Goal: Task Accomplishment & Management: Complete application form

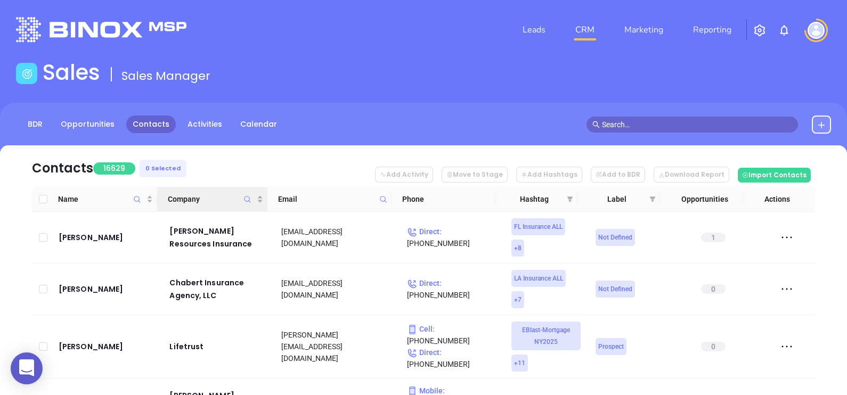
click at [250, 202] on icon "Company" at bounding box center [247, 200] width 8 height 8
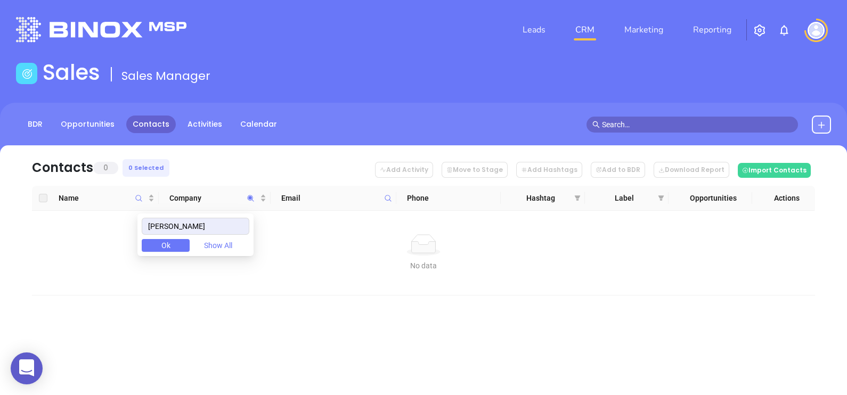
drag, startPoint x: 181, startPoint y: 226, endPoint x: 102, endPoint y: 221, distance: 79.6
click at [102, 221] on body "0 Leads CRM Marketing Reporting Financial Leads Leads Sales Sales Manager BDR O…" at bounding box center [423, 197] width 847 height 395
drag, startPoint x: 192, startPoint y: 224, endPoint x: 139, endPoint y: 230, distance: 53.6
click at [140, 227] on body "0 Leads CRM Marketing Reporting Financial Leads Leads Sales Sales Manager BDR O…" at bounding box center [423, 197] width 847 height 395
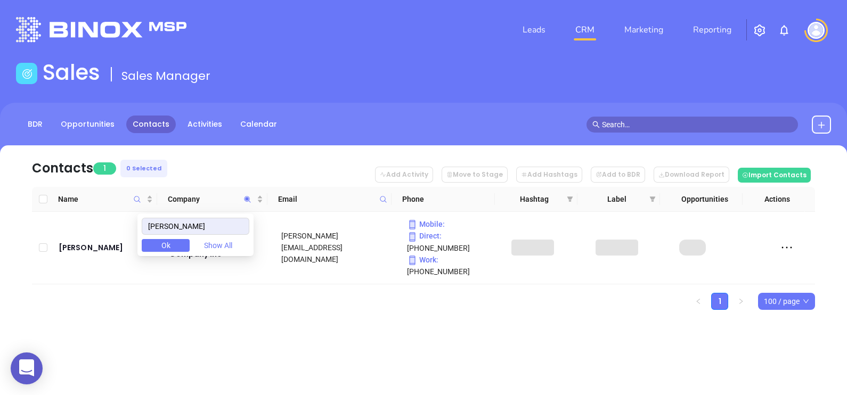
click at [275, 300] on div "Contacts 1 0 Selected Add Activity Move to Stage Add Hashtags Add to BDR Downlo…" at bounding box center [423, 246] width 847 height 202
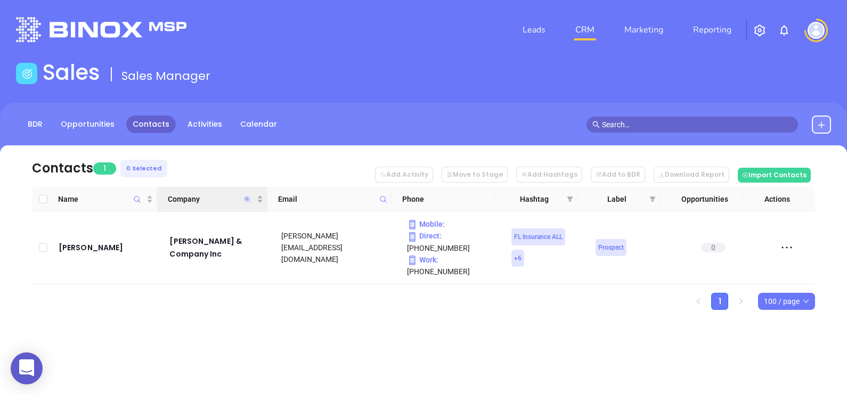
click at [249, 200] on icon "Company" at bounding box center [248, 199] width 6 height 6
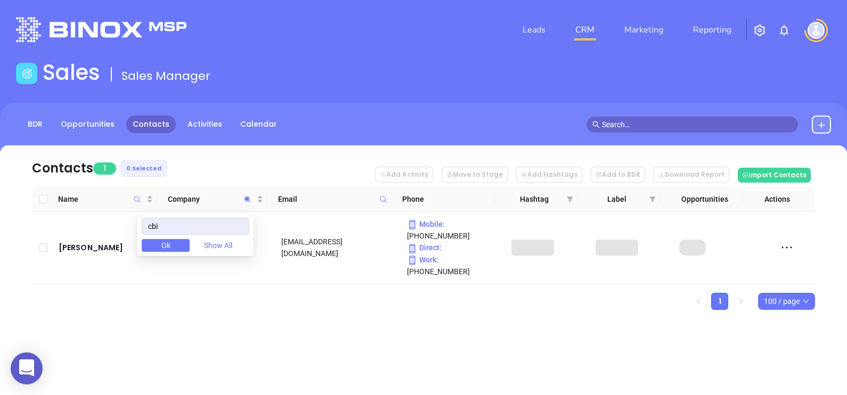
click at [255, 343] on div "Leads CRM Marketing Reporting Financial Leads Leads Sales Sales Manager BDR Opp…" at bounding box center [423, 197] width 847 height 395
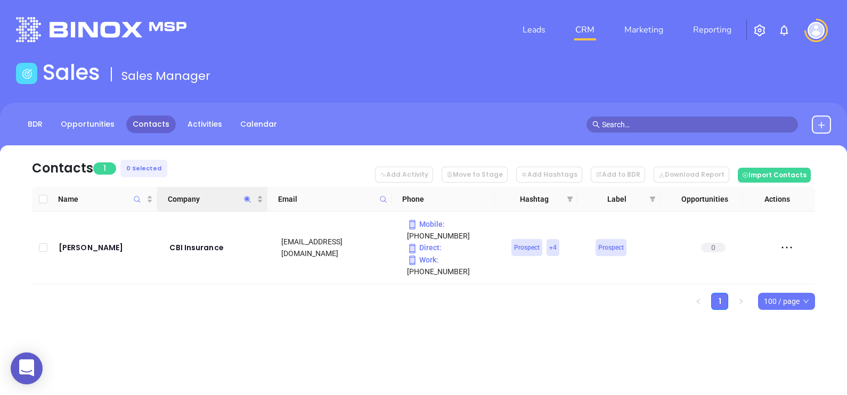
click at [248, 201] on icon "Company" at bounding box center [247, 200] width 8 height 8
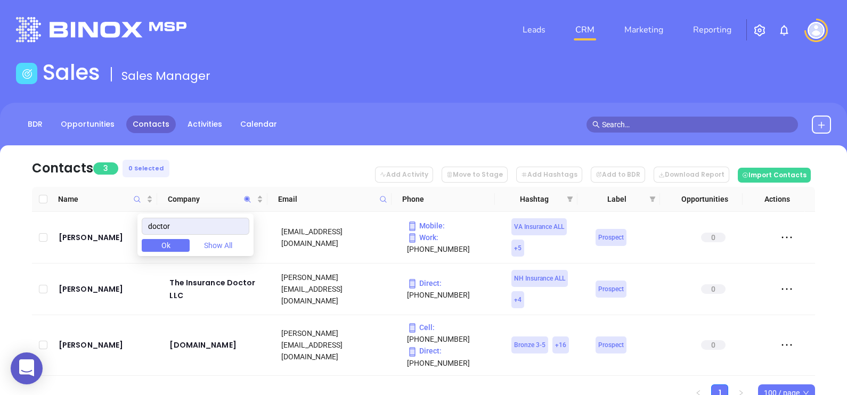
click at [183, 155] on nav "Contacts 3 0 Selected Add Activity Move to Stage Add Hashtags Add to BDR Downlo…" at bounding box center [423, 166] width 783 height 42
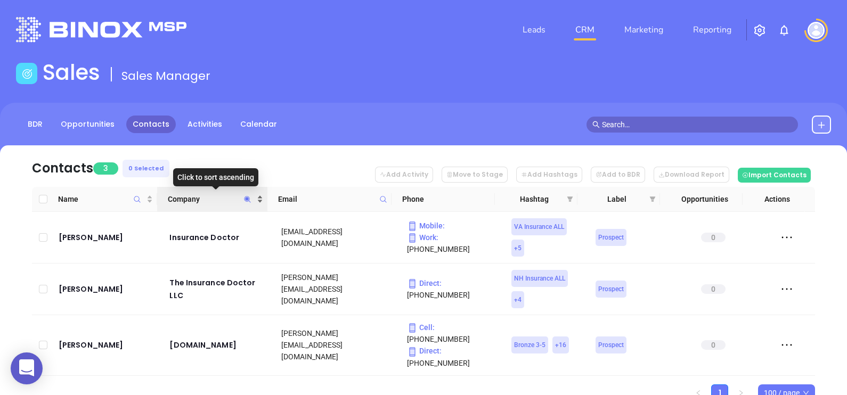
click at [211, 199] on span "Company" at bounding box center [211, 199] width 87 height 12
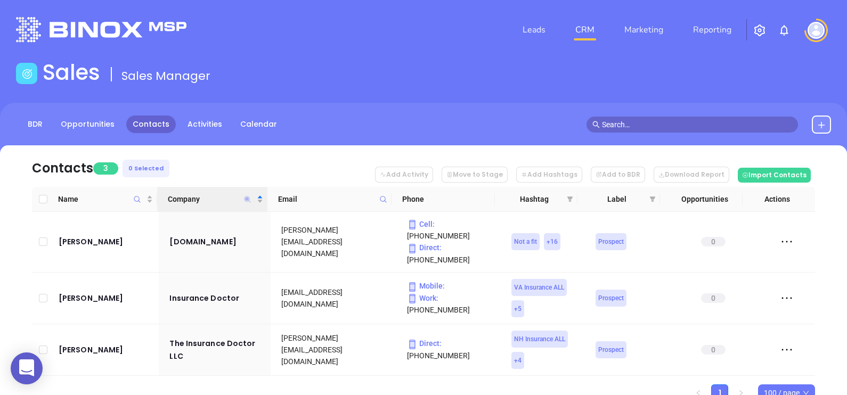
click at [247, 198] on icon "Company" at bounding box center [248, 199] width 6 height 6
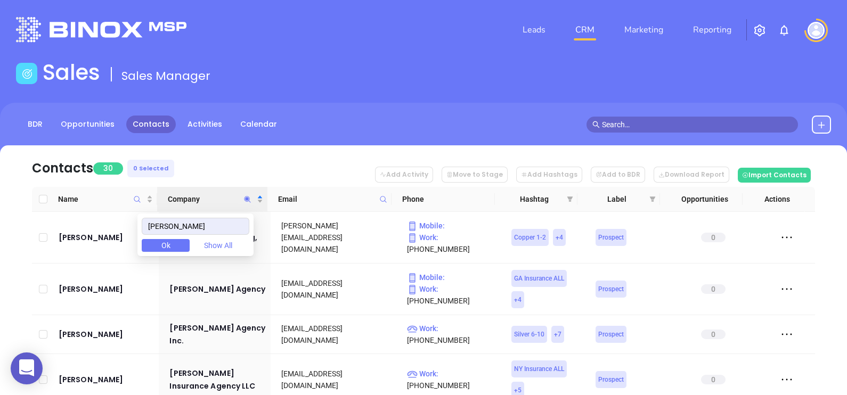
click at [330, 154] on nav "Contacts 30 0 Selected Add Activity Move to Stage Add Hashtags Add to BDR Downl…" at bounding box center [423, 166] width 783 height 42
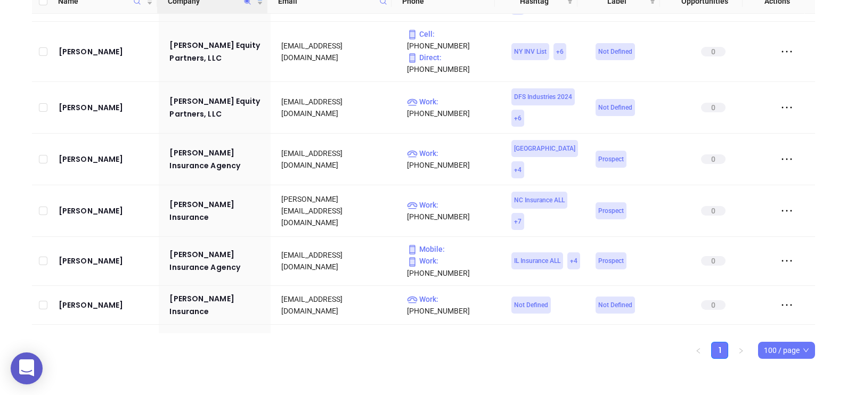
scroll to position [680, 0]
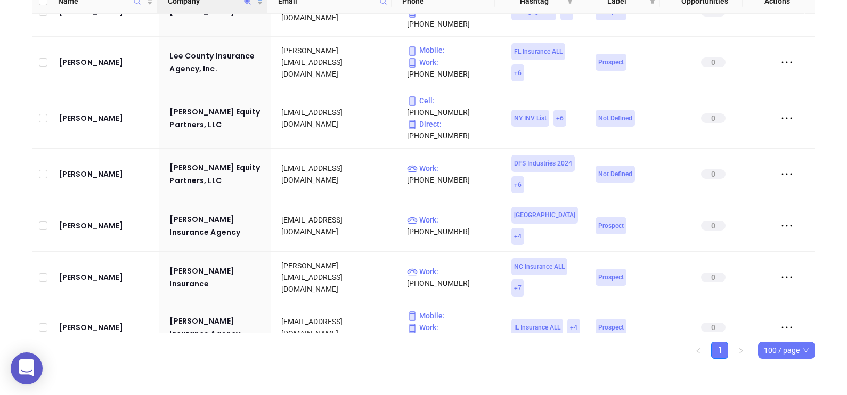
click at [247, 4] on icon "Company" at bounding box center [247, 1] width 8 height 8
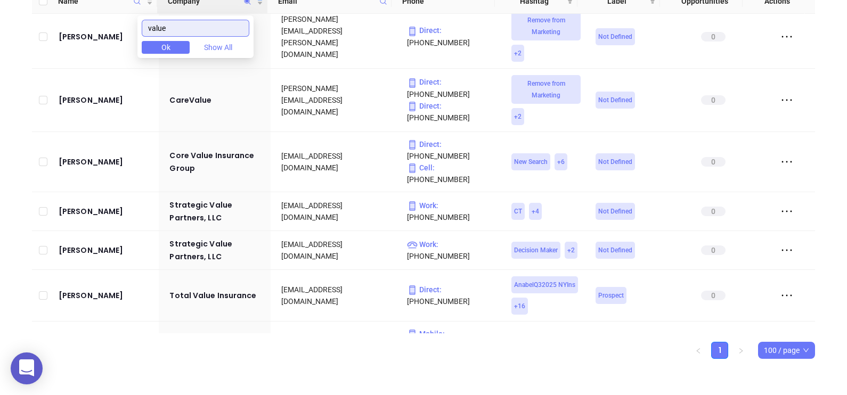
scroll to position [200, 0]
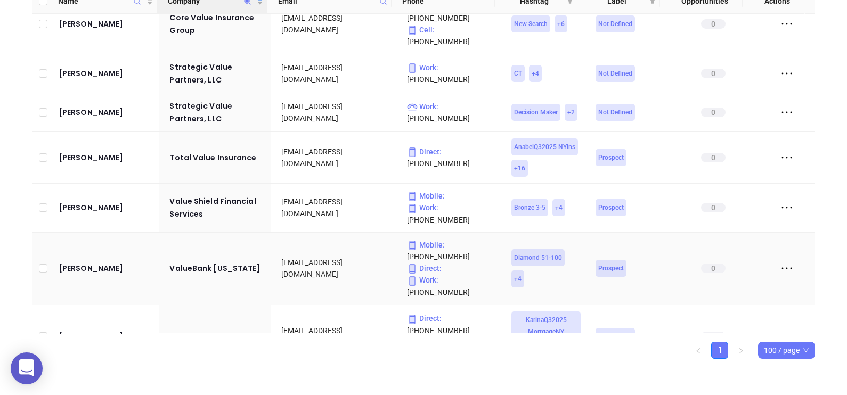
scroll to position [141, 0]
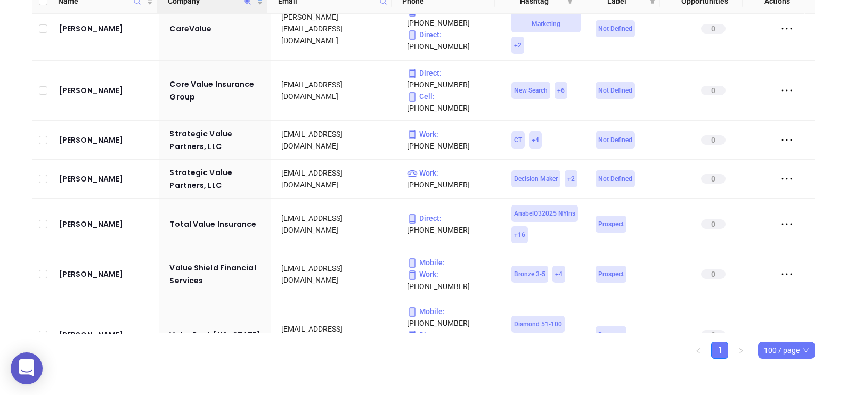
click at [248, 4] on icon "Company" at bounding box center [247, 1] width 8 height 8
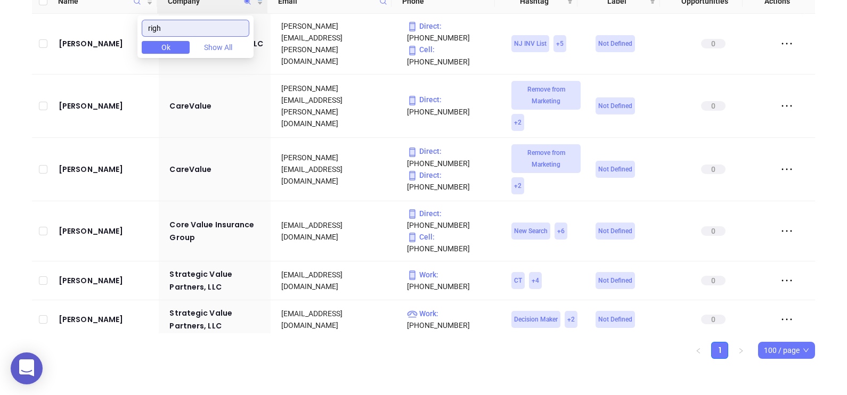
scroll to position [0, 0]
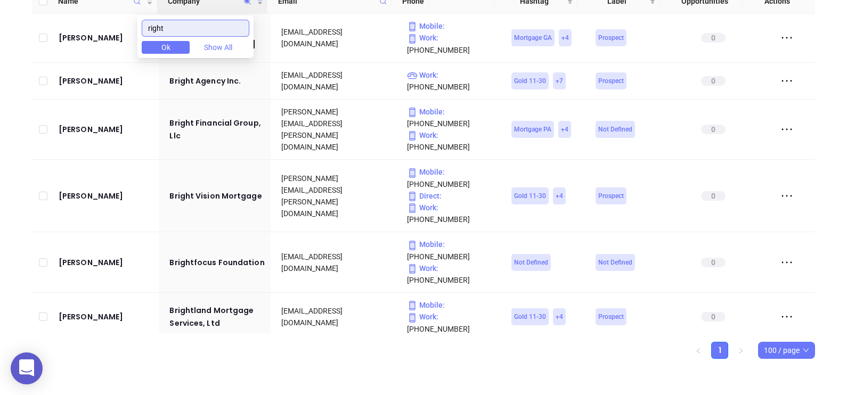
type input "right"
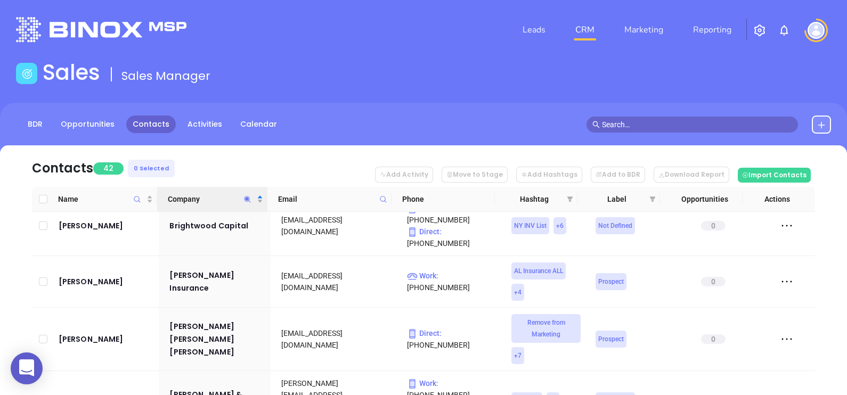
scroll to position [66, 0]
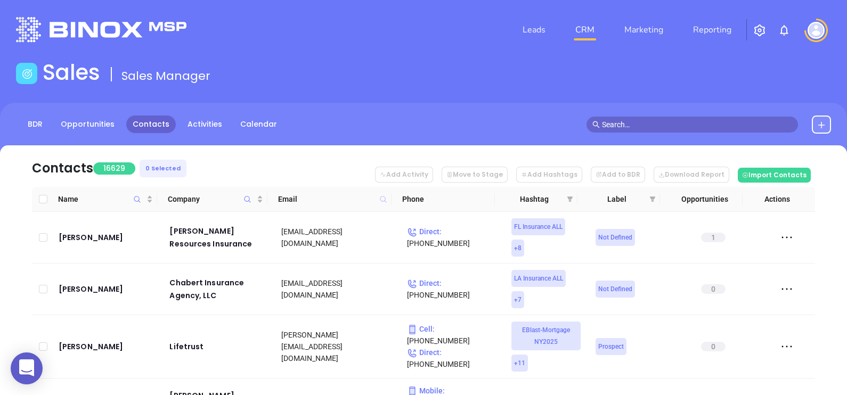
click at [383, 196] on icon at bounding box center [383, 199] width 6 height 6
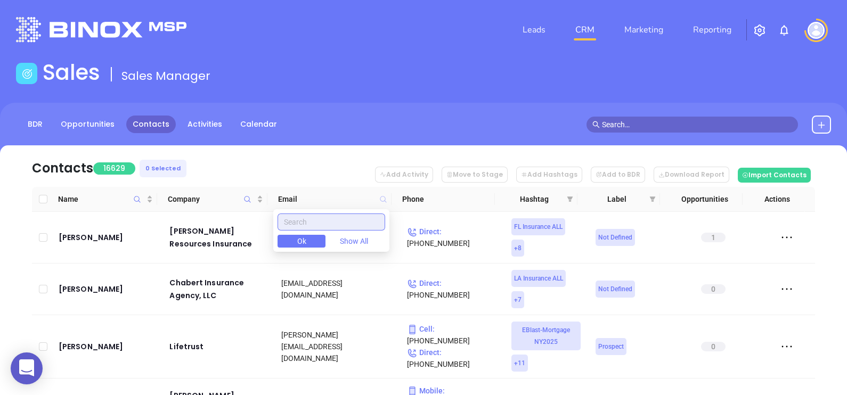
paste input "[DOMAIN_NAME]"
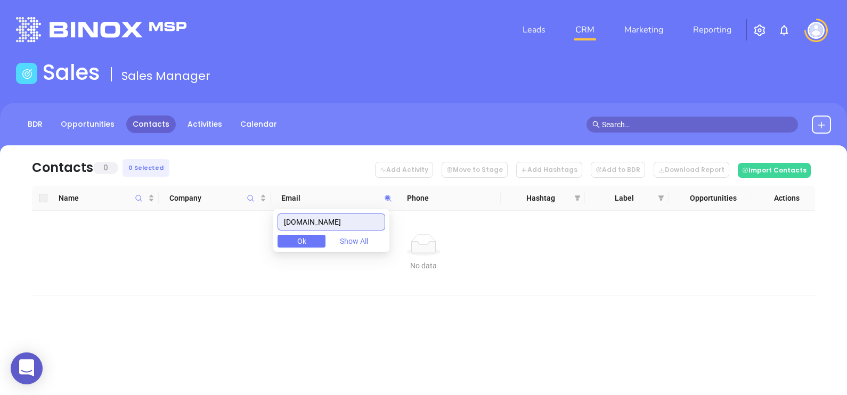
drag, startPoint x: 356, startPoint y: 225, endPoint x: 251, endPoint y: 223, distance: 105.0
click at [251, 223] on body "0 Leads CRM Marketing Reporting Financial Leads Leads Sales Sales Manager BDR O…" at bounding box center [423, 197] width 847 height 395
paste input "cbiinsuranceva"
drag, startPoint x: 362, startPoint y: 221, endPoint x: 209, endPoint y: 229, distance: 153.1
click at [210, 229] on body "0 Leads CRM Marketing Reporting Financial Leads Leads Sales Sales Manager BDR O…" at bounding box center [423, 197] width 847 height 395
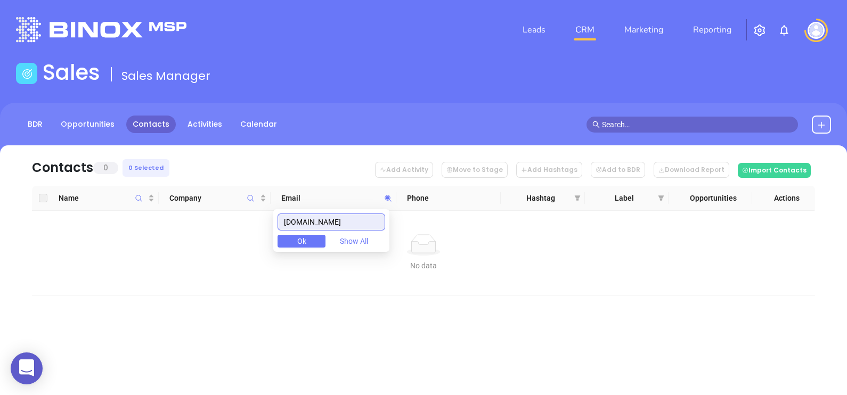
paste input "leeinsurancellc"
drag, startPoint x: 371, startPoint y: 216, endPoint x: 234, endPoint y: 216, distance: 136.9
click at [234, 216] on body "0 Leads CRM Marketing Reporting Financial Leads Leads Sales Sales Manager BDR O…" at bounding box center [423, 197] width 847 height 395
paste input "afsinsurance"
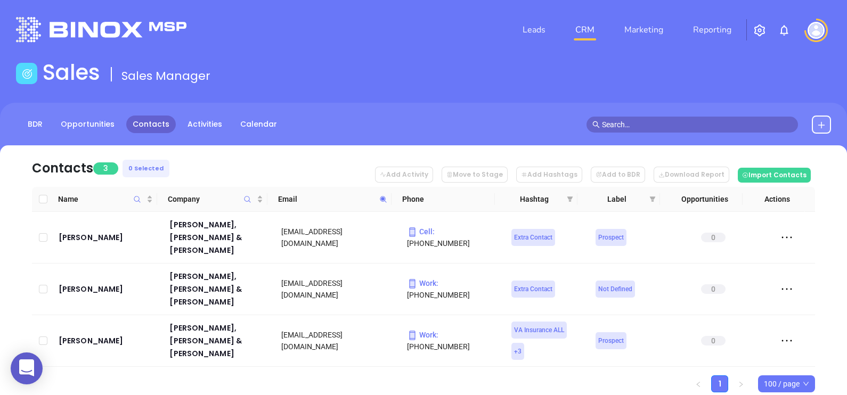
click at [388, 197] on span at bounding box center [383, 199] width 12 height 16
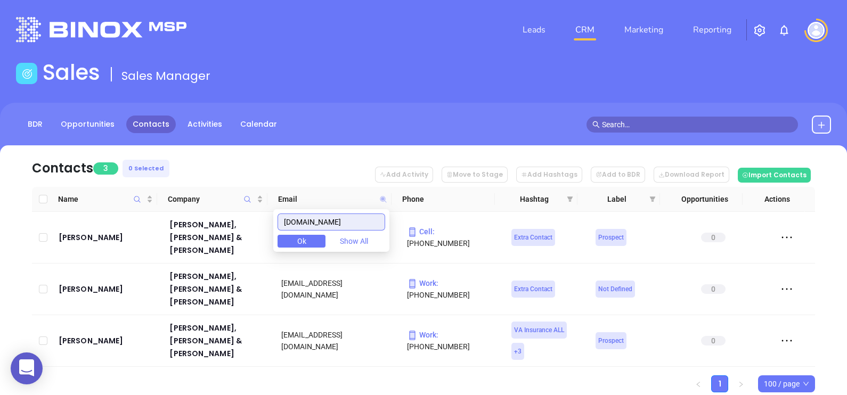
paste input "valueinsuranceinc"
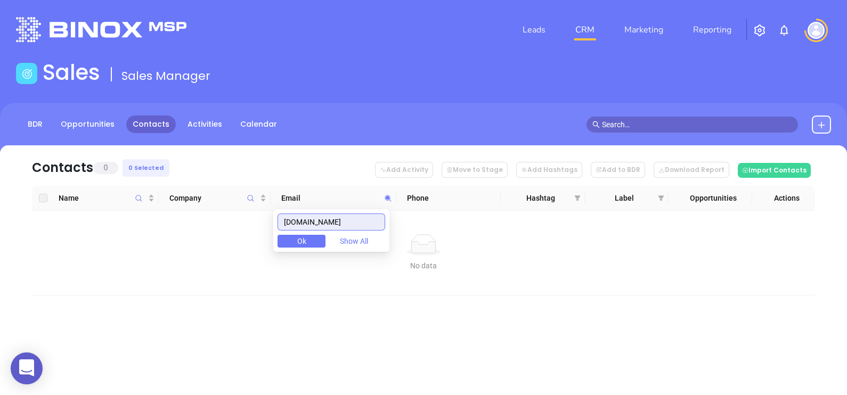
drag, startPoint x: 368, startPoint y: 220, endPoint x: 234, endPoint y: 216, distance: 133.2
click at [245, 215] on body "0 Leads CRM Marketing Reporting Financial Leads Leads Sales Sales Manager BDR O…" at bounding box center [423, 197] width 847 height 395
paste input "holdenins"
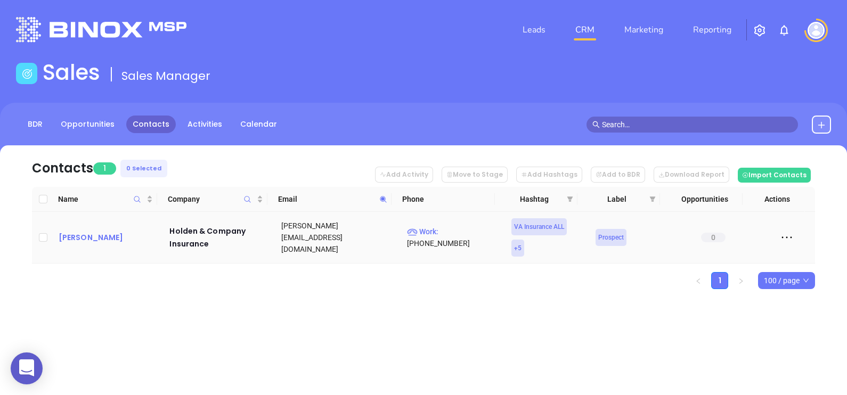
drag, startPoint x: 98, startPoint y: 228, endPoint x: 87, endPoint y: 237, distance: 14.0
click at [387, 197] on span at bounding box center [383, 199] width 12 height 16
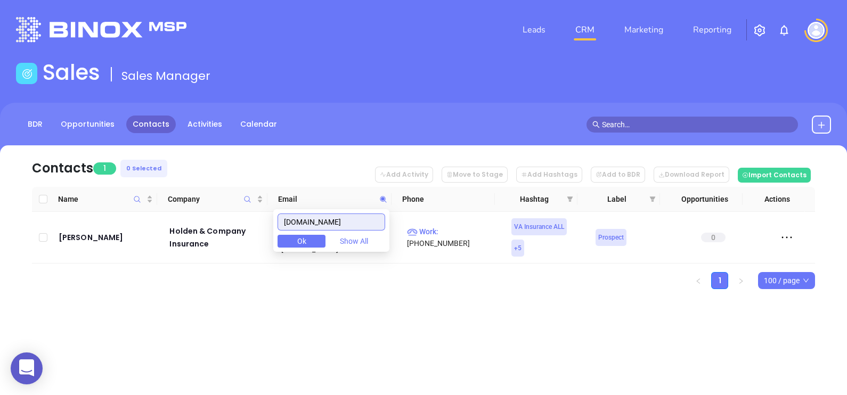
paste input "rightawayinsurance"
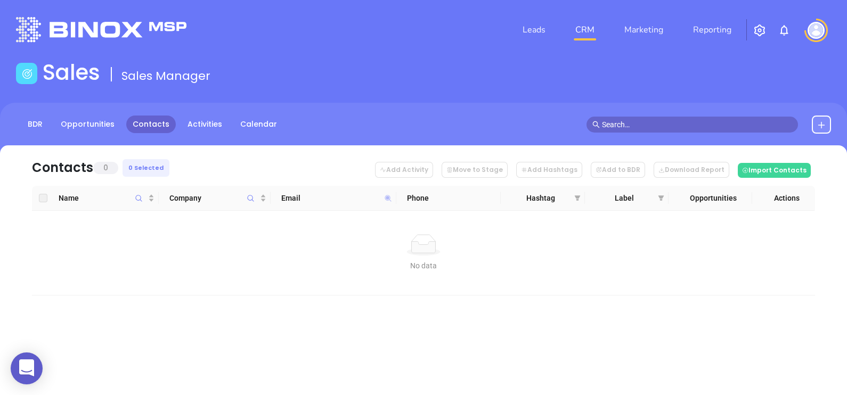
click at [386, 197] on icon at bounding box center [388, 198] width 6 height 6
paste input "agents.insuranceaai"
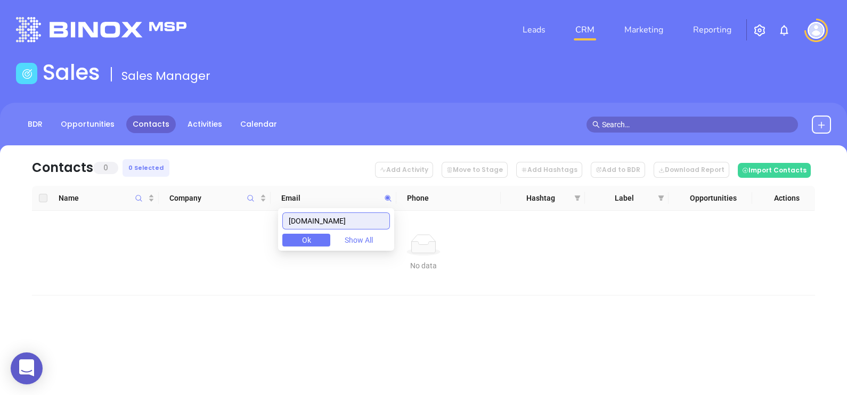
type input "agents.insuranceaai.com"
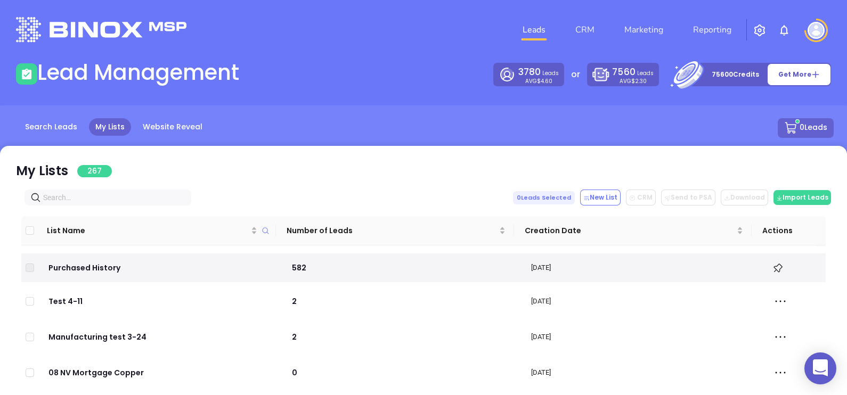
click at [90, 197] on input "text" at bounding box center [110, 198] width 134 height 12
paste input "slempbrant.com"
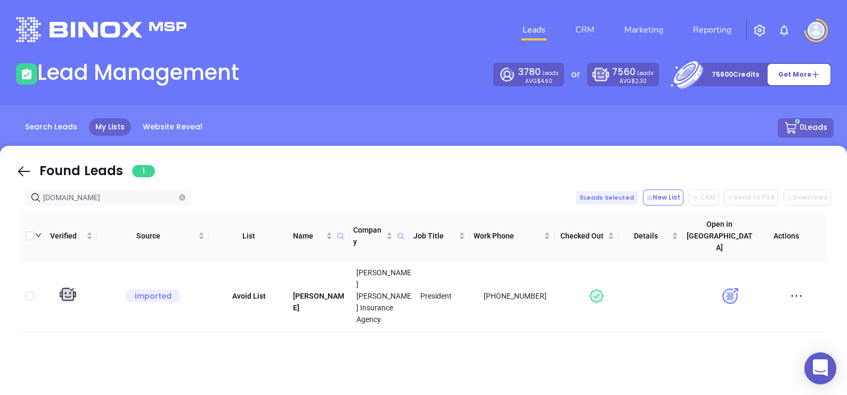
type input "slempbrant.com"
click at [27, 171] on icon at bounding box center [24, 172] width 12 height 10
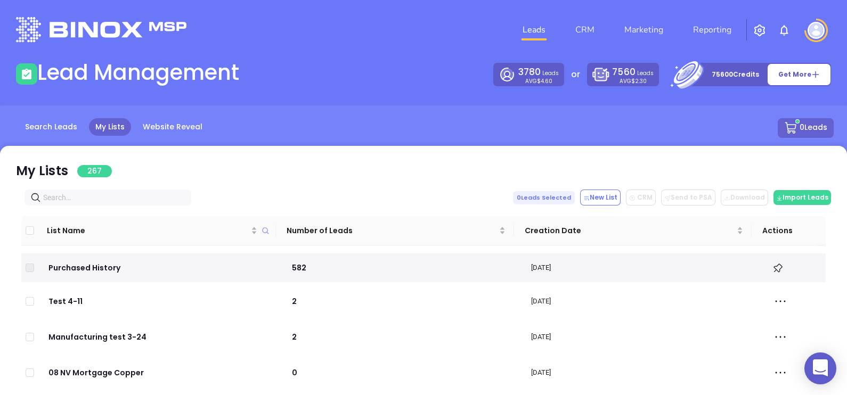
click at [124, 195] on input "text" at bounding box center [110, 198] width 134 height 12
paste input "https://www.cbipro.com/"
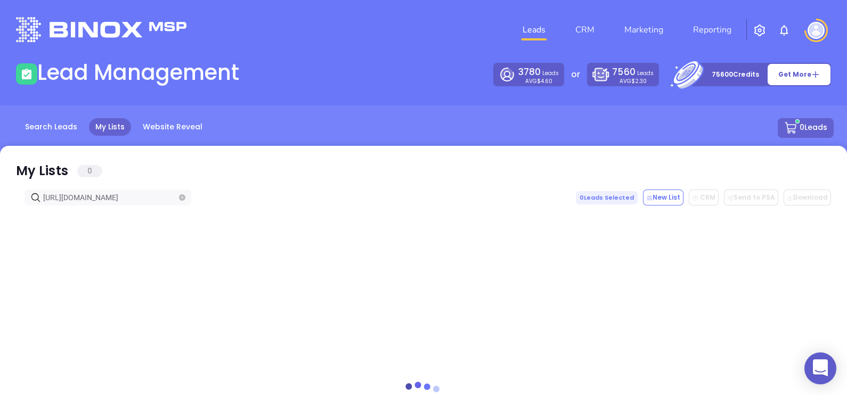
type input "https://www.cbipro.com/"
drag, startPoint x: 27, startPoint y: 170, endPoint x: 139, endPoint y: 189, distance: 113.3
click at [27, 170] on icon at bounding box center [24, 172] width 16 height 16
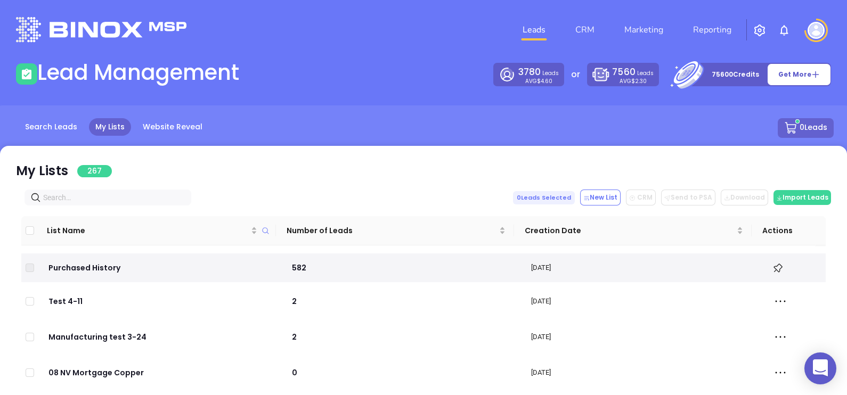
click at [145, 192] on input "text" at bounding box center [110, 198] width 134 height 12
paste input "cbiinsuranceva.com"
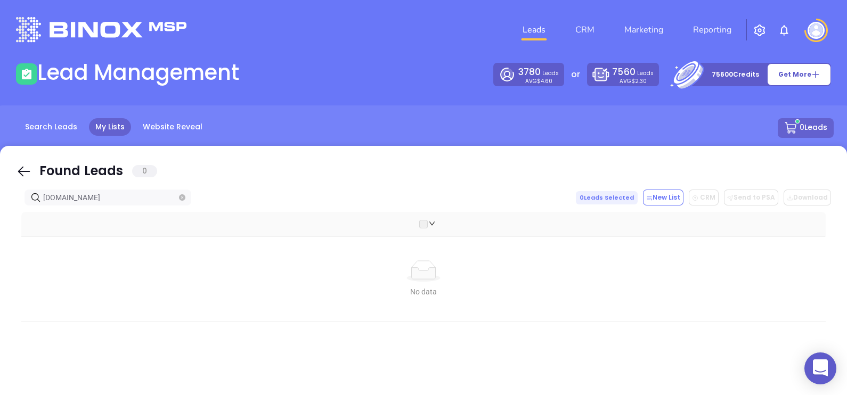
type input "cbiinsuranceva.com"
drag, startPoint x: 19, startPoint y: 173, endPoint x: 97, endPoint y: 200, distance: 82.9
click at [19, 173] on icon at bounding box center [24, 172] width 12 height 10
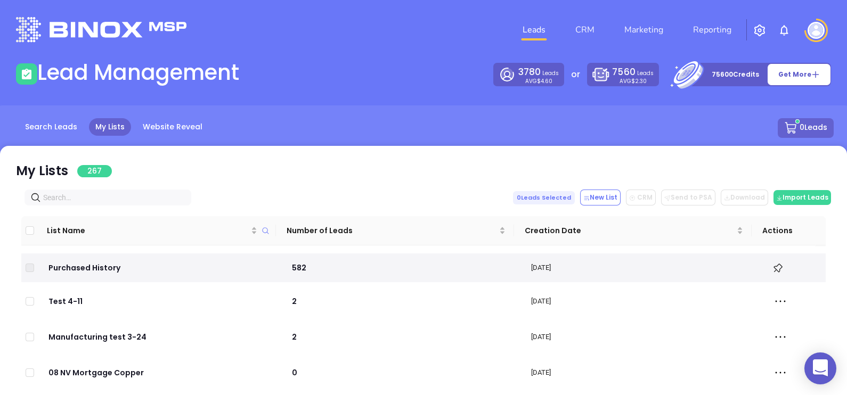
click at [107, 202] on input "text" at bounding box center [110, 198] width 134 height 12
paste input "leeinsurancellc.com"
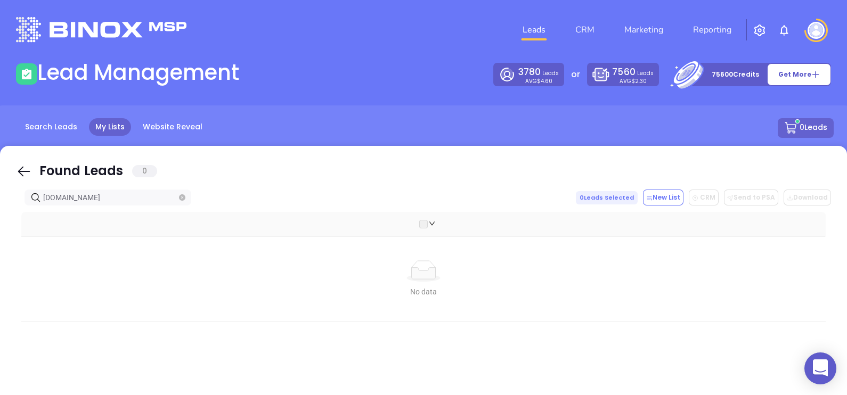
type input "leeinsurancellc.com"
click at [22, 168] on icon at bounding box center [24, 172] width 12 height 10
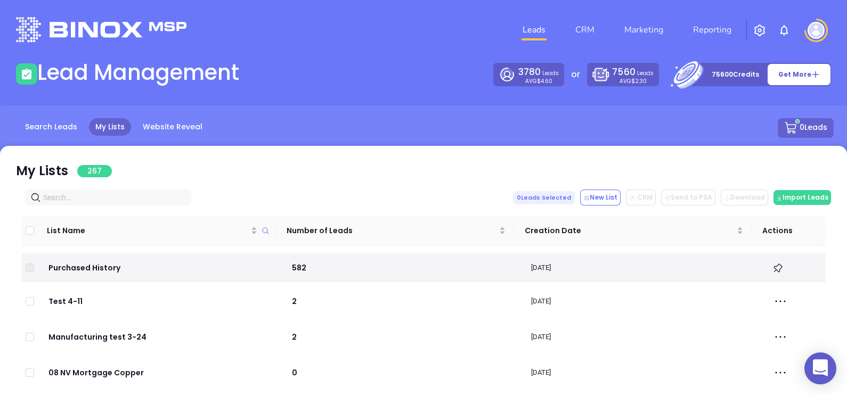
click at [105, 197] on input "text" at bounding box center [110, 198] width 134 height 12
paste input "Value Insurance Agency Inc"
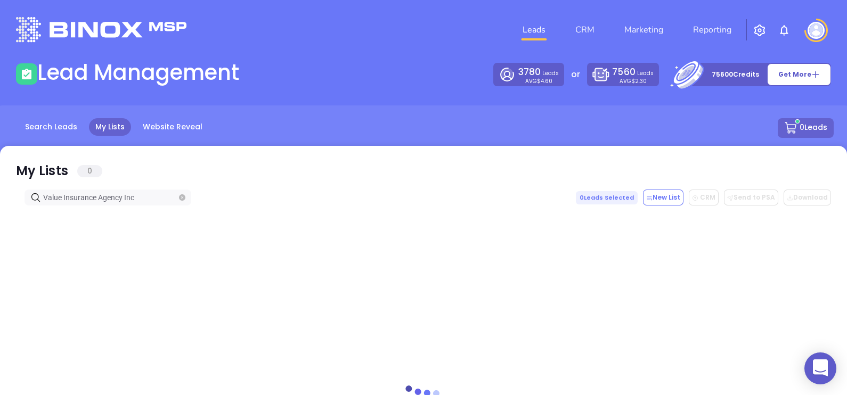
type input "Value Insurance Agency Inc"
drag, startPoint x: 20, startPoint y: 166, endPoint x: 112, endPoint y: 202, distance: 99.2
click at [20, 166] on icon at bounding box center [24, 172] width 16 height 16
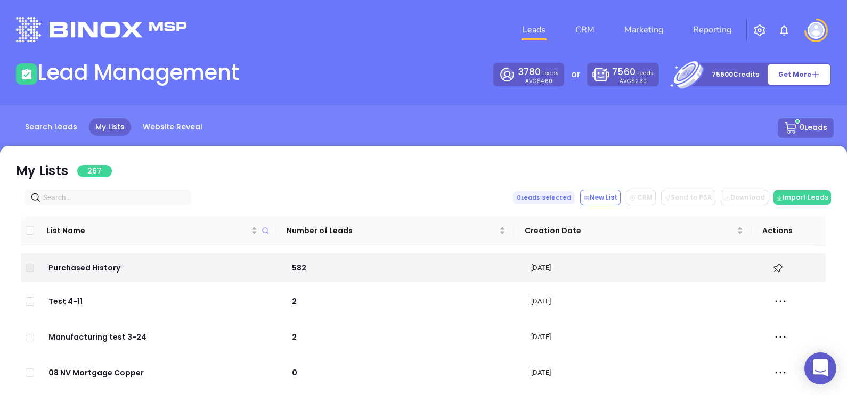
click at [123, 197] on input "text" at bounding box center [110, 198] width 134 height 12
paste input "valueinsuranceinc.com"
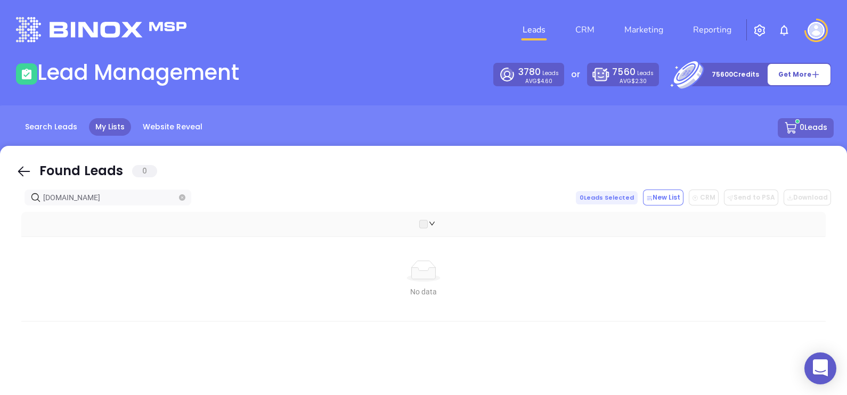
type input "valueinsuranceinc.com"
drag, startPoint x: 26, startPoint y: 169, endPoint x: 99, endPoint y: 205, distance: 81.3
click at [26, 169] on icon at bounding box center [24, 172] width 16 height 16
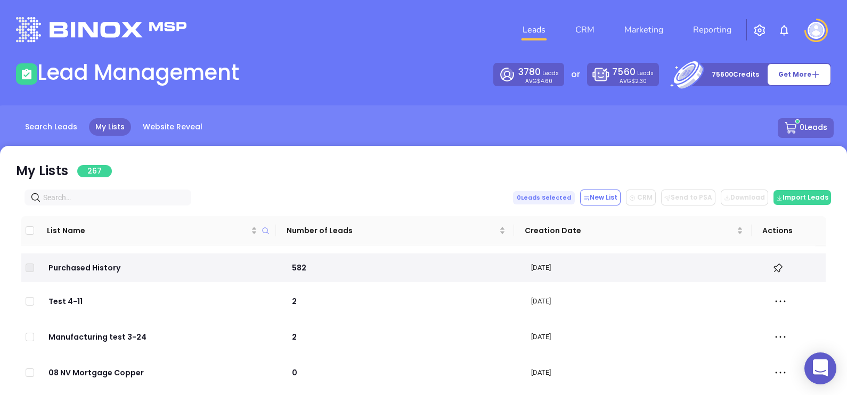
click at [99, 205] on span at bounding box center [108, 198] width 167 height 16
click at [99, 204] on span at bounding box center [108, 198] width 167 height 16
paste input "[DOMAIN_NAME]"
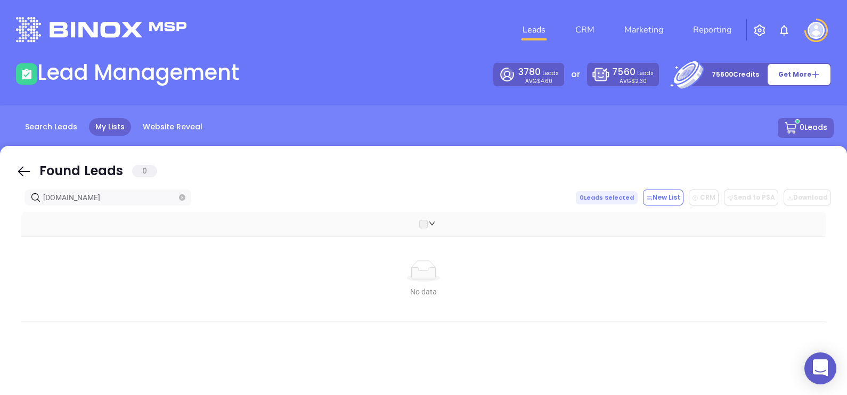
type input "[DOMAIN_NAME]"
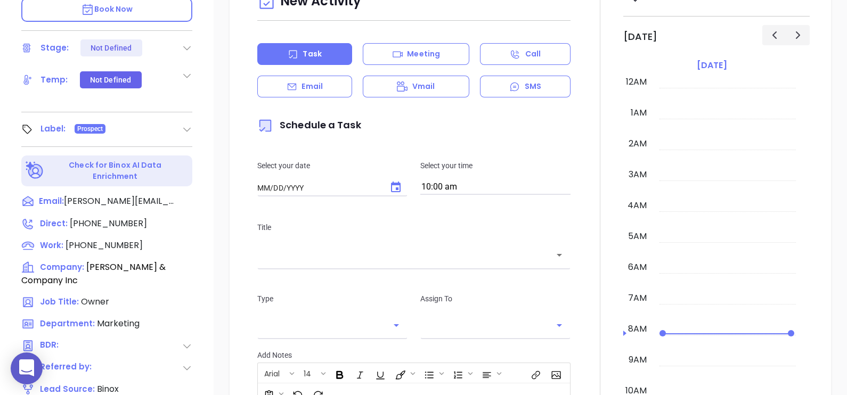
type input "[DATE]"
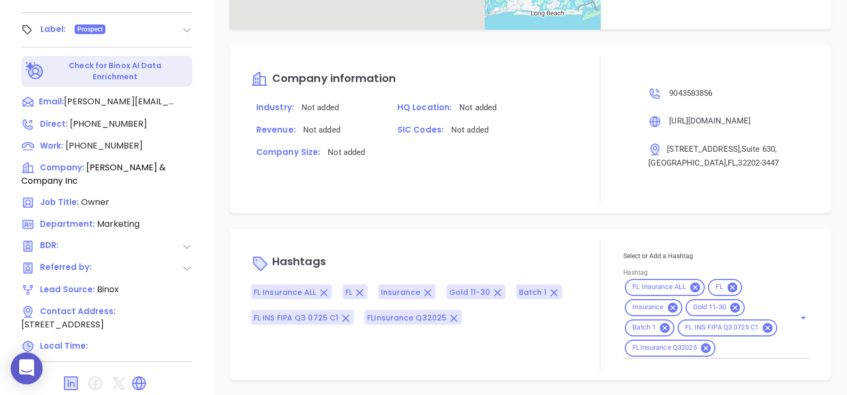
scroll to position [495, 0]
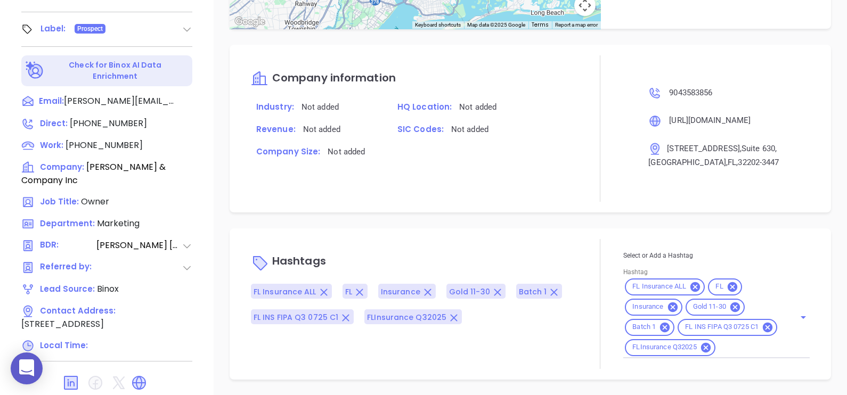
type input "[PERSON_NAME]"
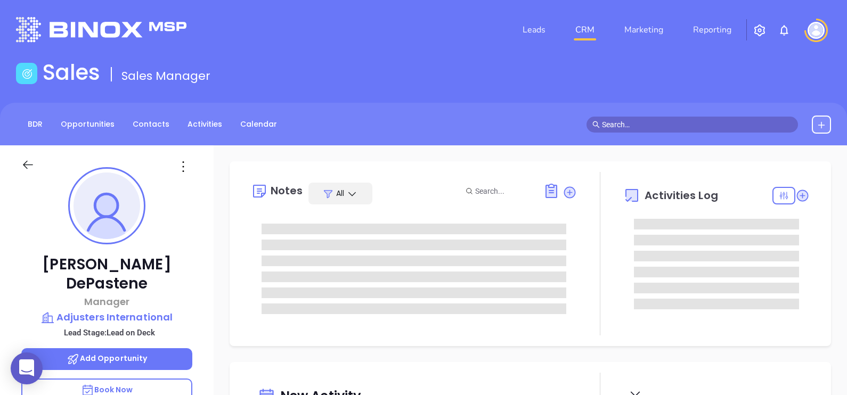
type input "[PERSON_NAME]"
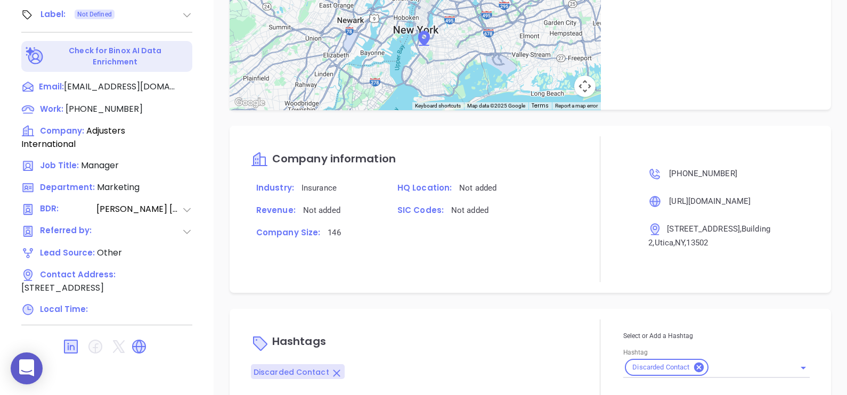
scroll to position [676, 0]
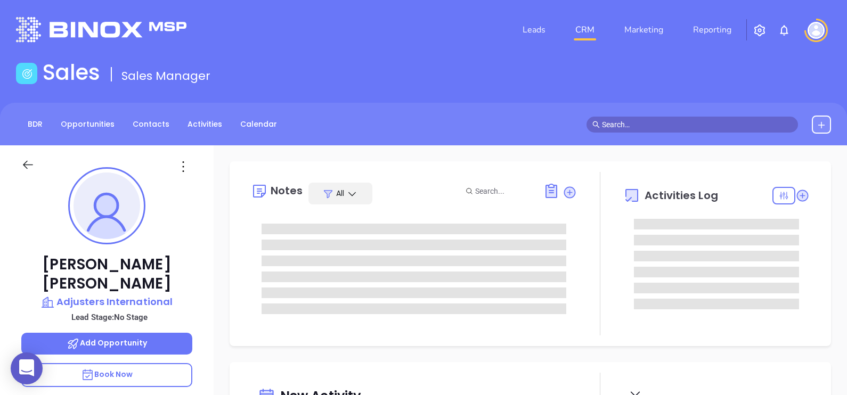
type input "10:00 am"
type input "[DATE]"
type input "[PERSON_NAME]"
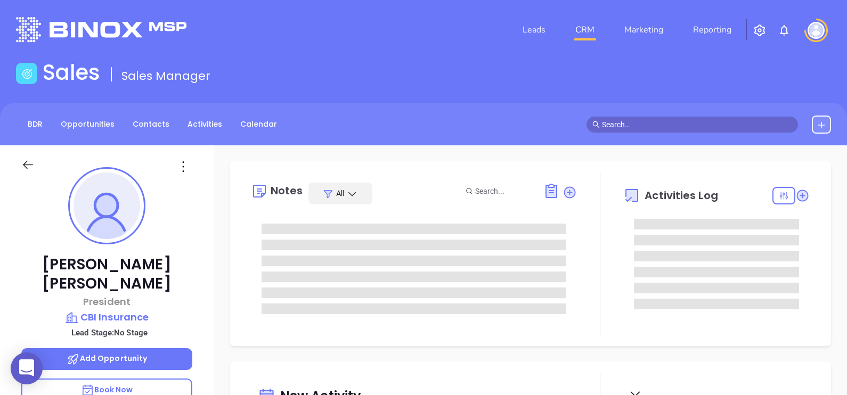
type input "[DATE]"
type input "[PERSON_NAME]"
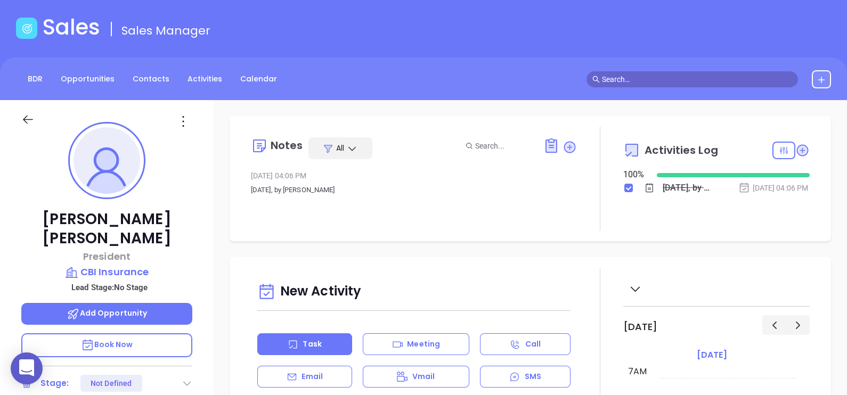
scroll to position [0, 0]
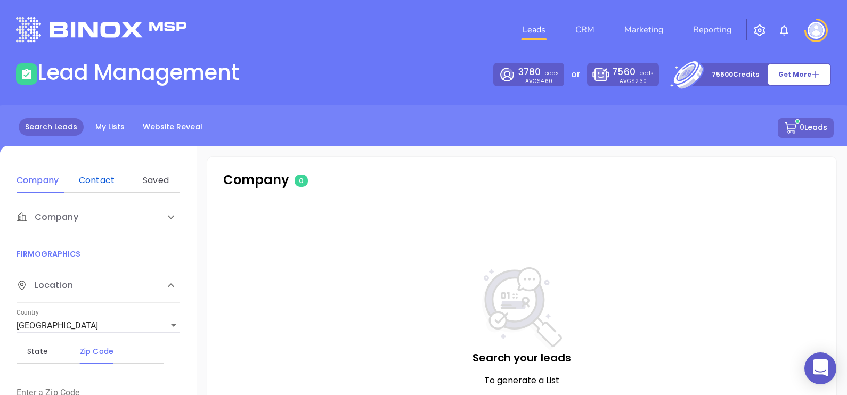
click at [91, 180] on div "Contact" at bounding box center [97, 180] width 42 height 13
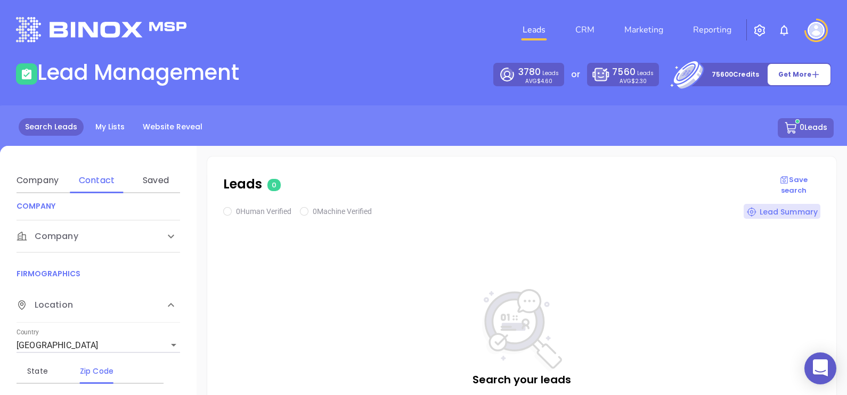
scroll to position [200, 0]
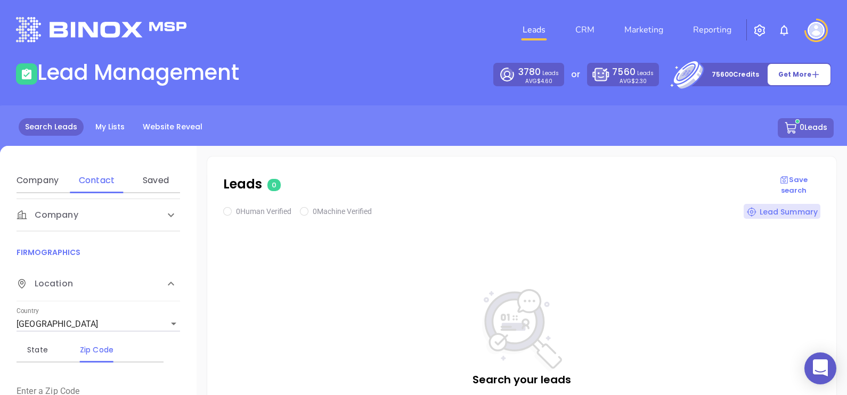
click at [80, 205] on div "Company" at bounding box center [99, 215] width 164 height 32
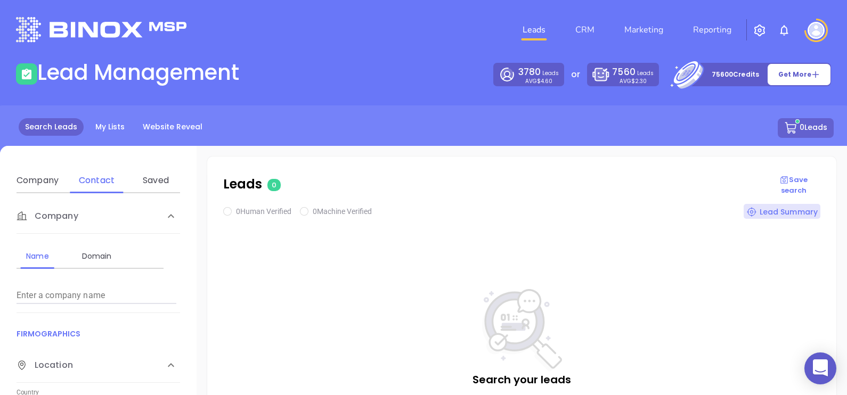
click at [118, 254] on div "Name Domain" at bounding box center [90, 256] width 147 height 26
click at [109, 253] on div "Domain" at bounding box center [97, 256] width 42 height 13
click at [122, 296] on input "Enter a company name" at bounding box center [97, 295] width 160 height 17
paste input "cbiinsuranceva.com"
type input "cbiinsuranceva.com"
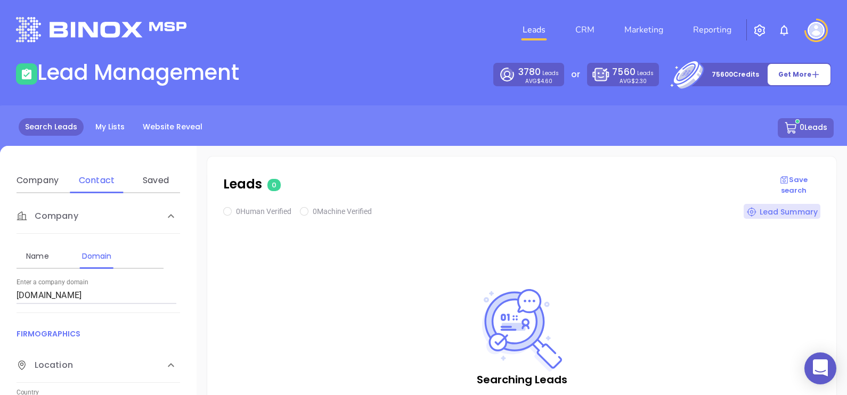
checkbox input "true"
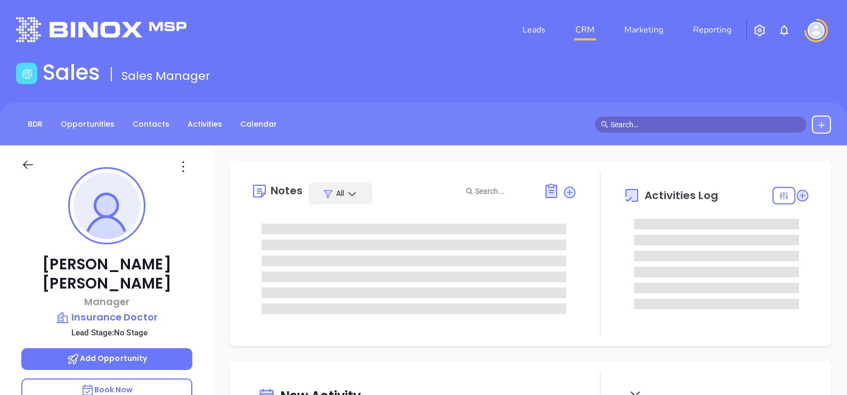
type input "[DATE]"
type input "[PERSON_NAME]"
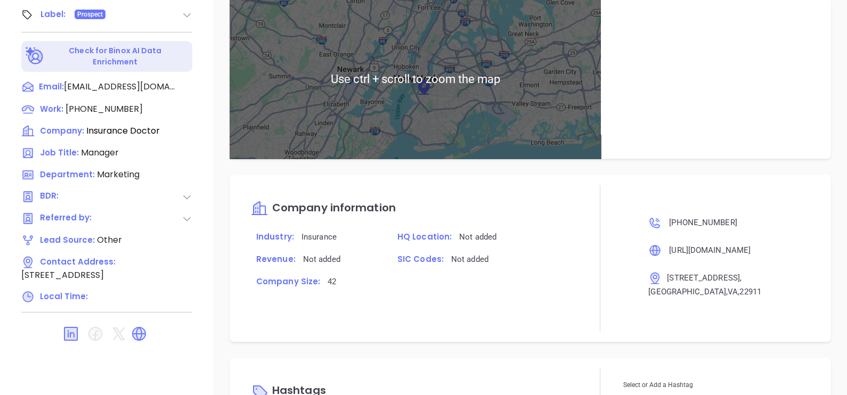
scroll to position [570, 0]
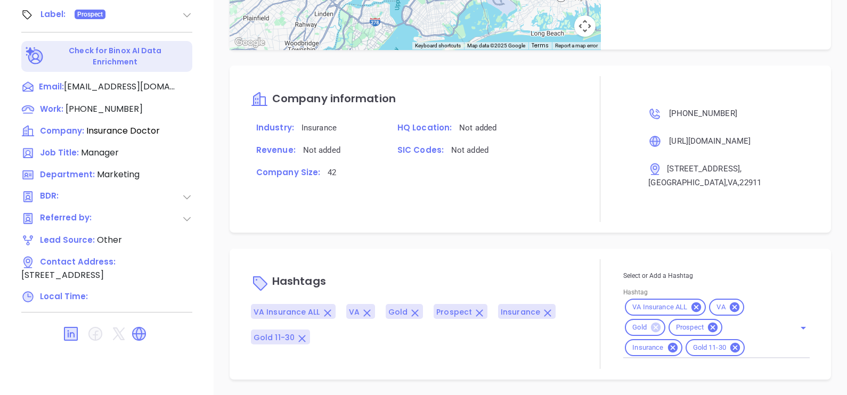
click at [651, 323] on icon at bounding box center [656, 328] width 10 height 10
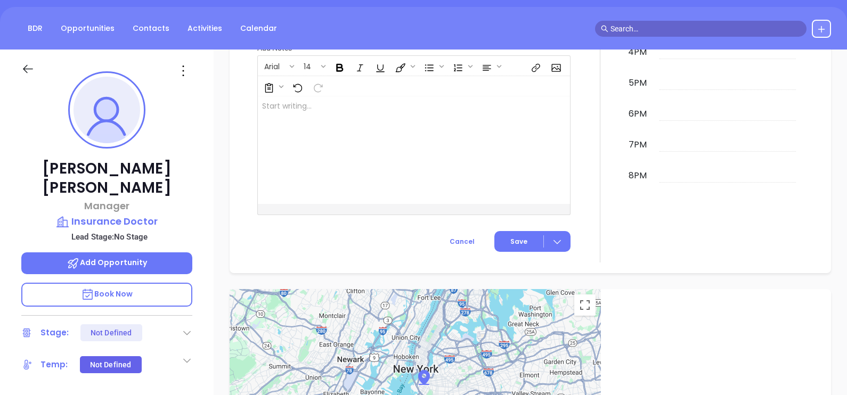
click at [182, 72] on icon at bounding box center [183, 70] width 17 height 17
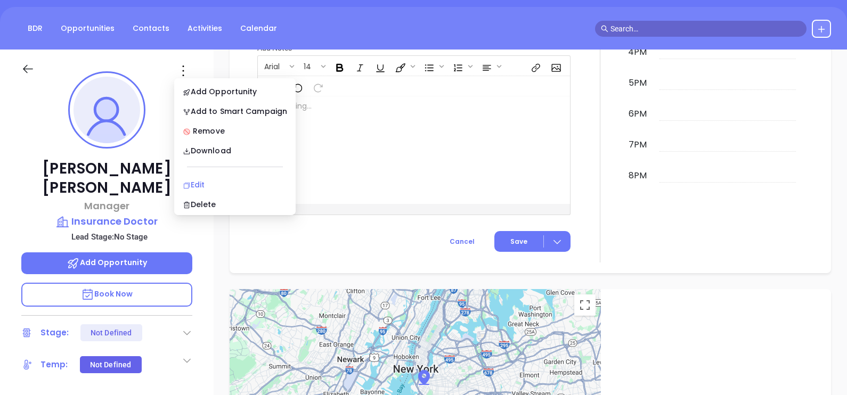
click at [202, 181] on div "Edit" at bounding box center [235, 185] width 104 height 12
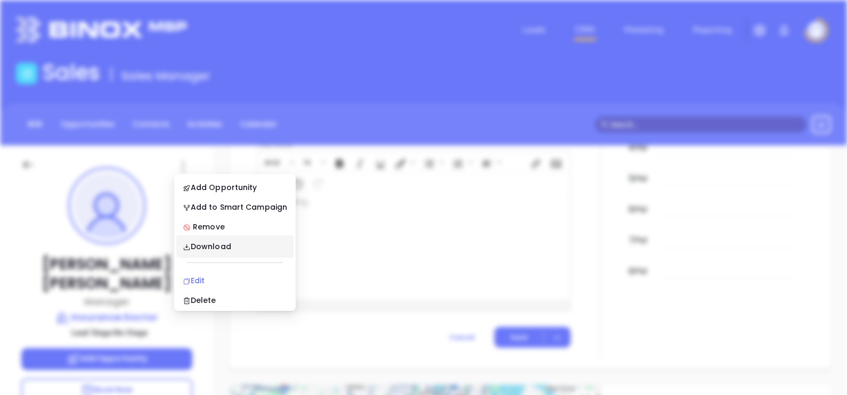
scroll to position [0, 0]
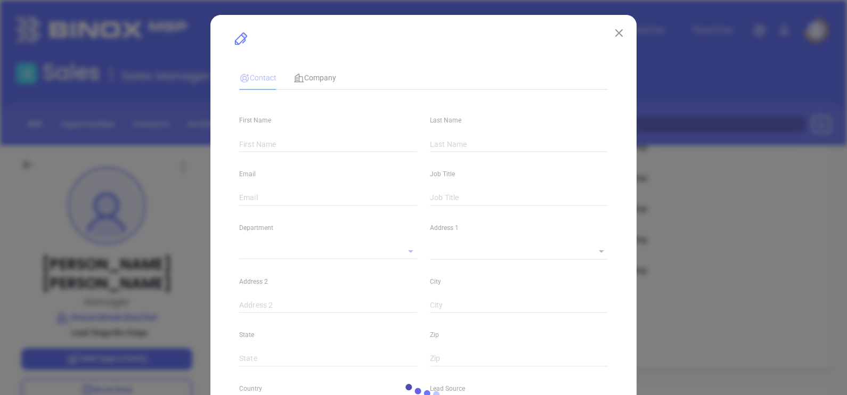
type input "[PERSON_NAME]"
type input "[EMAIL_ADDRESS][DOMAIN_NAME]"
type input "Manager"
type input "1"
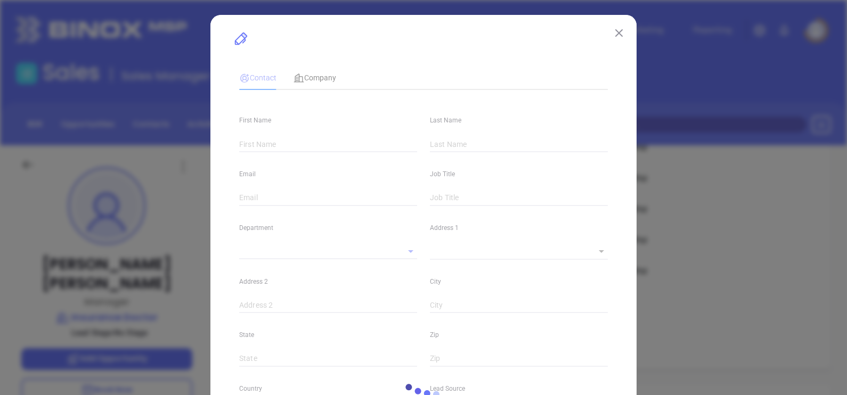
type input "www.linkedin.com/in/nancy-zamora-a9b10157"
type input "Marketing"
type input "Other"
type input "undefined undefined"
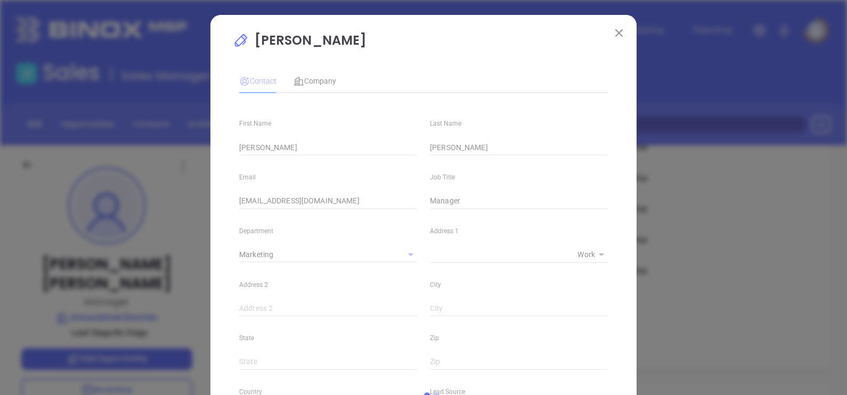
type input "[PHONE_NUMBER]"
type input "1"
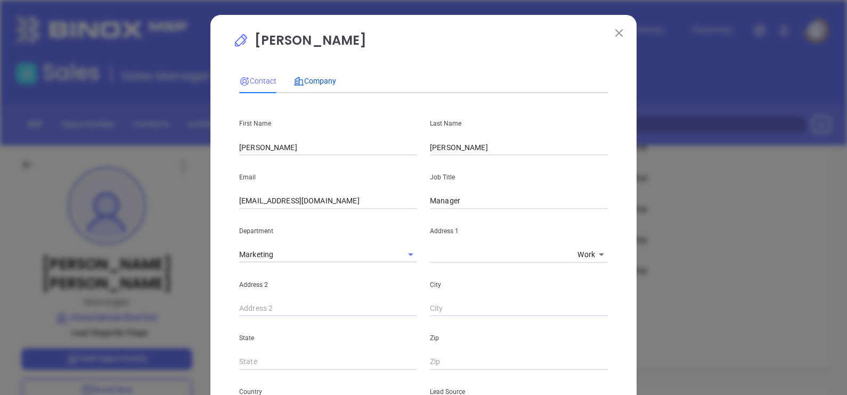
click at [313, 87] on div "Company" at bounding box center [315, 81] width 43 height 25
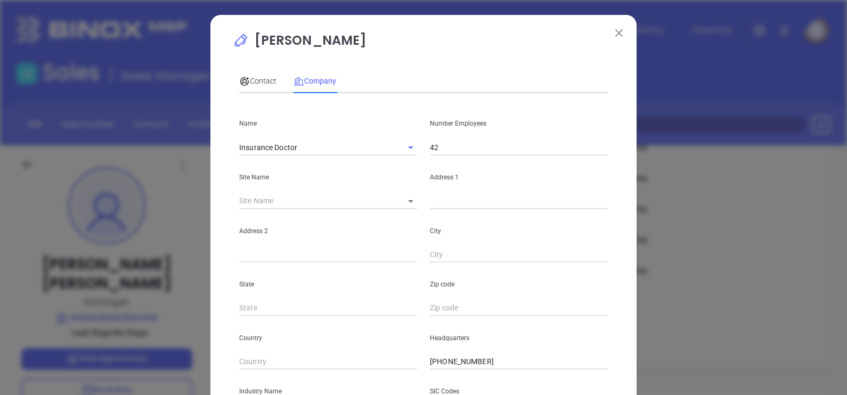
drag, startPoint x: 313, startPoint y: 87, endPoint x: 461, endPoint y: 158, distance: 164.7
click at [461, 158] on div "Address 1" at bounding box center [519, 183] width 191 height 54
click at [458, 149] on input "42" at bounding box center [519, 148] width 178 height 16
type input "4"
type input "52"
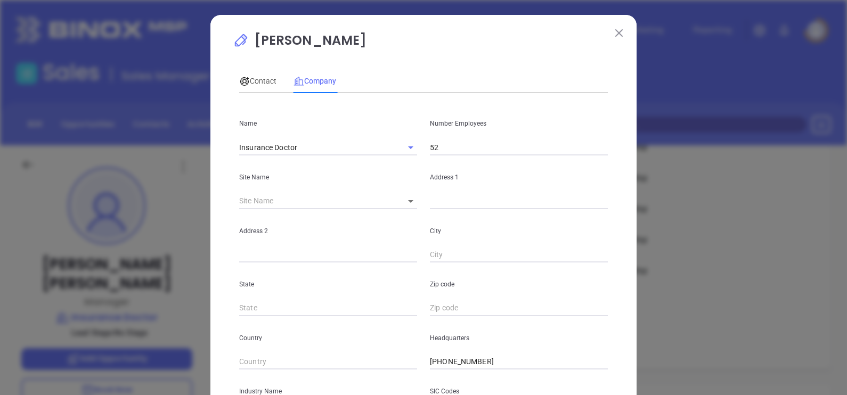
click at [408, 199] on body "Leads CRM Marketing Reporting Financial Leads Leads Sales Sales Manager BDR Opp…" at bounding box center [423, 197] width 847 height 395
click at [402, 189] on ul "[GEOGRAPHIC_DATA]" at bounding box center [440, 203] width 99 height 28
click at [420, 200] on li "[GEOGRAPHIC_DATA]" at bounding box center [440, 202] width 99 height 19
type input "[GEOGRAPHIC_DATA]"
type input "98120"
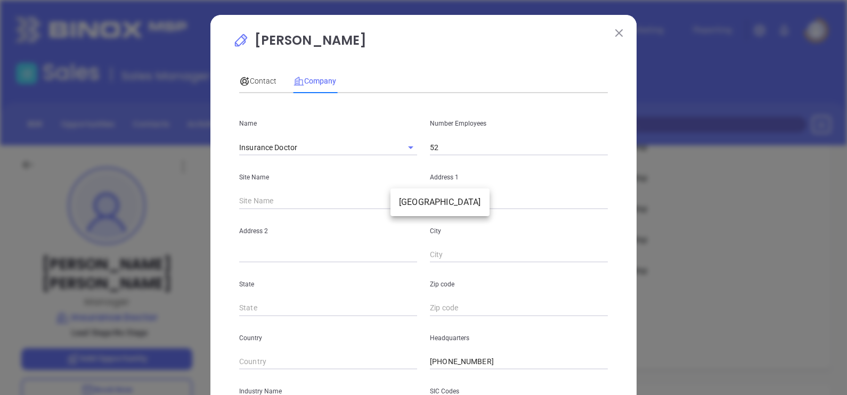
type input "360 South Pantops Drive"
type input "Charlottesville"
type input "VA"
type input "22911"
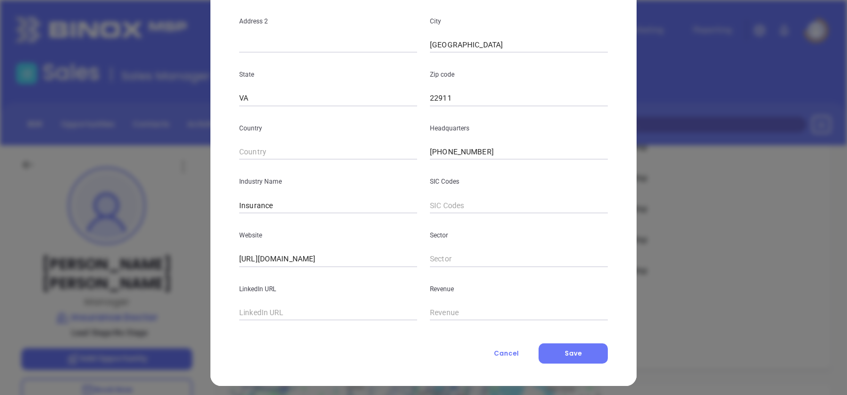
scroll to position [215, 0]
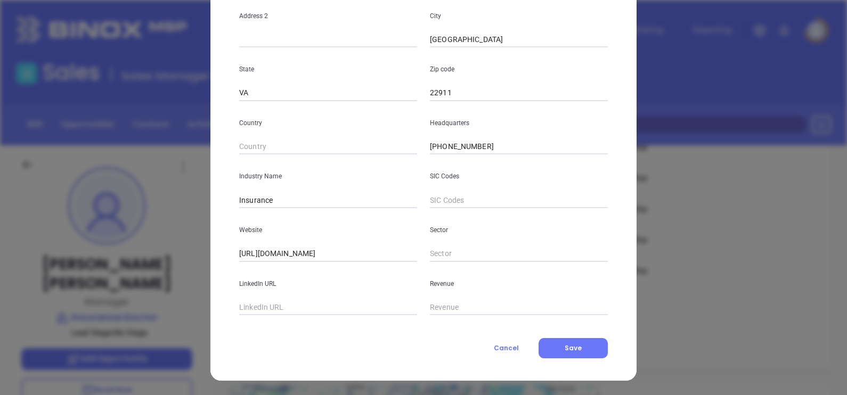
click at [267, 312] on input "text" at bounding box center [328, 308] width 178 height 16
paste input "www.linkedin.com/company/insurance-doctor/"
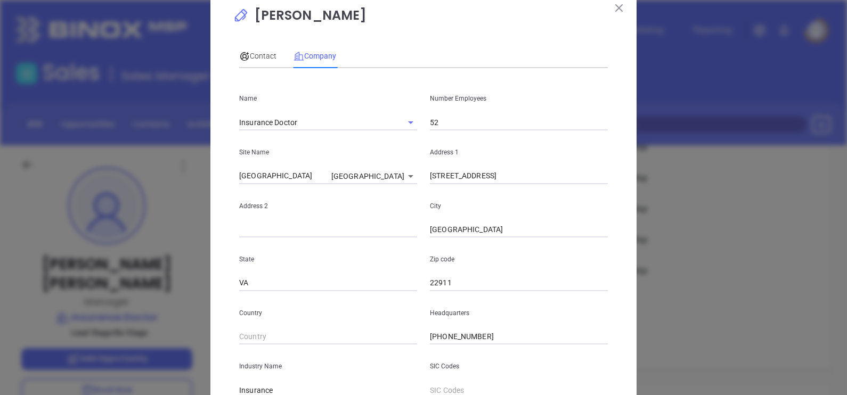
scroll to position [0, 0]
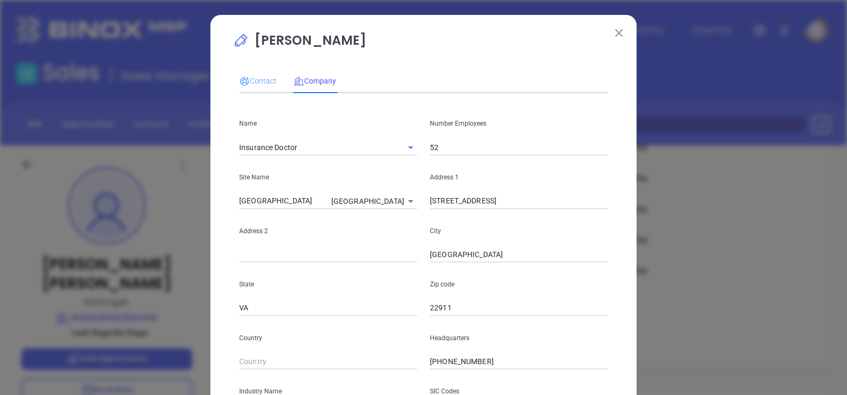
type input "www.linkedin.com/company/insurance-doctor/"
click at [256, 88] on div "Contact" at bounding box center [257, 81] width 37 height 25
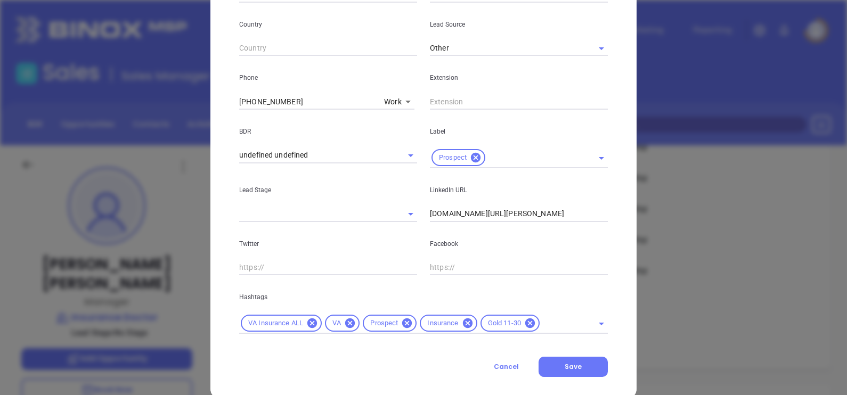
scroll to position [386, 0]
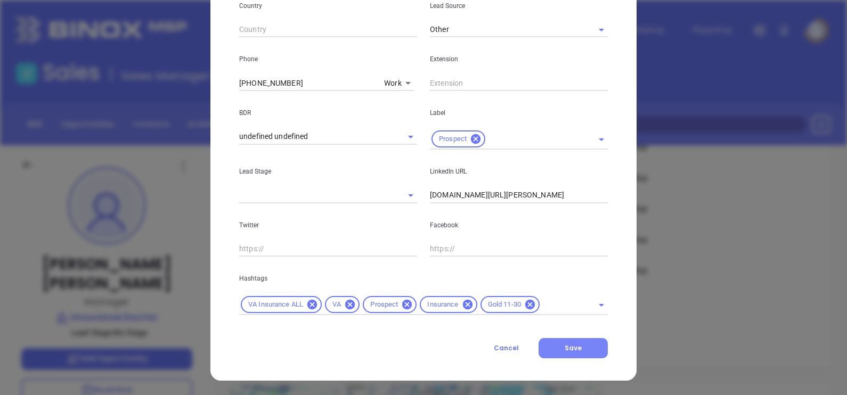
click at [574, 343] on button "Save" at bounding box center [573, 348] width 69 height 20
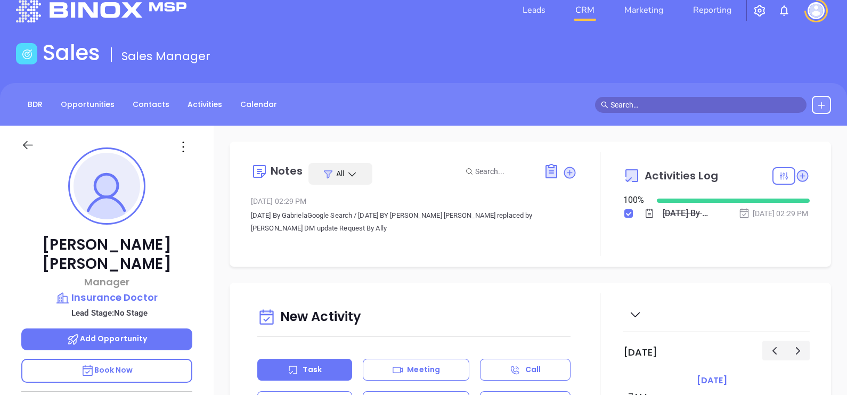
scroll to position [0, 0]
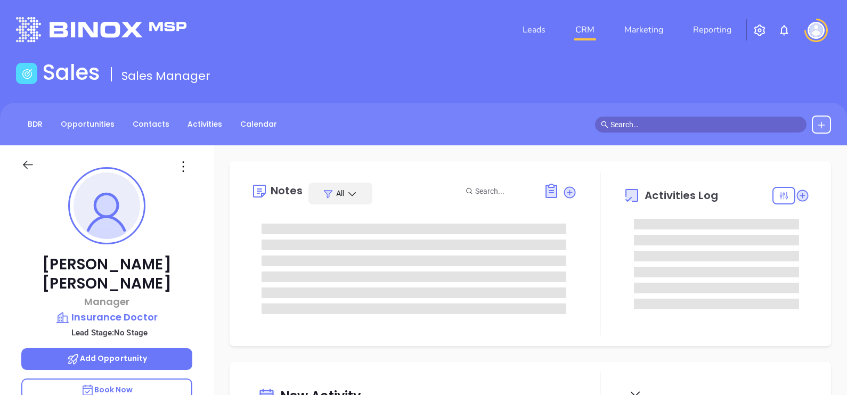
type input "[DATE]"
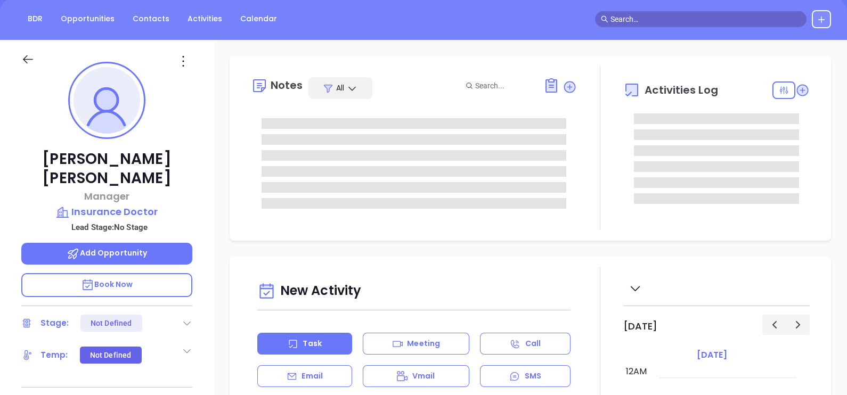
scroll to position [216, 0]
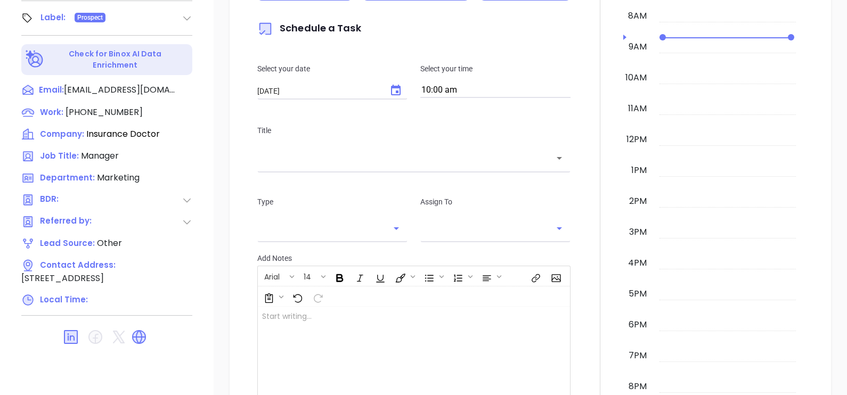
type input "[PERSON_NAME]"
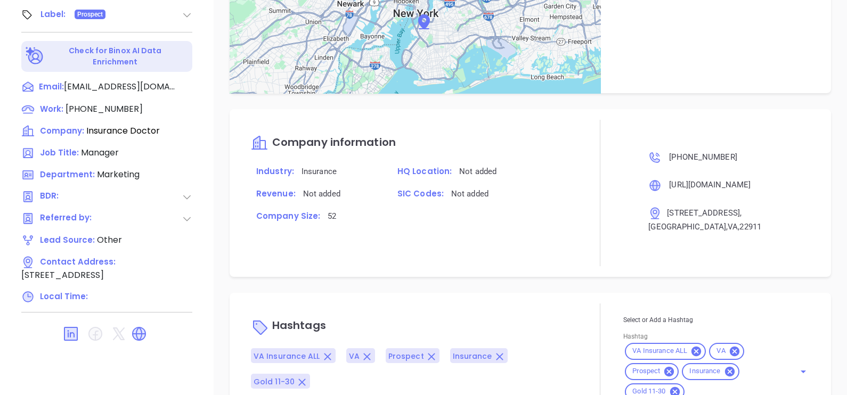
scroll to position [629, 0]
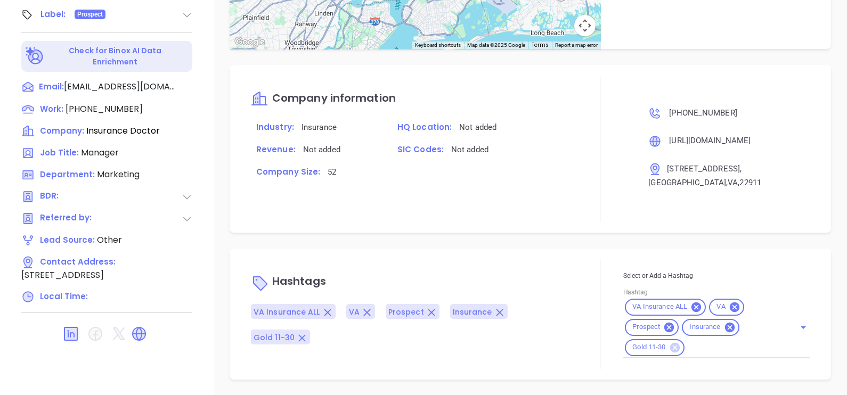
click at [670, 343] on icon at bounding box center [675, 348] width 10 height 10
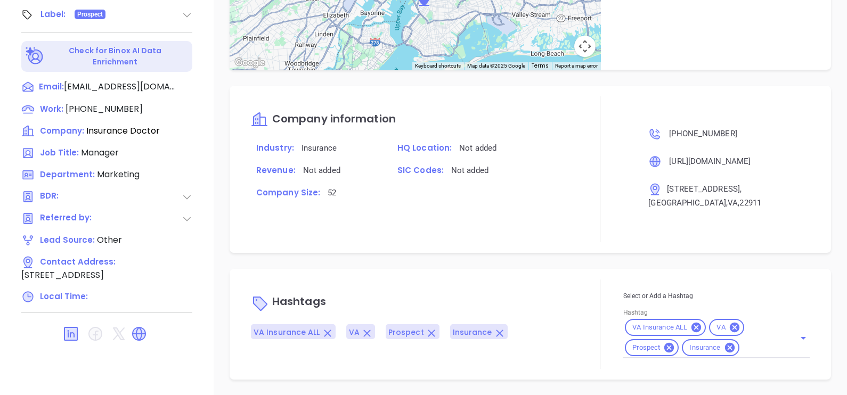
scroll to position [570, 0]
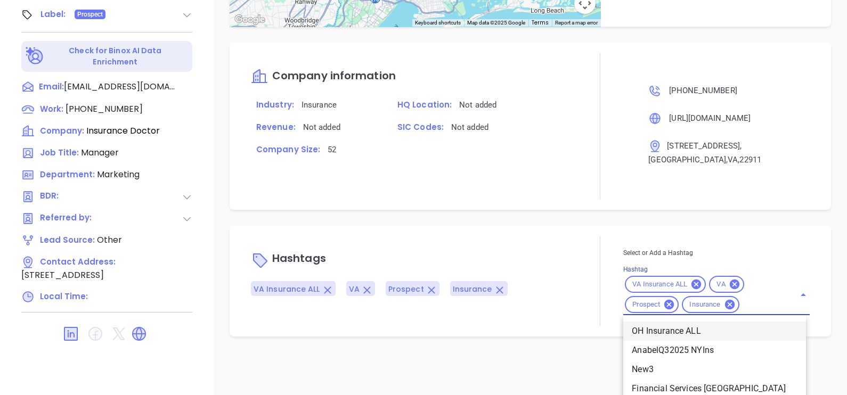
click at [753, 315] on div "Select or Add a Hashtag Hashtag VA Insurance ALL VA Prospect Insurance OH Insur…" at bounding box center [716, 281] width 186 height 68
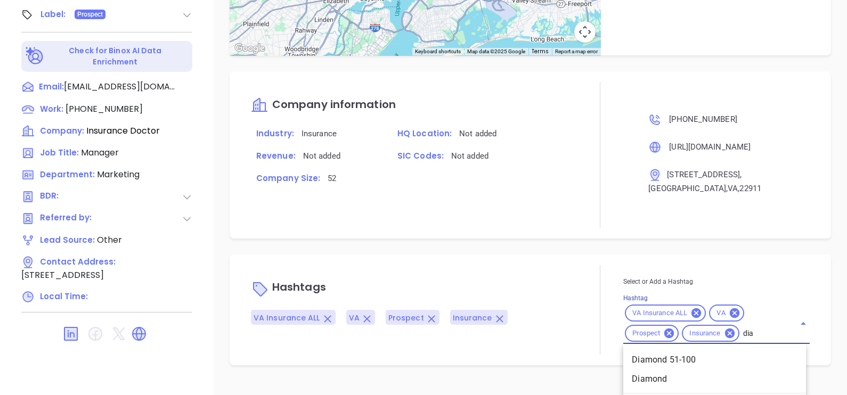
scroll to position [564, 0]
type input "diamo"
click at [751, 351] on li "Diamond 51-100" at bounding box center [714, 360] width 183 height 19
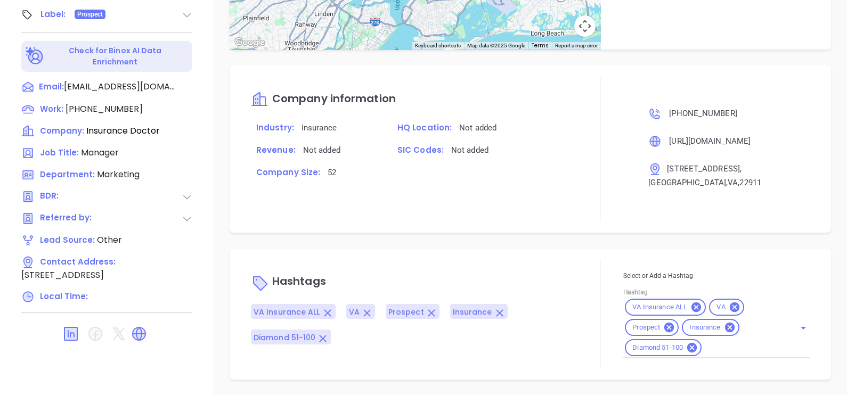
click at [538, 229] on div "Notes All May 23, 2024 02:29 PM [DATE] By GabrielaGoogle Search / [DATE] BY [PE…" at bounding box center [530, 23] width 633 height 746
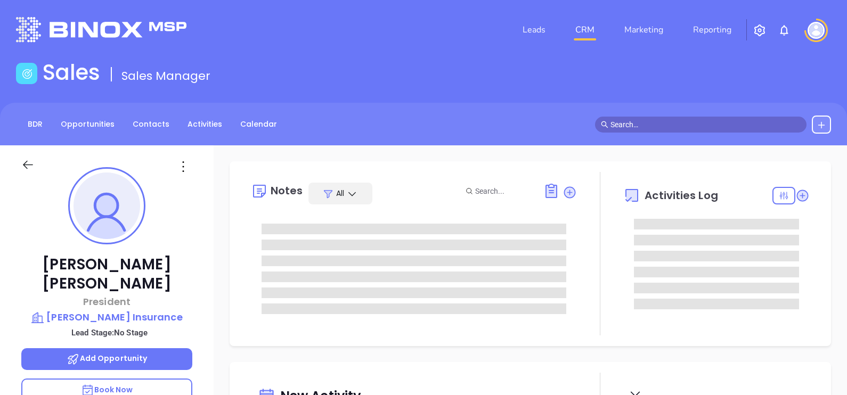
type input "[DATE]"
type input "[PERSON_NAME]"
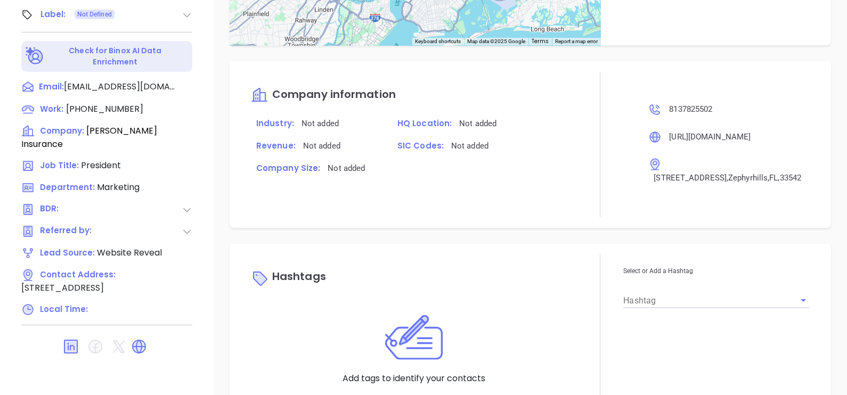
scroll to position [653, 0]
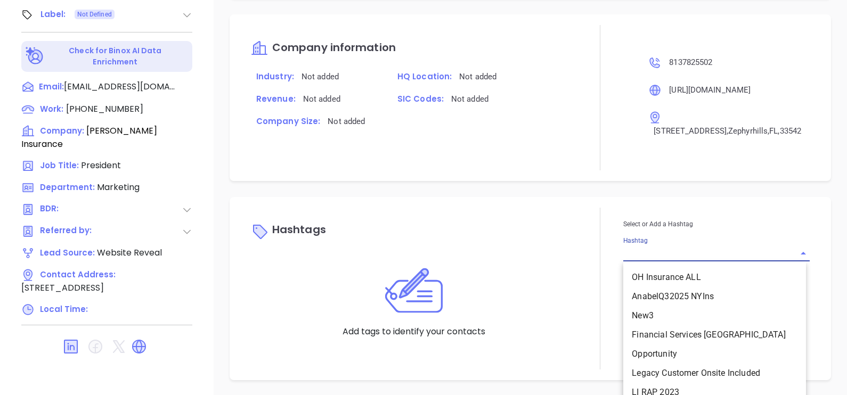
click at [639, 247] on input "Hashtag" at bounding box center [701, 253] width 157 height 15
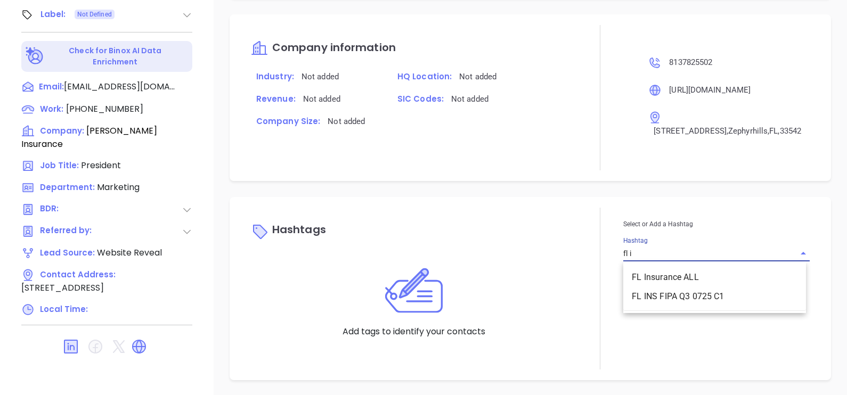
type input "fl in"
click at [639, 272] on li "FL Insurance ALL" at bounding box center [714, 277] width 183 height 19
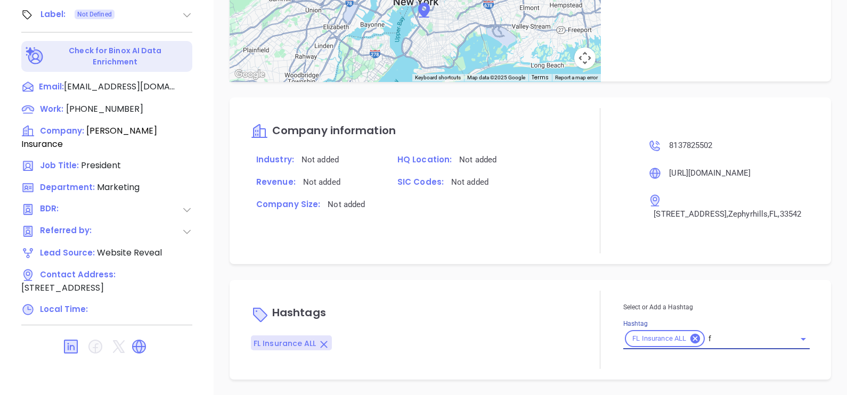
type input "fl"
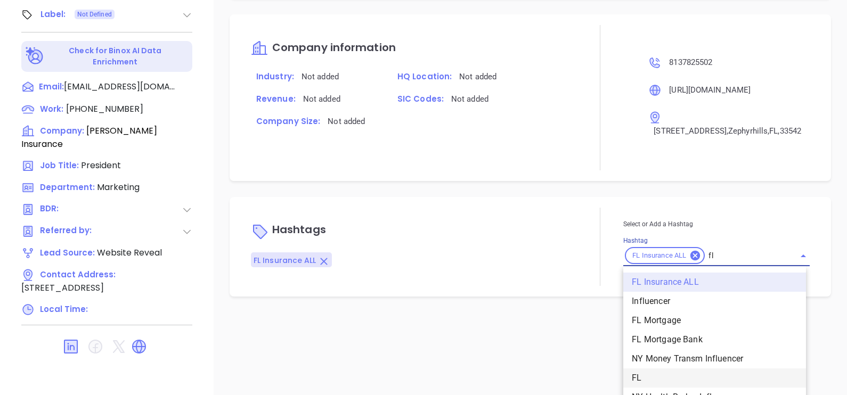
click at [663, 380] on li "FL" at bounding box center [714, 378] width 183 height 19
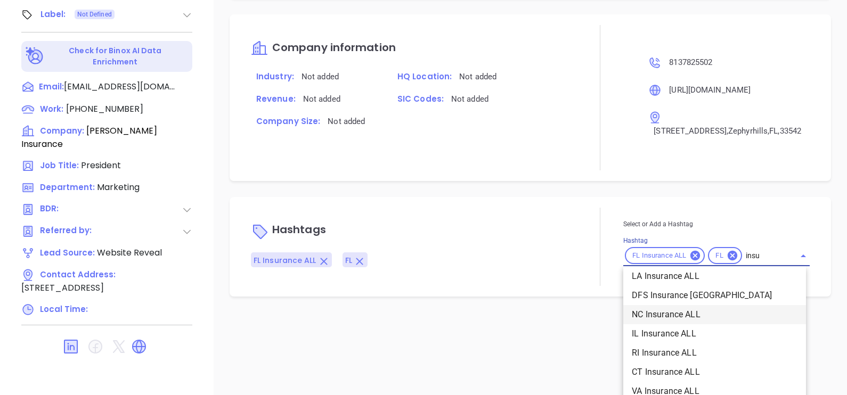
scroll to position [45, 0]
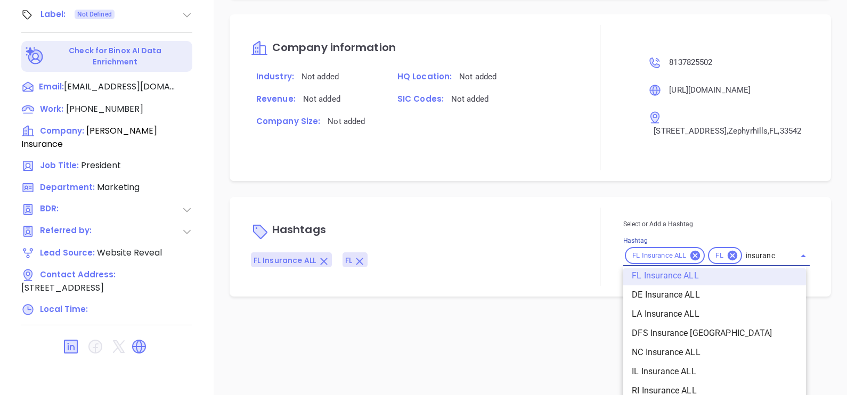
type input "insurance"
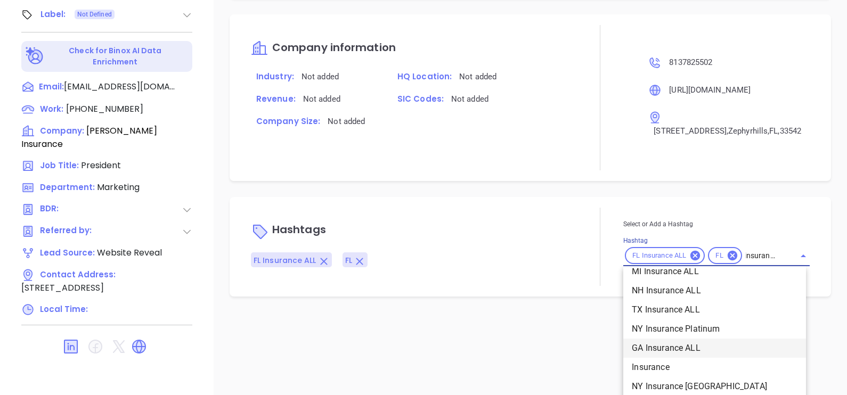
scroll to position [397, 0]
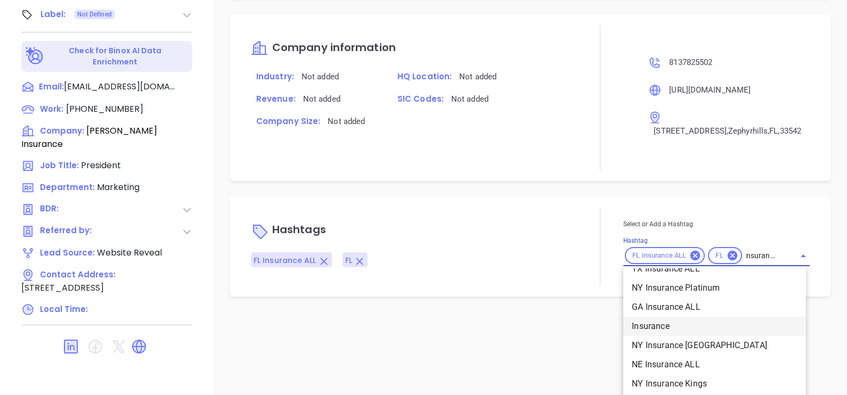
click at [671, 320] on li "Insurance" at bounding box center [714, 326] width 183 height 19
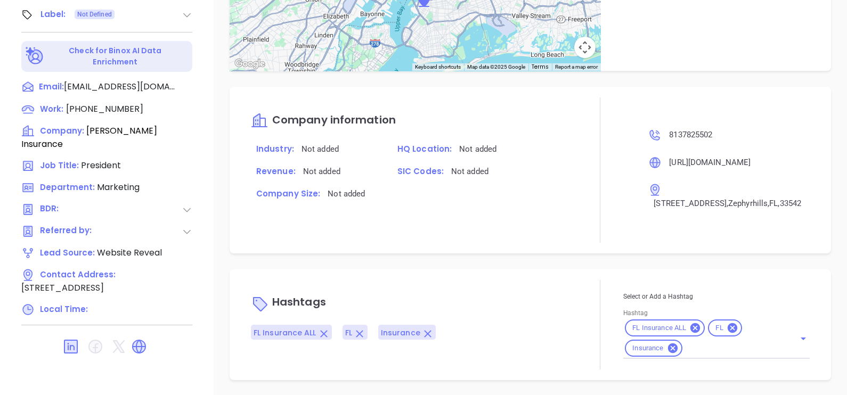
click at [539, 274] on div "Hashtags FL Insurance ALL FL Insurance Select or Add a Hashtag Hashtag FL Insur…" at bounding box center [531, 325] width 602 height 111
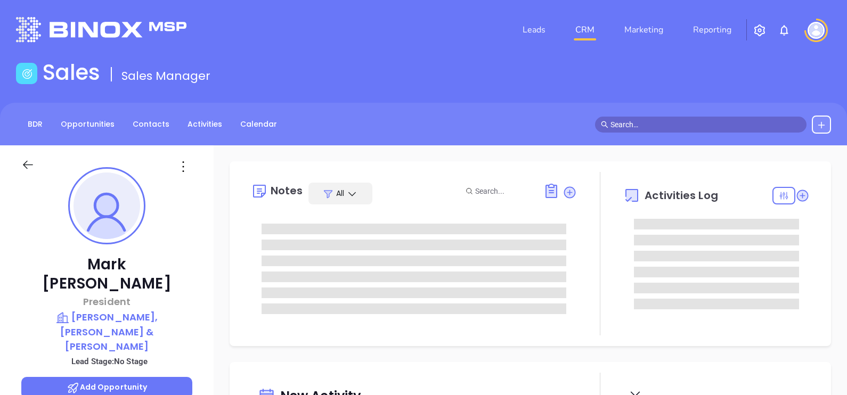
type input "[PERSON_NAME]"
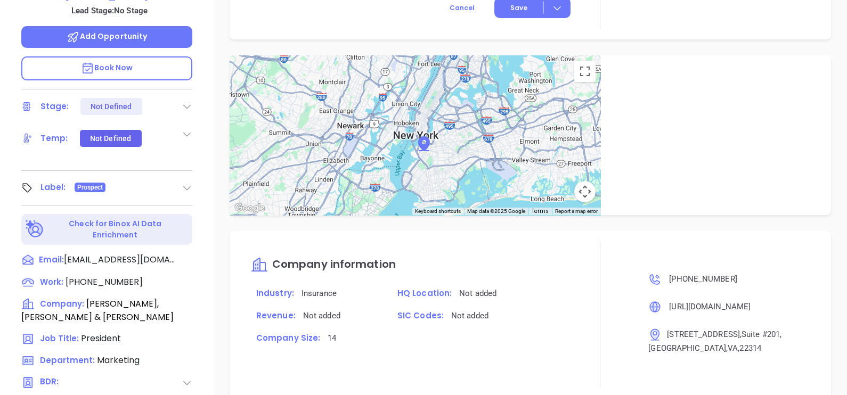
scroll to position [495, 0]
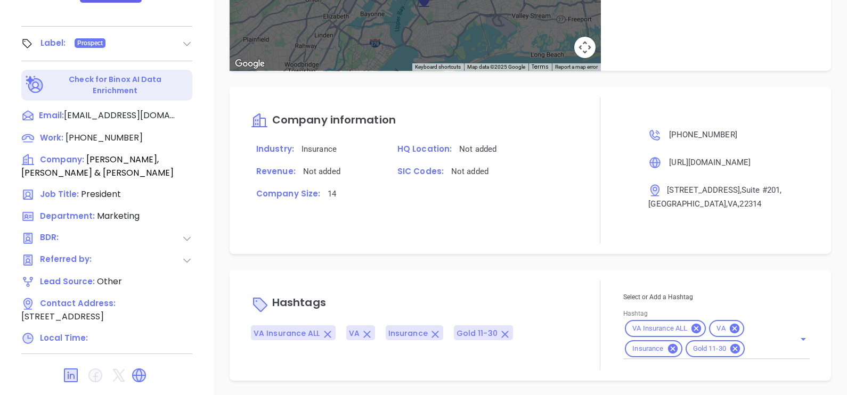
click at [741, 340] on div "VA Insurance ALL VA Insurance Gold 11-30" at bounding box center [716, 339] width 186 height 41
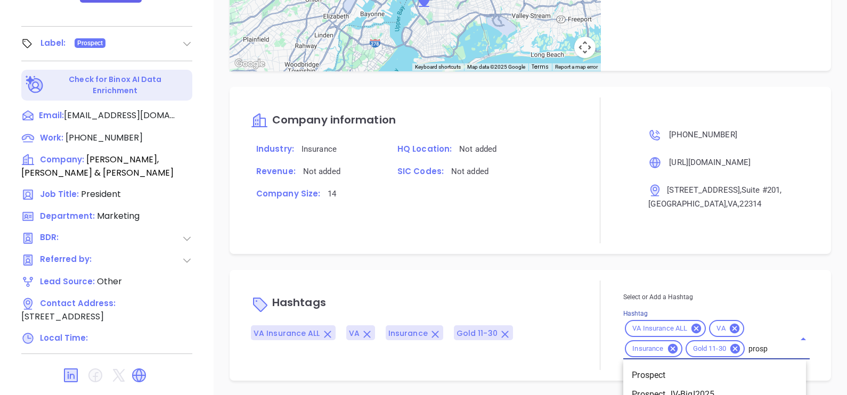
type input "prospe"
click at [744, 375] on li "Prospect" at bounding box center [714, 375] width 183 height 19
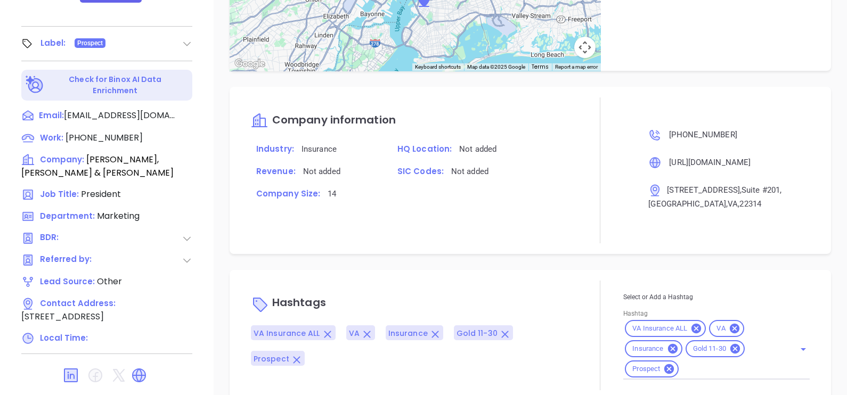
click at [583, 270] on div "Hashtags VA Insurance ALL VA Insurance Gold 11-30 Prospect Select or Add a Hash…" at bounding box center [531, 335] width 602 height 131
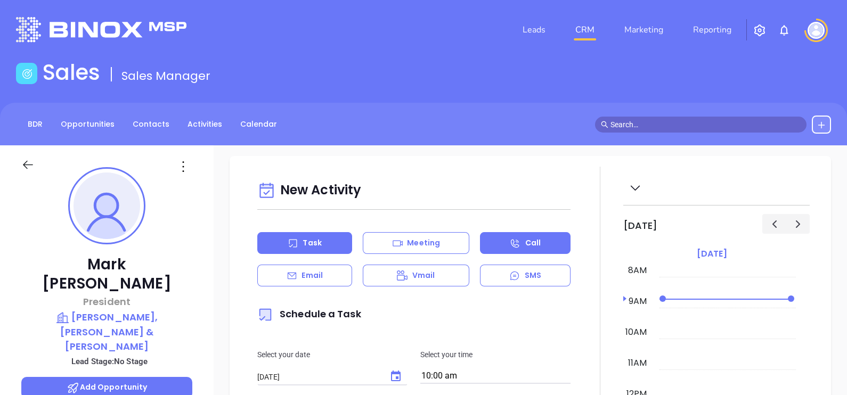
scroll to position [0, 0]
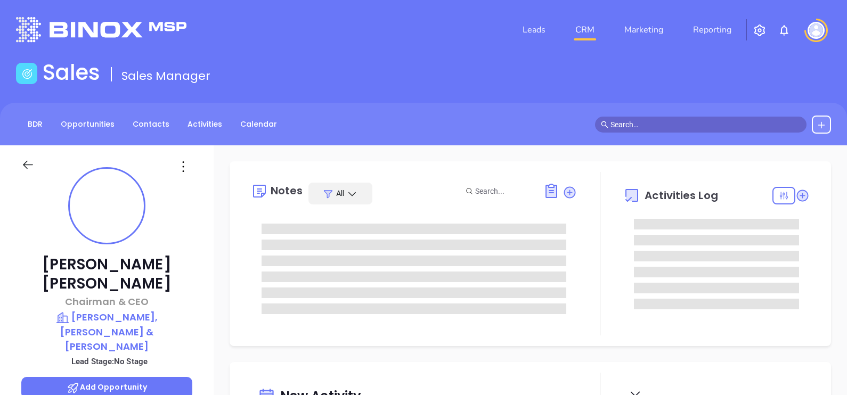
type input "[DATE]"
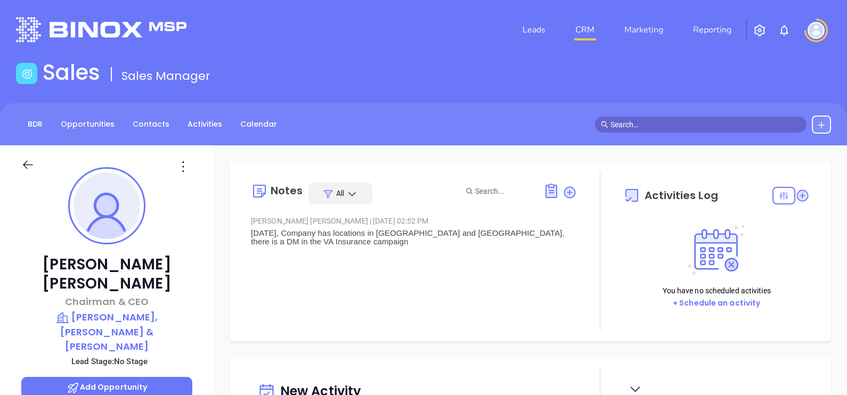
type input "[PERSON_NAME]"
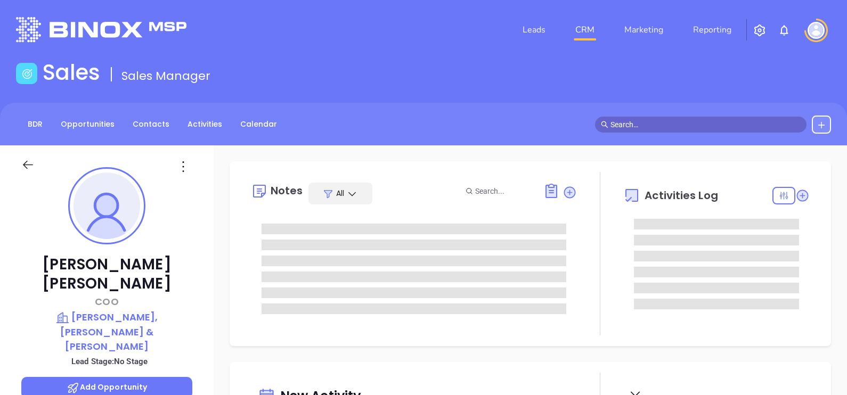
type input "[PERSON_NAME]"
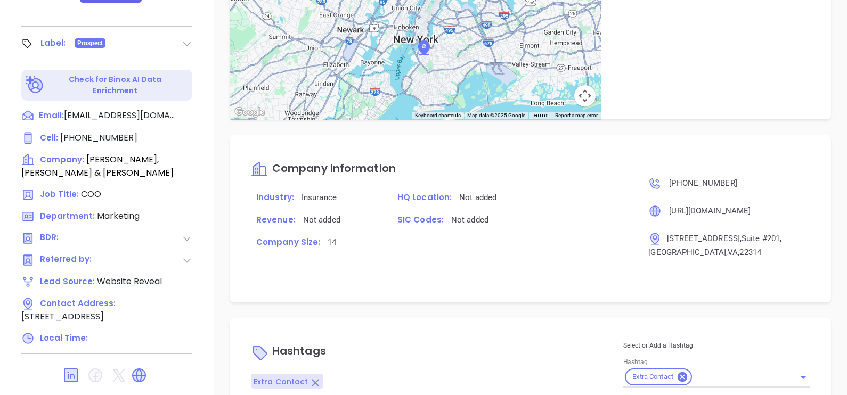
scroll to position [570, 0]
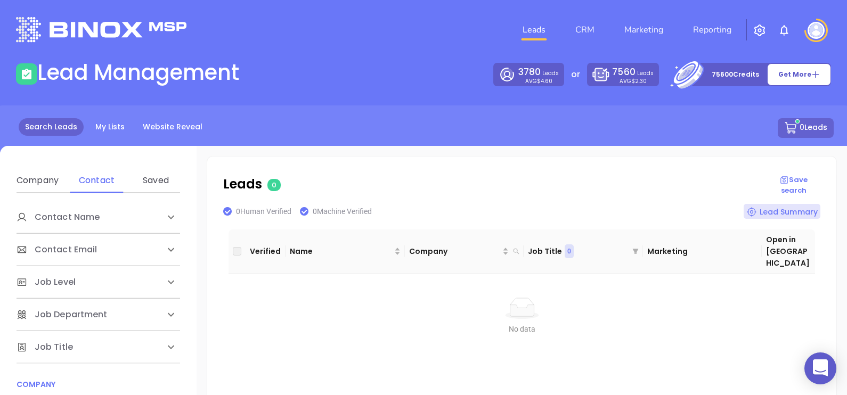
scroll to position [200, 0]
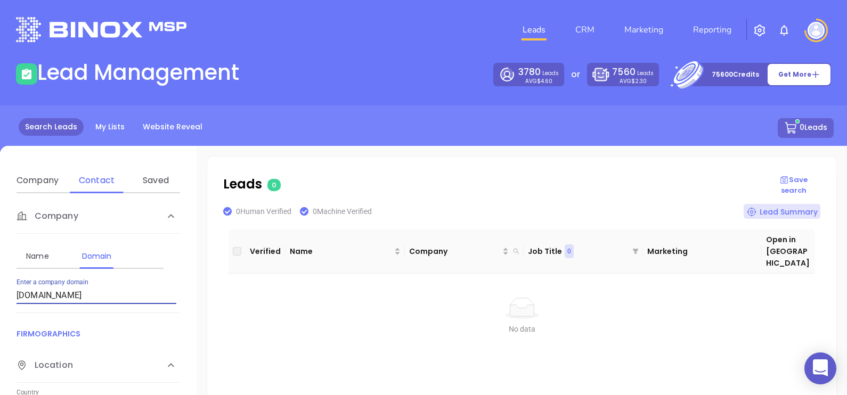
click at [112, 296] on input "[DOMAIN_NAME]" at bounding box center [97, 295] width 160 height 17
click at [112, 296] on input "cbiinsuranceva.com" at bounding box center [97, 295] width 160 height 17
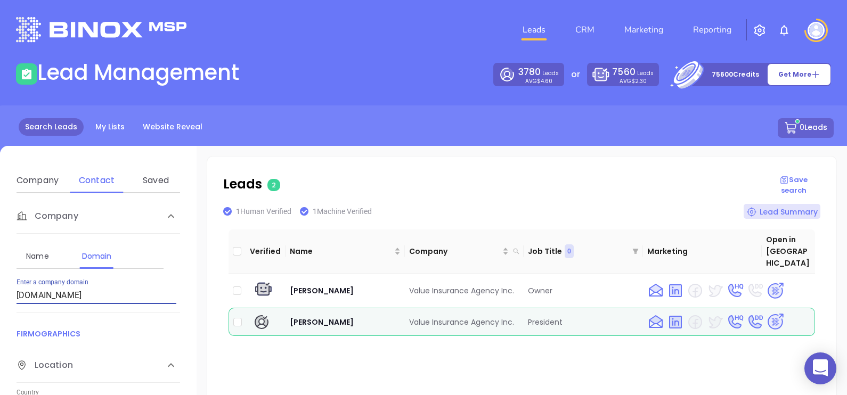
drag, startPoint x: 140, startPoint y: 293, endPoint x: 0, endPoint y: 333, distance: 145.7
click at [0, 330] on html "0 Leads CRM Marketing Reporting Financial Leads Leads Lead Management 3780 Lead…" at bounding box center [423, 197] width 847 height 395
paste input "rightawayinsurance"
type input "rightawayinsurance.com"
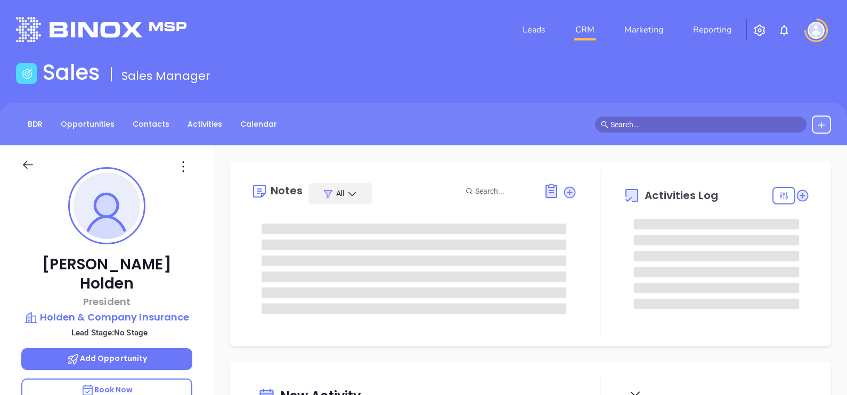
type input "[DATE]"
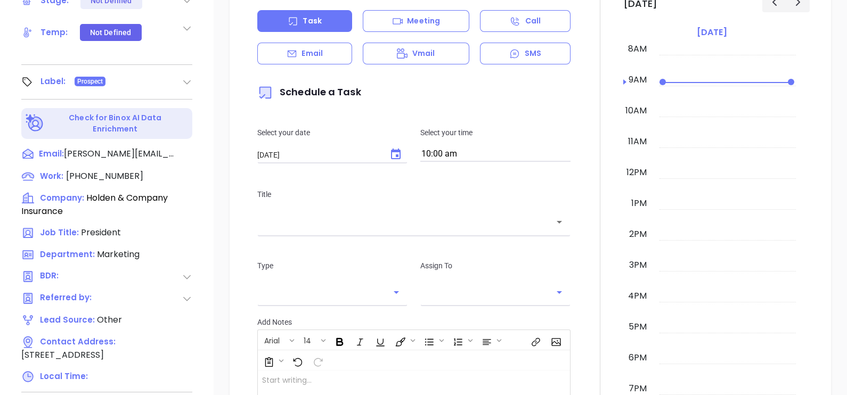
scroll to position [495, 0]
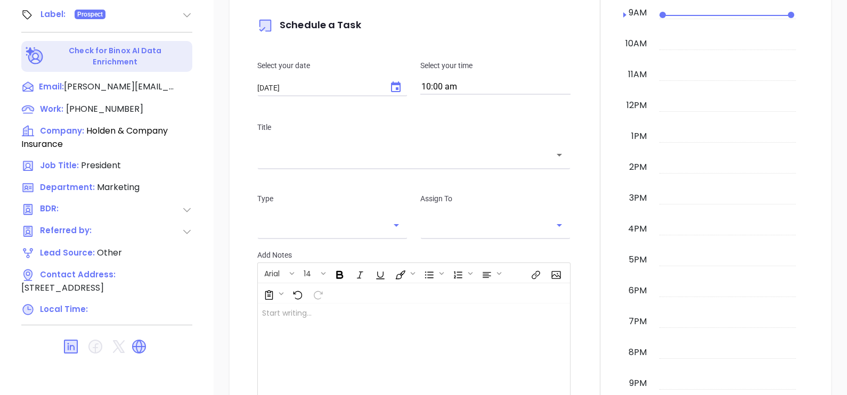
type input "[PERSON_NAME]"
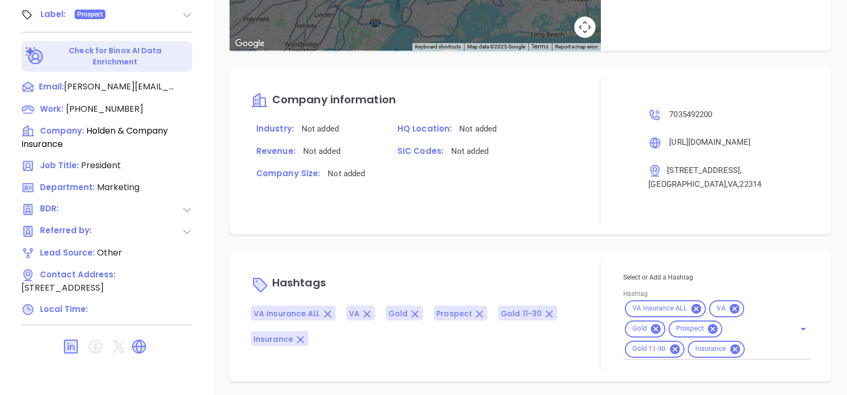
scroll to position [546, 0]
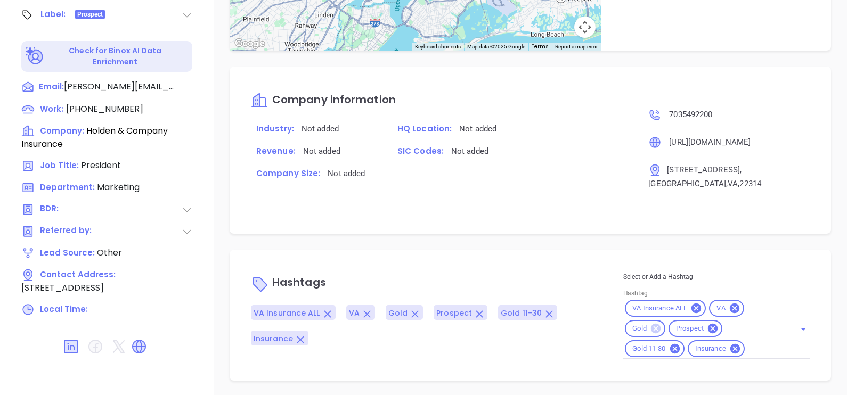
click at [652, 329] on icon at bounding box center [656, 329] width 10 height 10
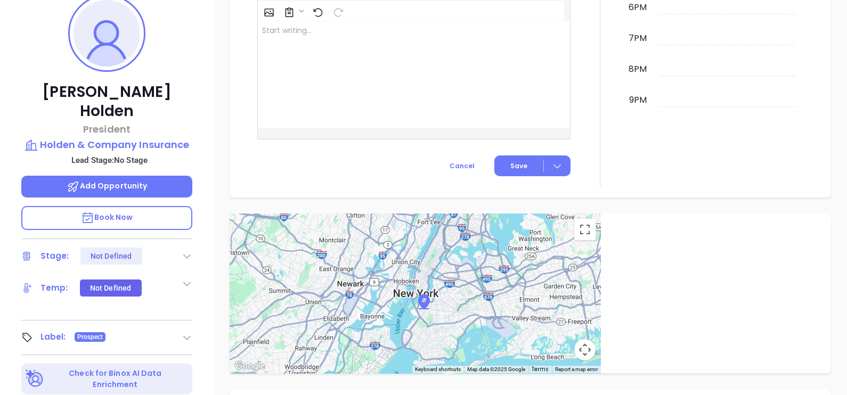
scroll to position [96, 0]
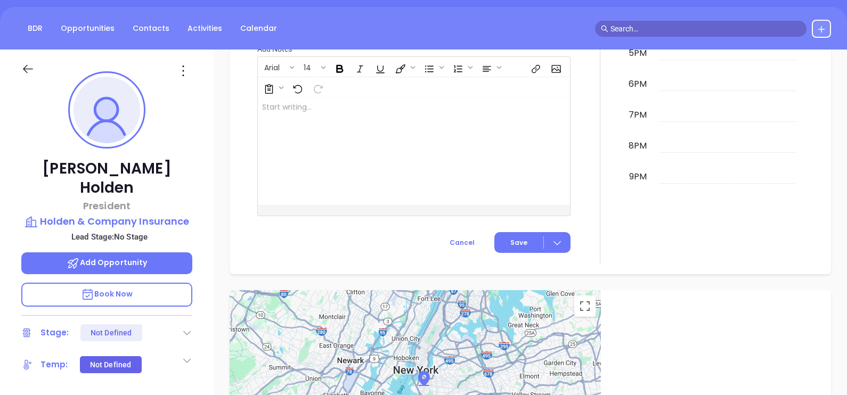
click at [181, 66] on icon at bounding box center [183, 70] width 17 height 17
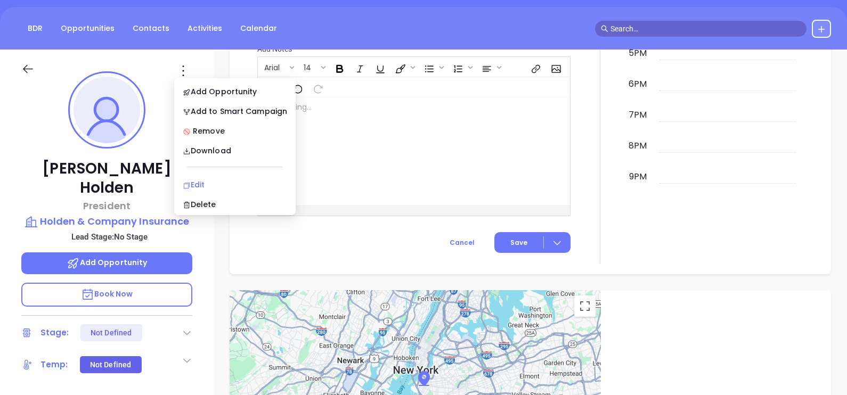
click at [209, 181] on div "Edit" at bounding box center [235, 185] width 104 height 12
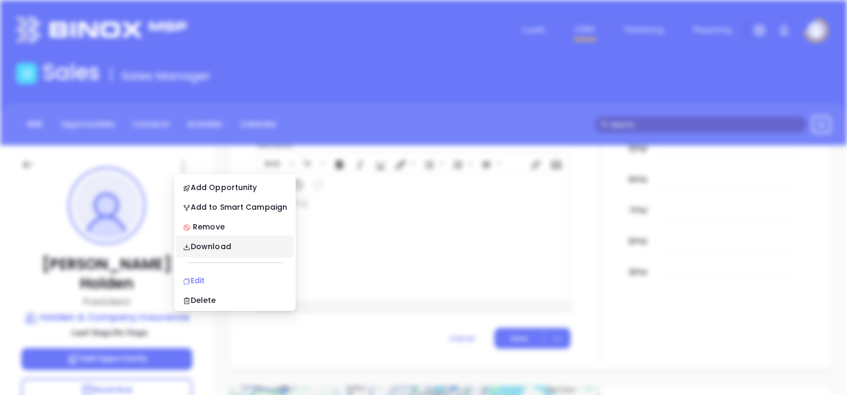
scroll to position [0, 0]
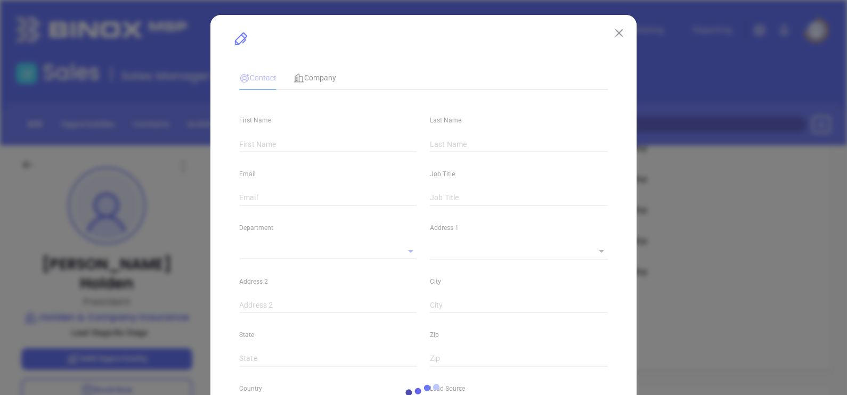
type input "[PERSON_NAME]"
type input "Holden"
type input "scott@holdenins.com"
type input "President"
type input "1"
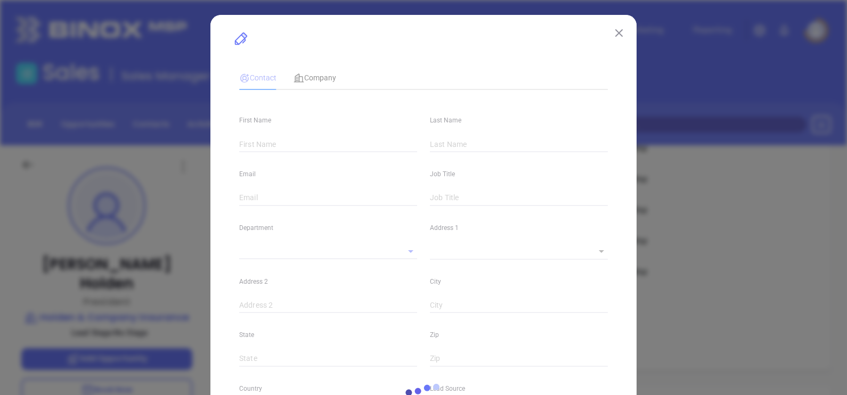
type input "www.linkedin.com/in/scott-holden-64a68647"
type input "Marketing"
type input "Other"
type input "undefined undefined"
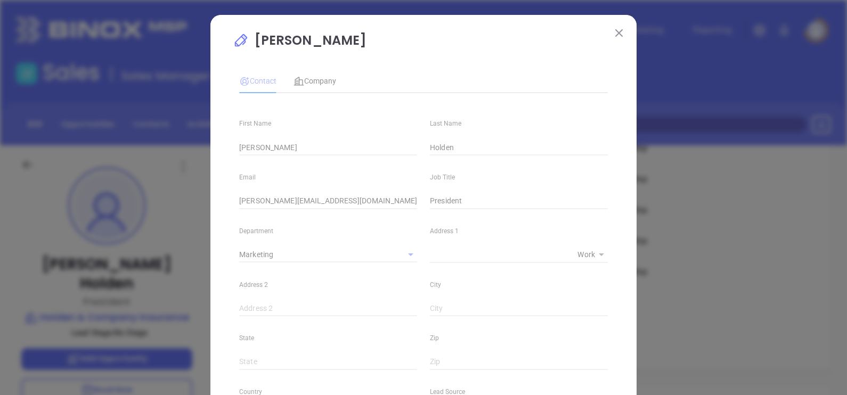
type input "(703) 549-2200"
type input "1"
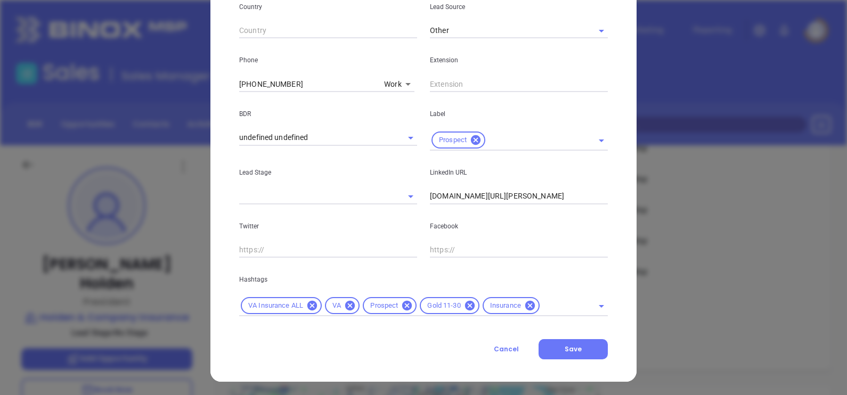
scroll to position [386, 0]
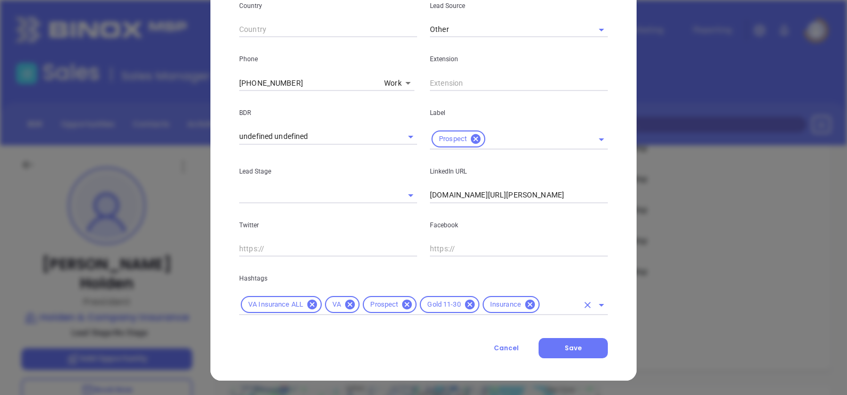
click at [468, 307] on icon at bounding box center [470, 305] width 10 height 10
click at [494, 302] on input "text" at bounding box center [528, 304] width 99 height 13
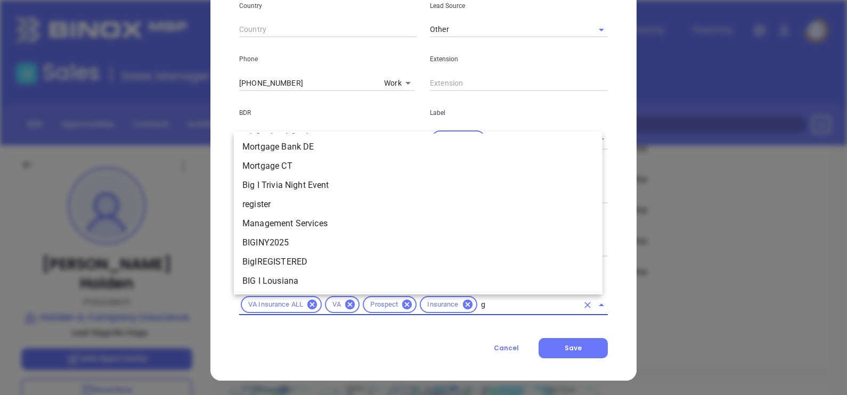
scroll to position [0, 0]
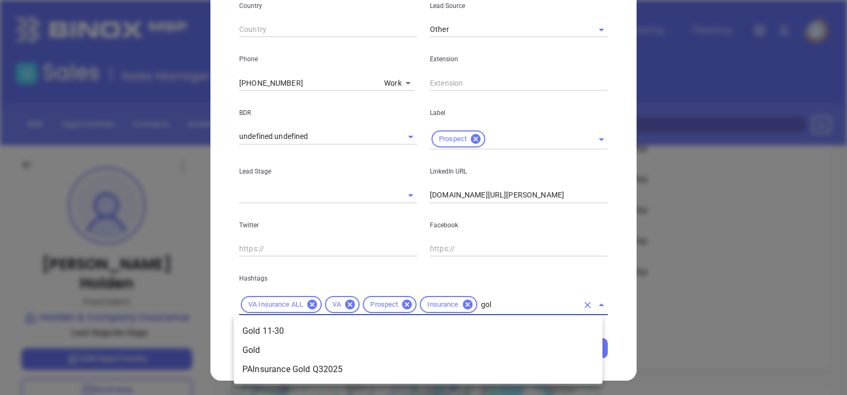
type input "gold"
click at [534, 338] on li "Gold 11-30" at bounding box center [418, 331] width 369 height 19
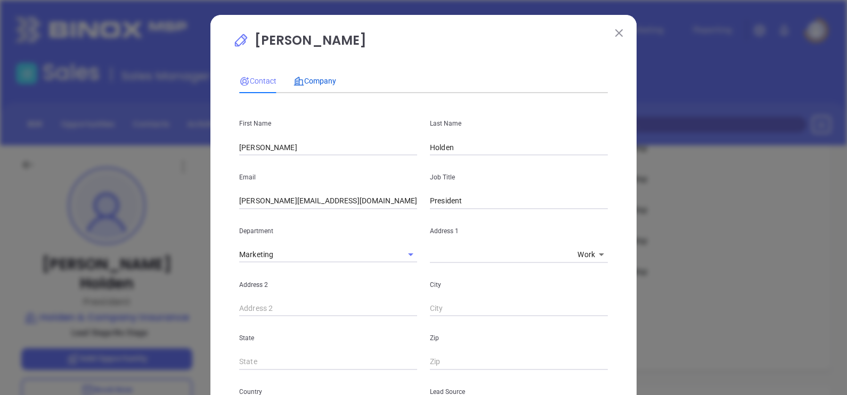
click at [317, 85] on span "Company" at bounding box center [315, 81] width 43 height 9
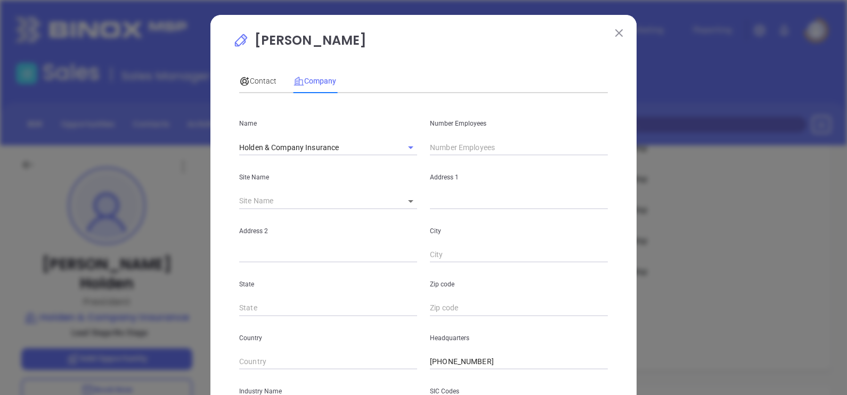
click at [450, 148] on input "text" at bounding box center [519, 148] width 178 height 16
type input "21"
click at [440, 66] on div "Contact Company First Name Scott Last Name Holden Email scott@holdenins.com Job…" at bounding box center [423, 296] width 369 height 467
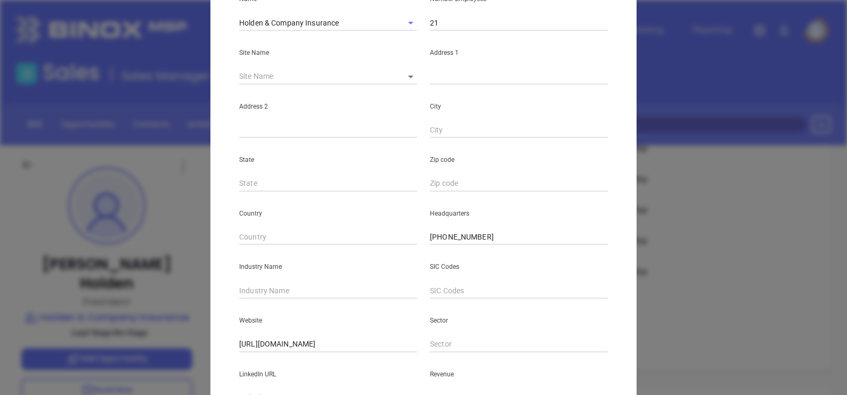
scroll to position [215, 0]
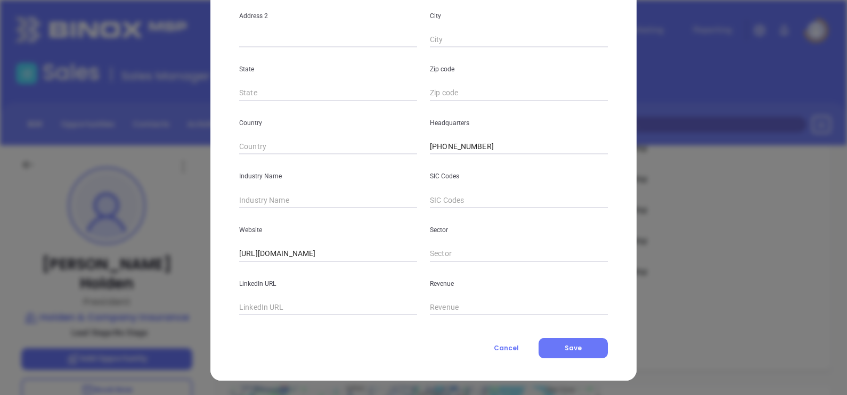
click at [316, 188] on div "Industry Name" at bounding box center [328, 182] width 191 height 54
click at [324, 201] on input "text" at bounding box center [328, 200] width 178 height 16
type input "Insurance"
click at [273, 299] on div "LinkedIn URL" at bounding box center [328, 289] width 191 height 54
click at [276, 303] on input "text" at bounding box center [328, 308] width 178 height 16
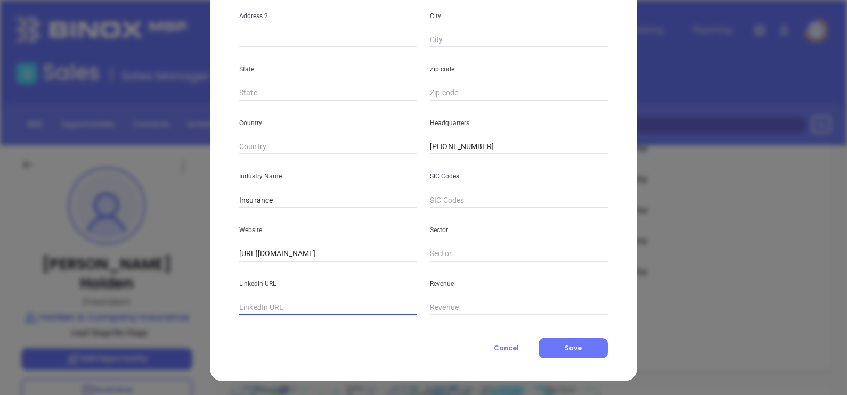
paste input "www.linkedin.com/company/holdenins/"
type input "www.linkedin.com/company/holdenins/"
click at [402, 355] on div "Cancel Save" at bounding box center [423, 348] width 369 height 20
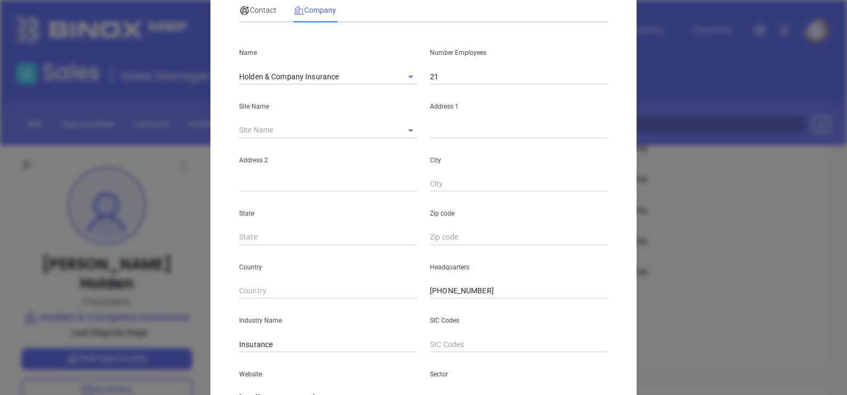
scroll to position [0, 0]
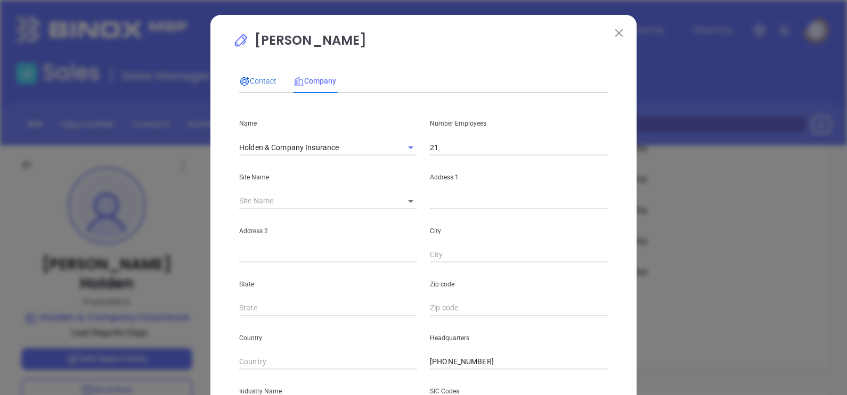
click at [260, 80] on span "Contact" at bounding box center [257, 81] width 37 height 9
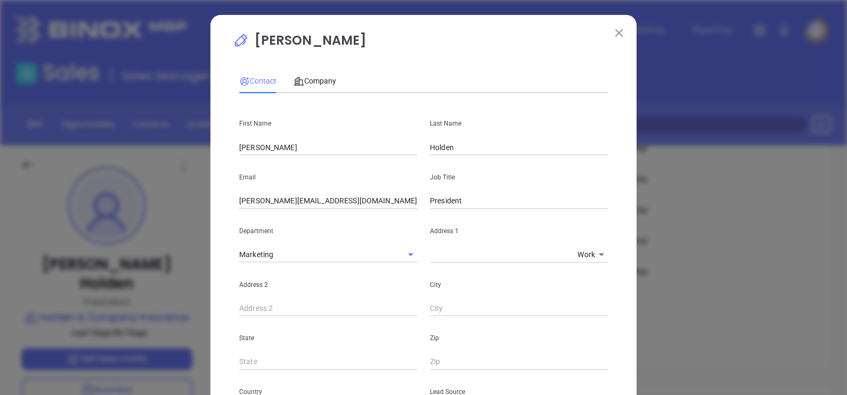
scroll to position [386, 0]
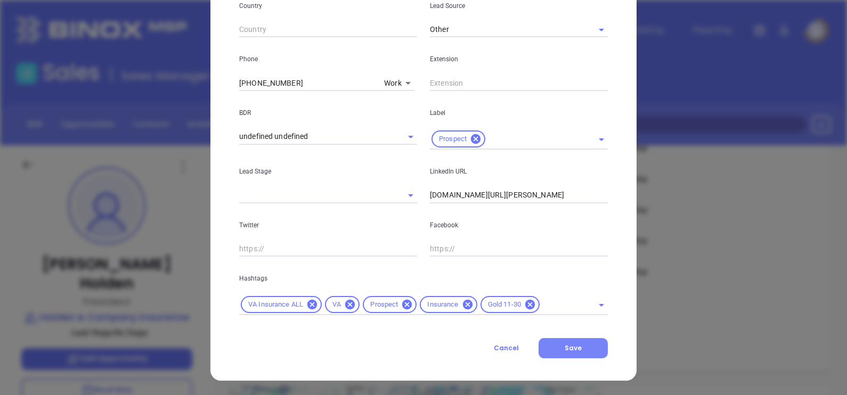
click at [596, 342] on button "Save" at bounding box center [573, 348] width 69 height 20
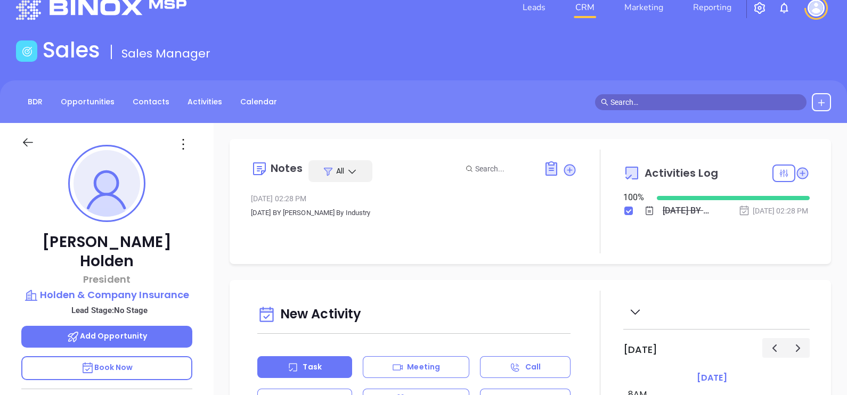
scroll to position [0, 0]
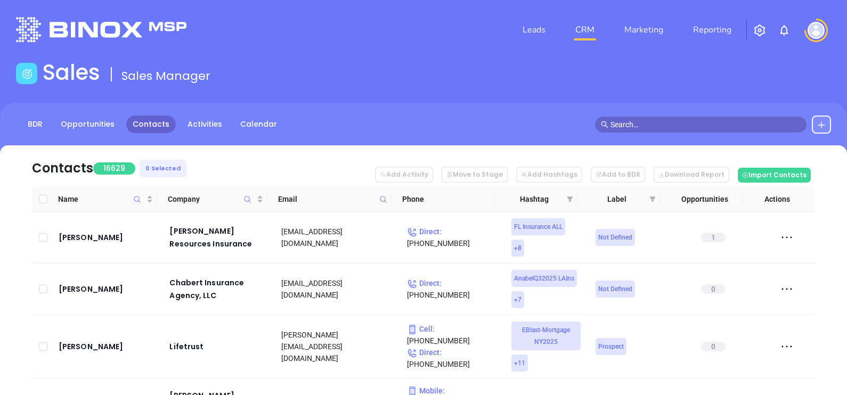
click at [819, 118] on button at bounding box center [821, 125] width 19 height 18
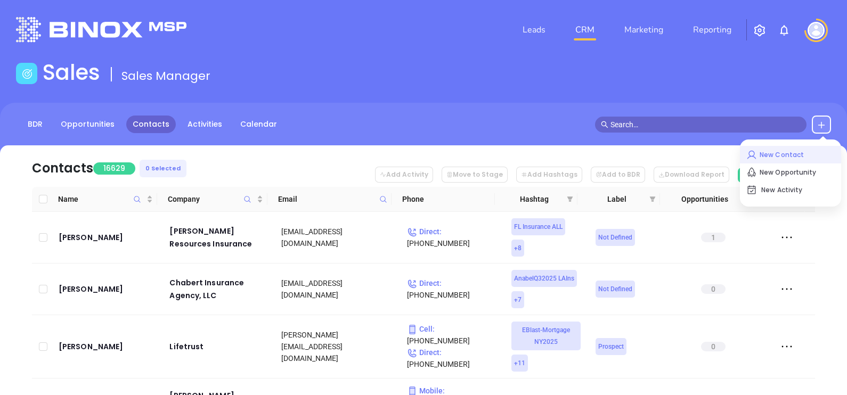
click at [780, 150] on p "New Contact" at bounding box center [790, 155] width 88 height 17
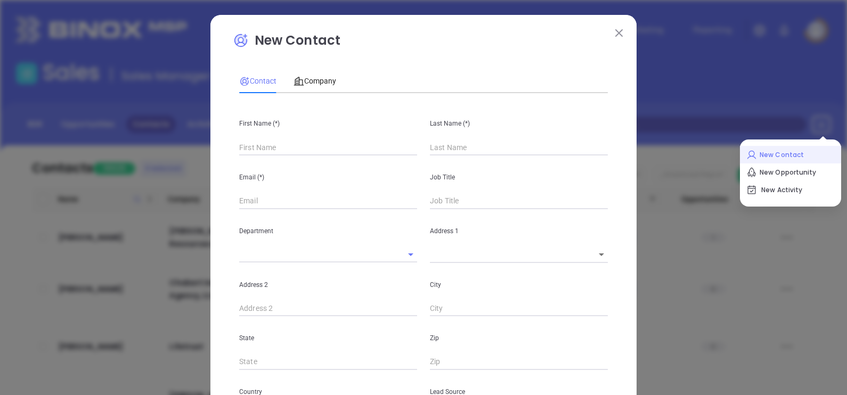
type input "Fourth Phone Call"
type input "1"
click at [277, 142] on input "text" at bounding box center [328, 148] width 178 height 16
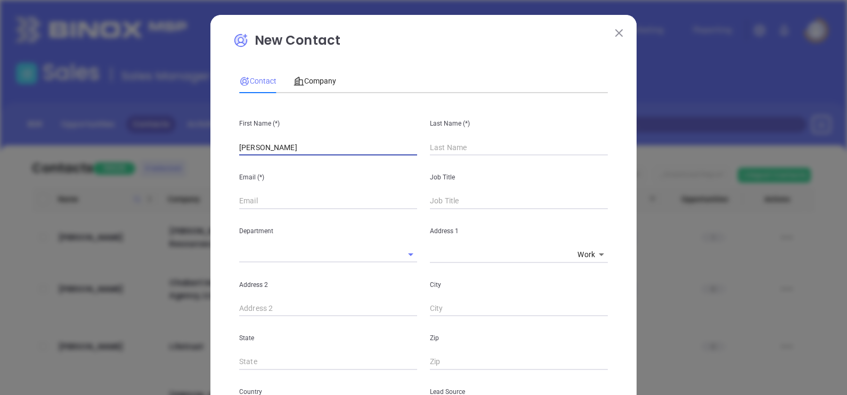
type input "[PERSON_NAME]"
click at [562, 141] on input "[PERSON_NAME]" at bounding box center [519, 148] width 178 height 16
type input "[PERSON_NAME]"
click at [278, 200] on input "text" at bounding box center [328, 201] width 178 height 16
paste input "[PERSON_NAME][EMAIL_ADDRESS][DOMAIN_NAME]"
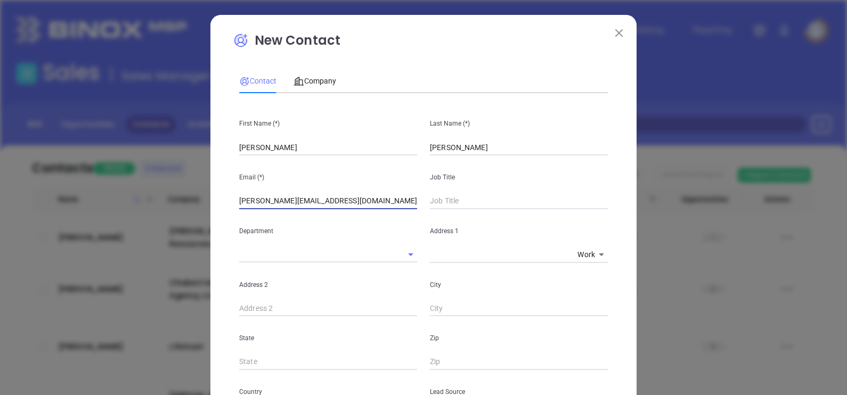
type input "[PERSON_NAME][EMAIL_ADDRESS][DOMAIN_NAME]"
click at [483, 197] on input "text" at bounding box center [519, 201] width 178 height 16
type input "D"
type input "Founder"
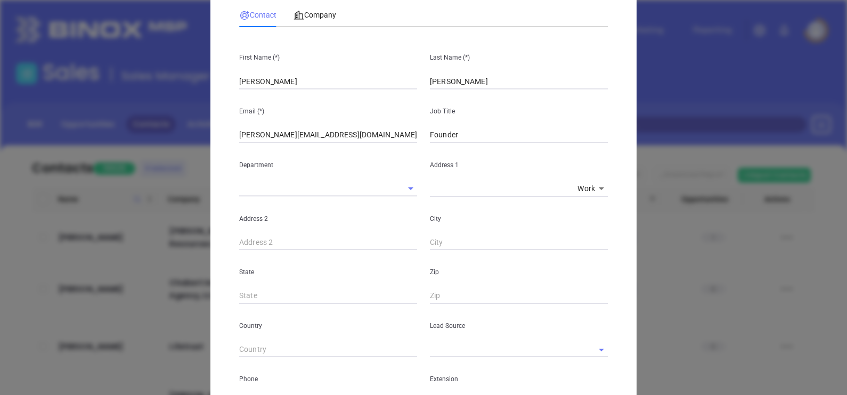
scroll to position [133, 0]
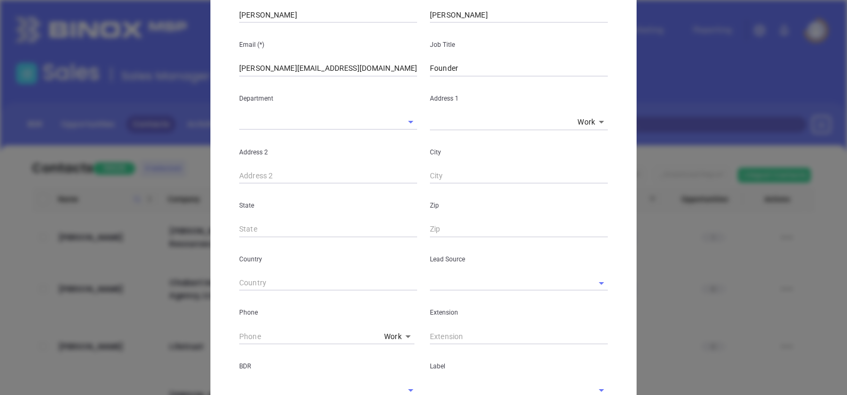
drag, startPoint x: 462, startPoint y: 274, endPoint x: 461, endPoint y: 280, distance: 6.5
click at [462, 274] on div "Lead Source" at bounding box center [519, 265] width 191 height 54
click at [464, 288] on input "text" at bounding box center [504, 282] width 148 height 15
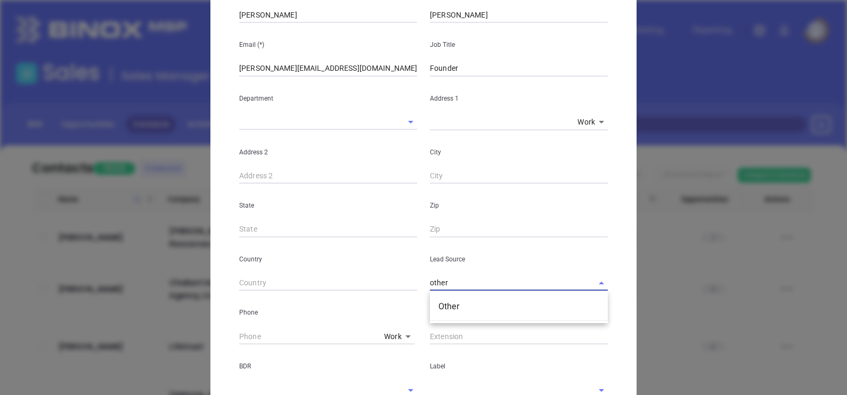
click at [464, 296] on ul "Other" at bounding box center [519, 307] width 178 height 28
click at [465, 300] on li "Other" at bounding box center [519, 306] width 178 height 19
type input "Other"
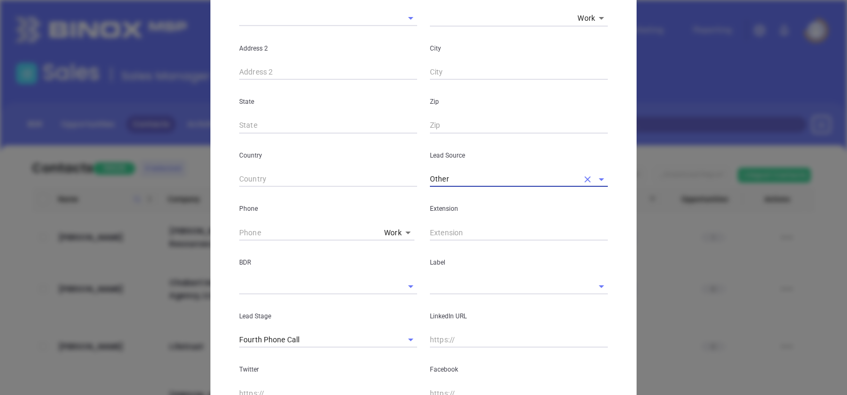
scroll to position [266, 0]
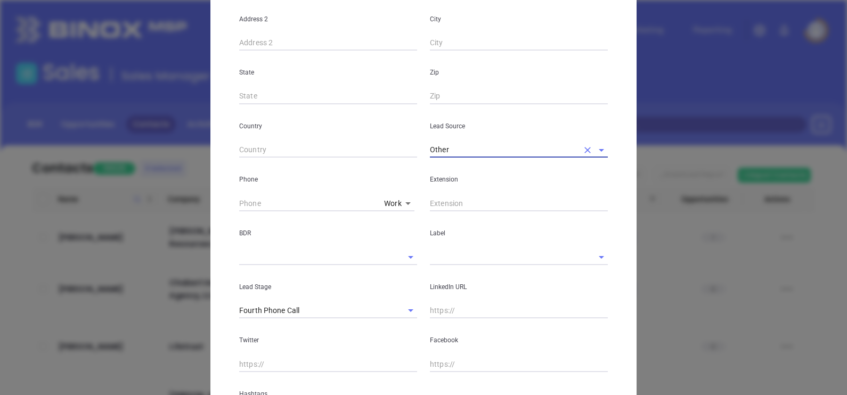
click at [274, 204] on input "text" at bounding box center [309, 204] width 141 height 16
type input "( ) -"
click at [239, 206] on input "( ) -" at bounding box center [309, 204] width 141 height 16
paste input "888) 643-2161"
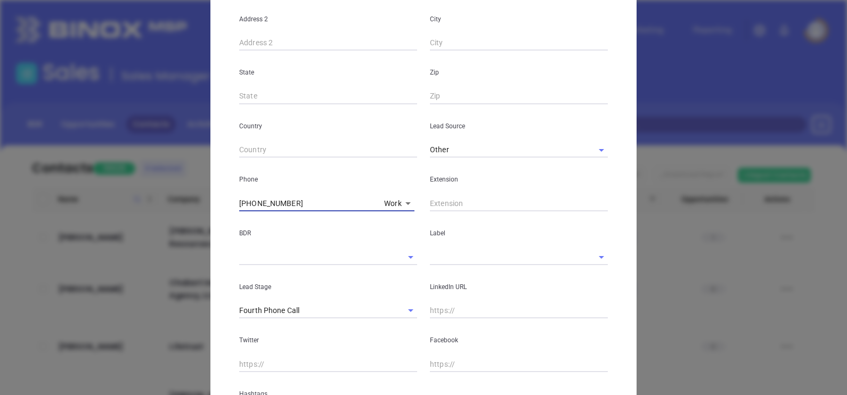
type input "(888) 643-2161"
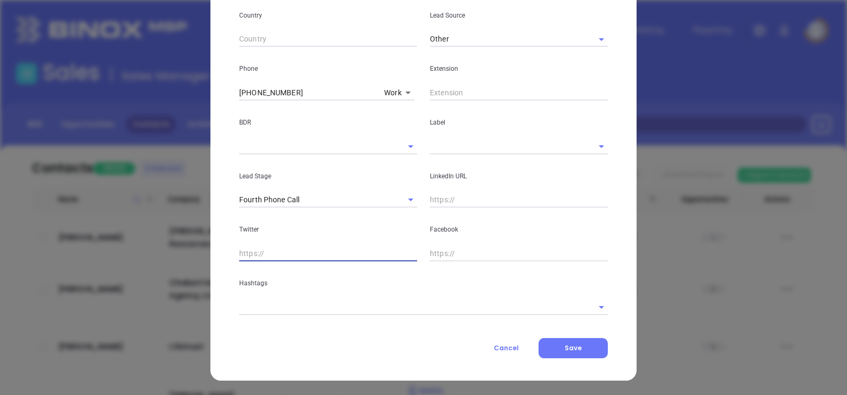
click at [294, 256] on input "text" at bounding box center [328, 254] width 178 height 16
drag, startPoint x: 373, startPoint y: 363, endPoint x: 396, endPoint y: 364, distance: 23.5
click at [377, 363] on div "New Contact Contact Company First Name (*) John Last Name (*) Sumner Jr Email (…" at bounding box center [423, 9] width 426 height 743
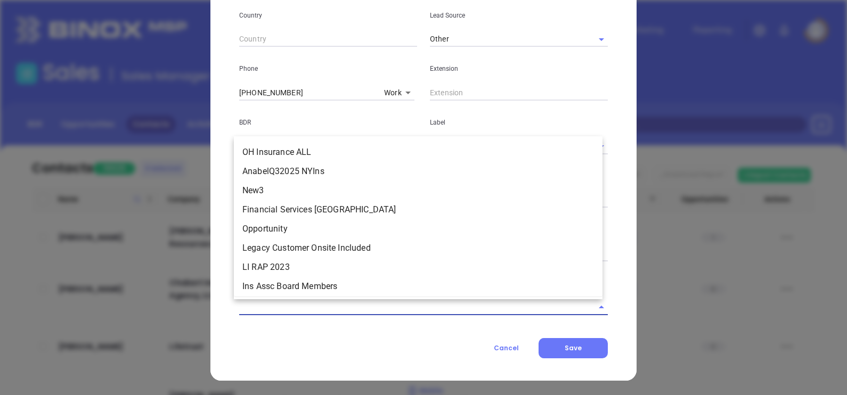
click at [268, 306] on input "text" at bounding box center [408, 306] width 339 height 15
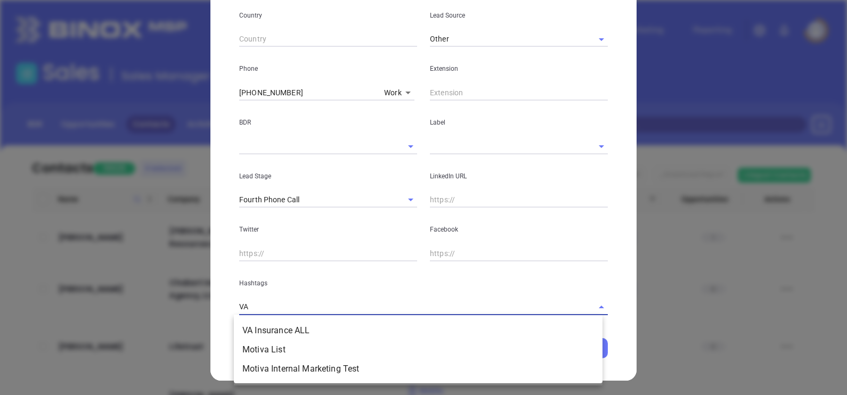
type input "VA I"
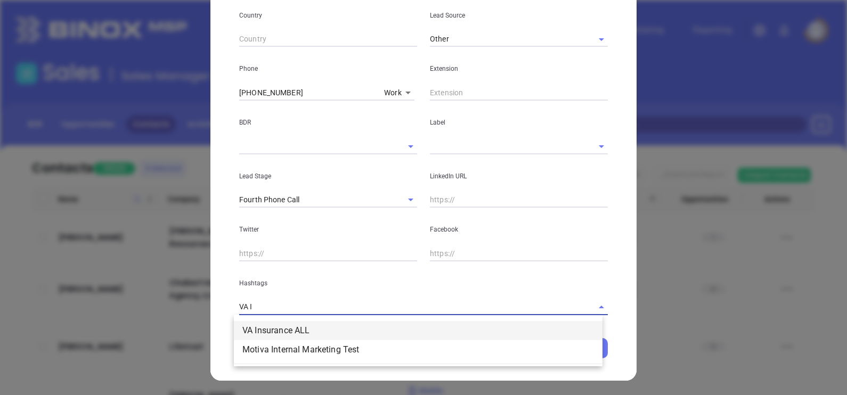
click at [293, 335] on li "VA Insurance ALL" at bounding box center [418, 330] width 369 height 19
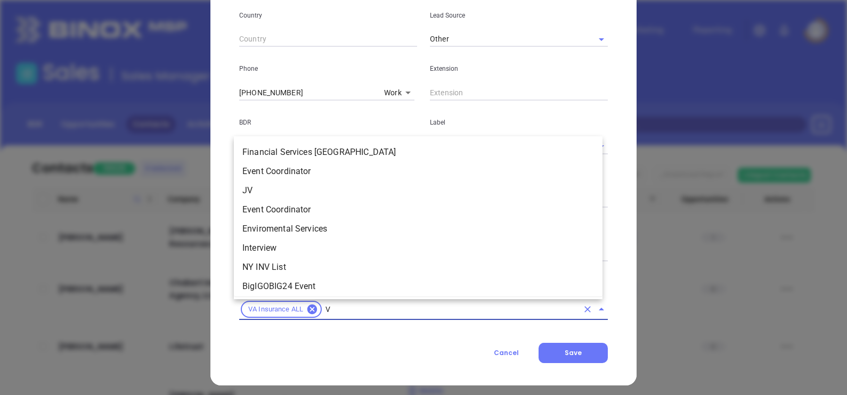
scroll to position [78, 0]
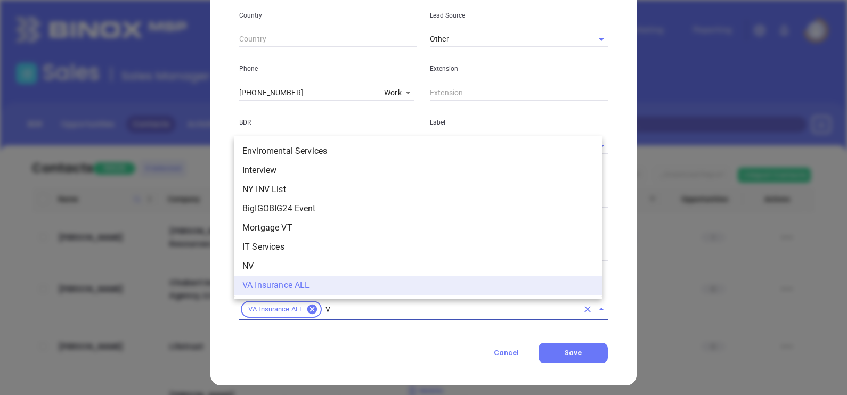
type input "VA"
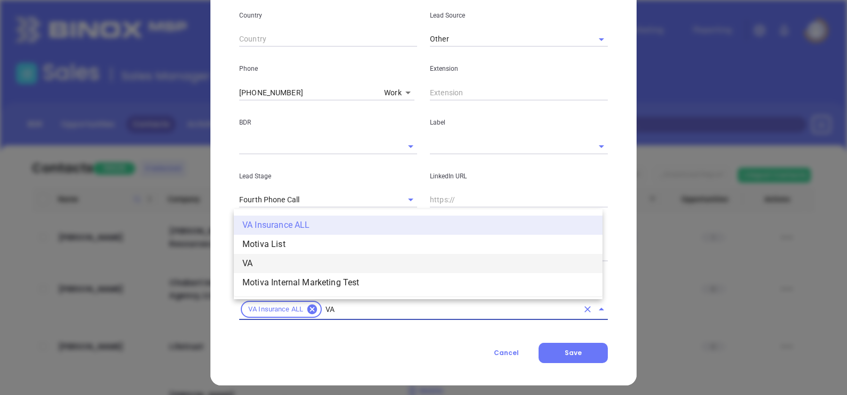
click at [262, 267] on li "VA" at bounding box center [418, 263] width 369 height 19
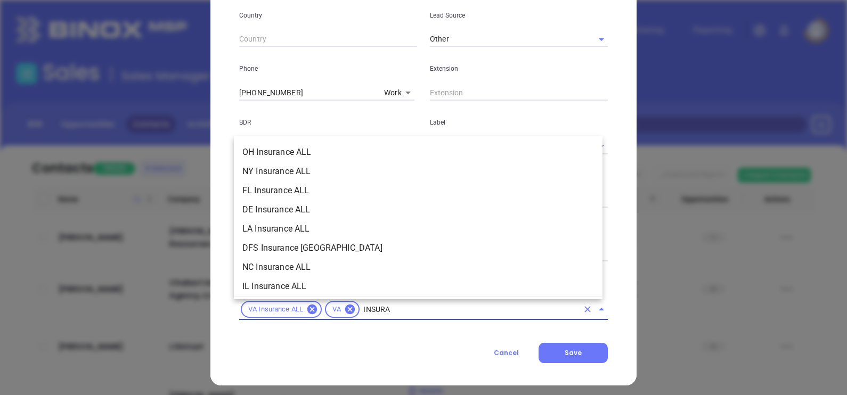
scroll to position [59, 0]
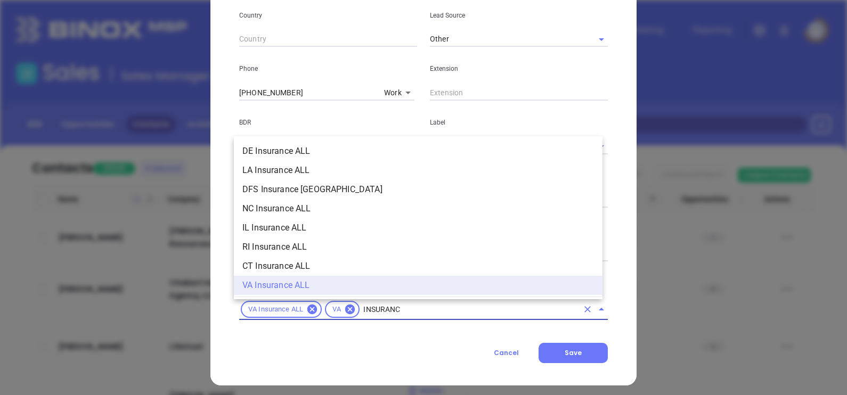
type input "INSURANCE"
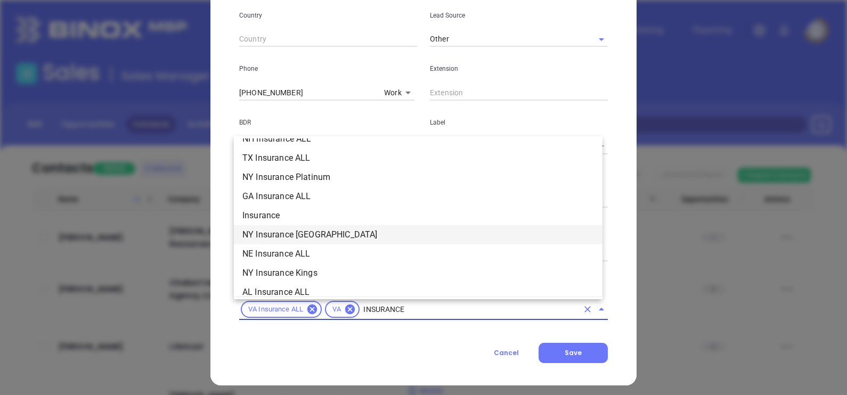
scroll to position [392, 0]
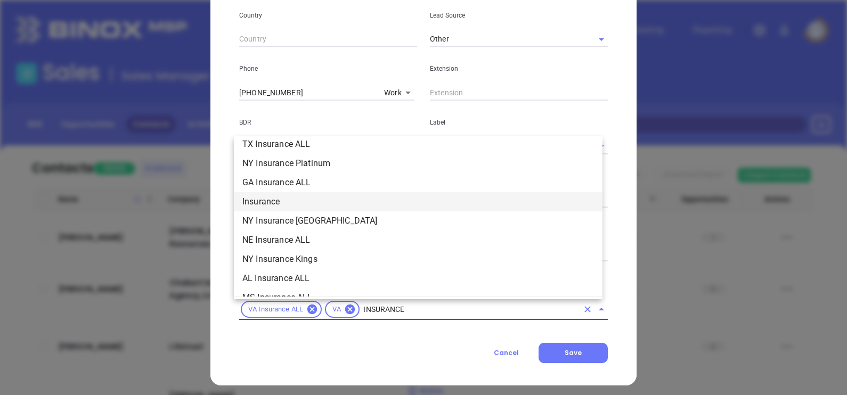
click at [289, 199] on li "Insurance" at bounding box center [418, 201] width 369 height 19
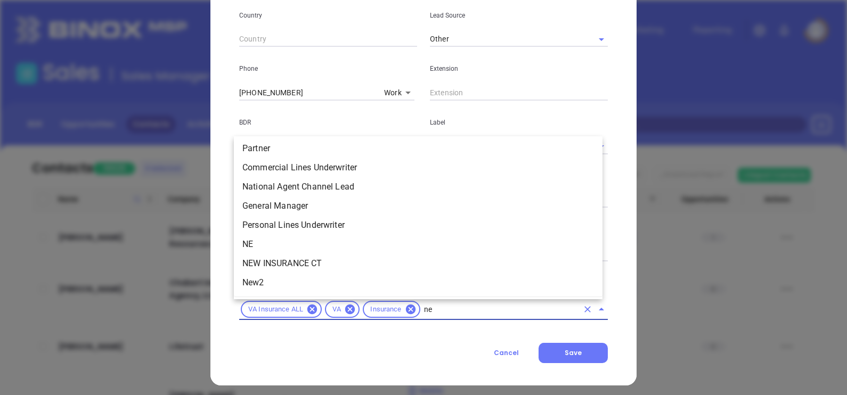
scroll to position [0, 0]
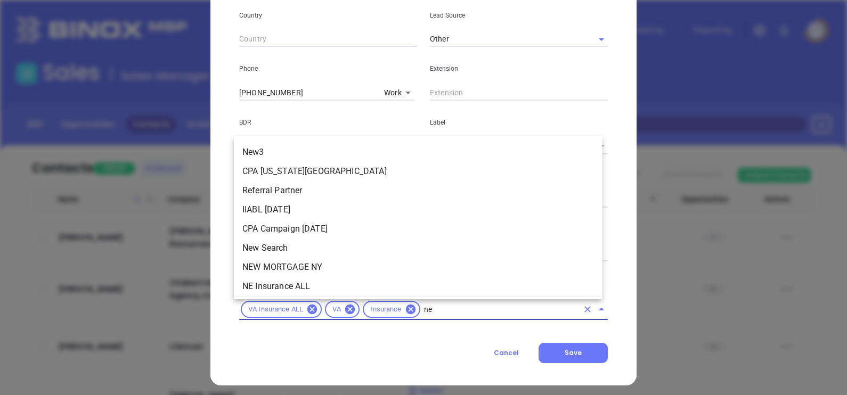
type input "new"
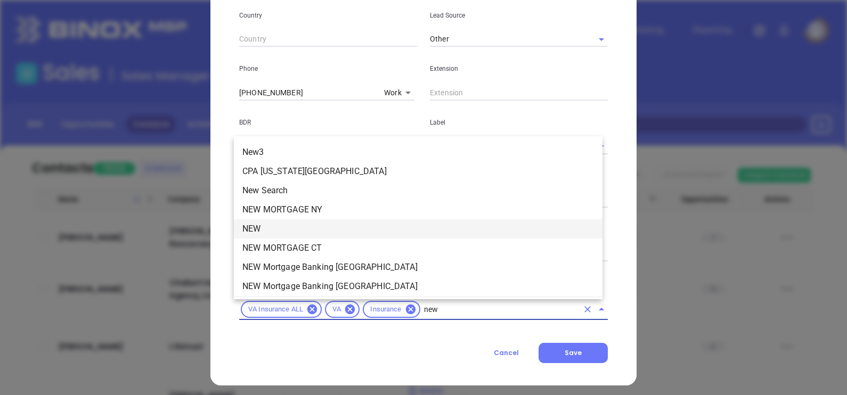
click at [275, 225] on li "NEW" at bounding box center [418, 229] width 369 height 19
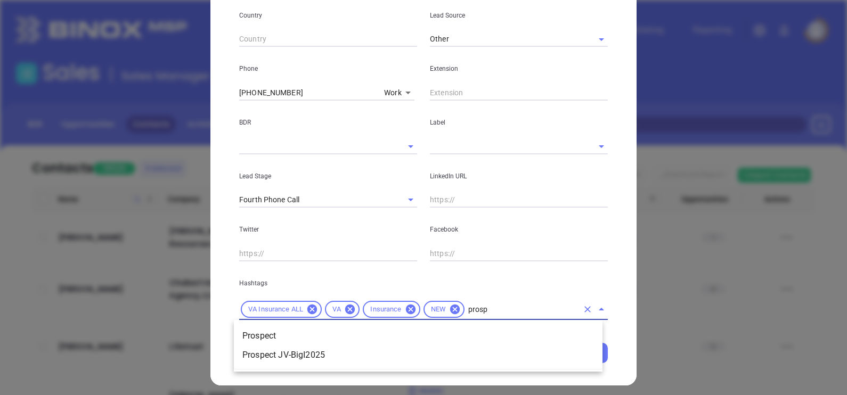
type input "prospe"
click at [487, 330] on li "Prospect" at bounding box center [418, 336] width 369 height 19
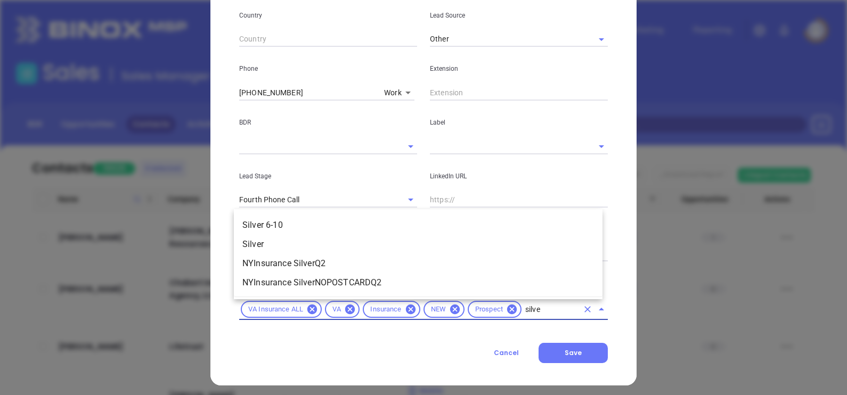
type input "silver"
click at [293, 226] on li "Silver 6-10" at bounding box center [418, 225] width 369 height 19
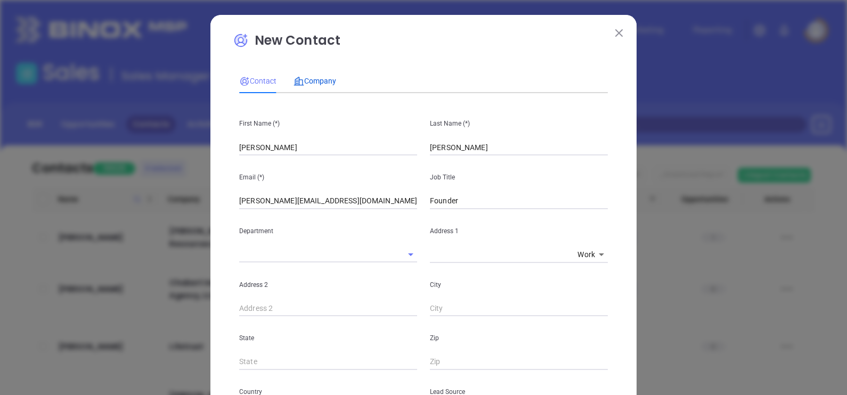
click at [304, 80] on span "Company" at bounding box center [315, 81] width 43 height 9
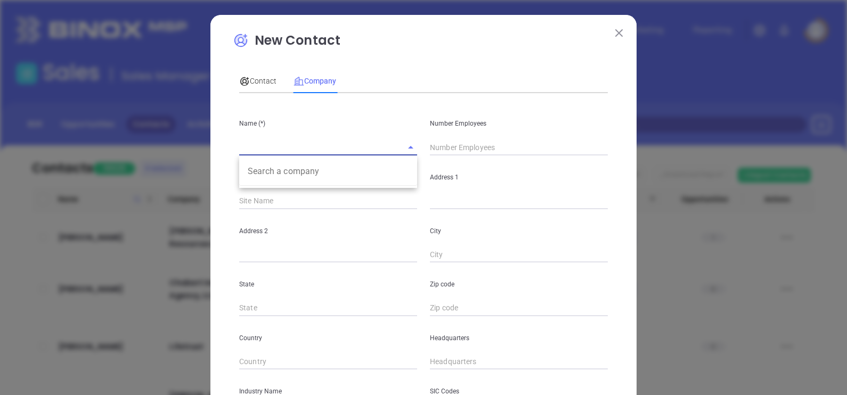
click at [287, 147] on input "text" at bounding box center [313, 147] width 148 height 15
paste input "RightAway Insurance"
type input "RightAway Insurance"
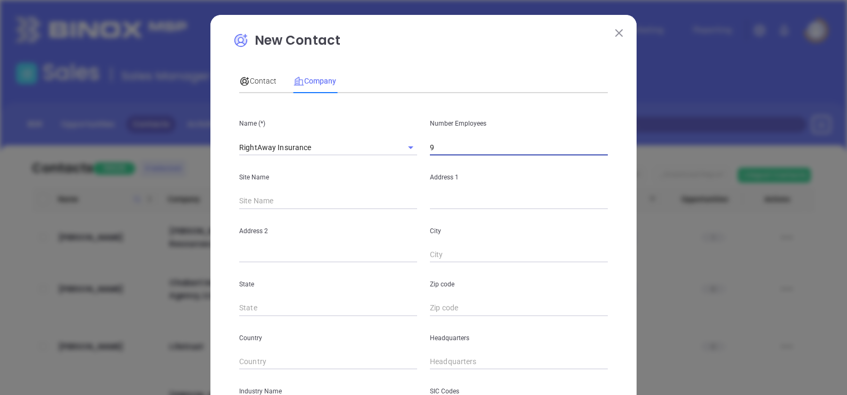
type input "9"
drag, startPoint x: 461, startPoint y: 193, endPoint x: 463, endPoint y: 201, distance: 7.8
click at [463, 201] on input "text" at bounding box center [519, 201] width 178 height 16
paste input "1300 Lafayette Dr #210"
type input "1300 Lafayette Dr #210"
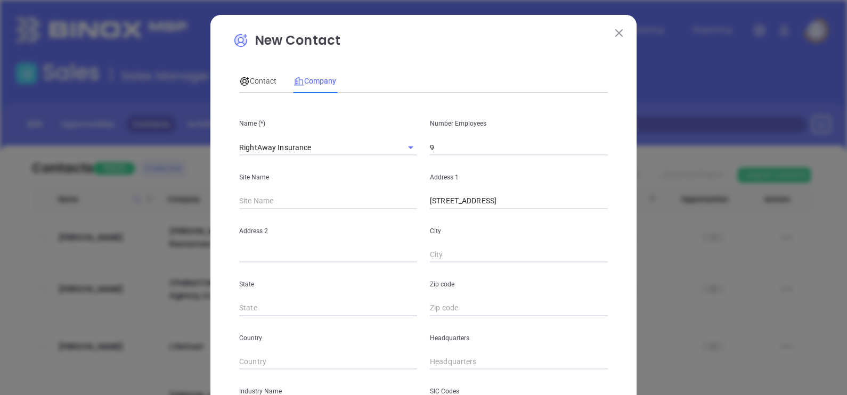
click at [445, 261] on input "text" at bounding box center [519, 255] width 178 height 16
paste input "Alexandri"
type input "Alexandria"
type input "VA"
click at [440, 309] on input "text" at bounding box center [519, 308] width 178 height 16
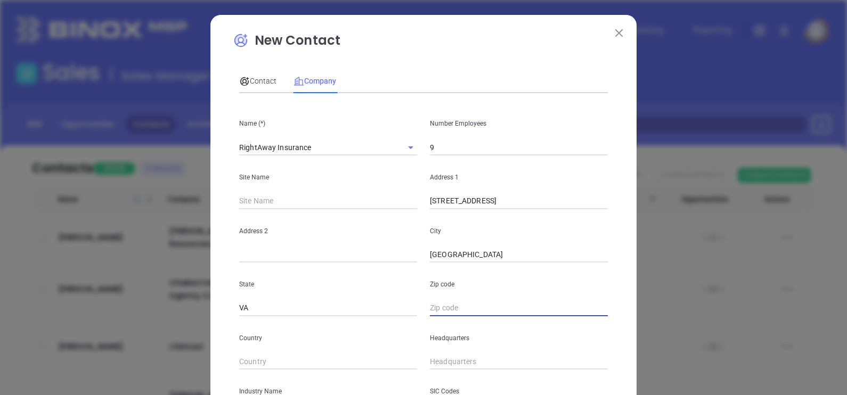
paste input "22308"
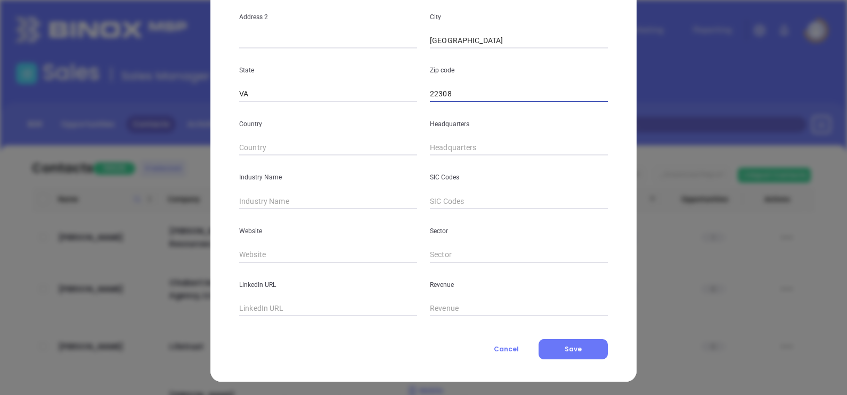
scroll to position [215, 0]
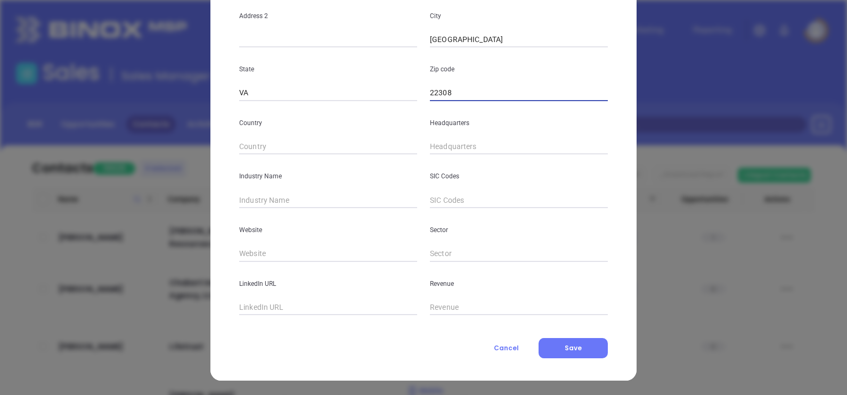
type input "22308"
type input "( ) -"
click at [430, 139] on input "( ) -" at bounding box center [519, 147] width 178 height 16
paste input "888) 643-2161"
type input "(888) 643-2161"
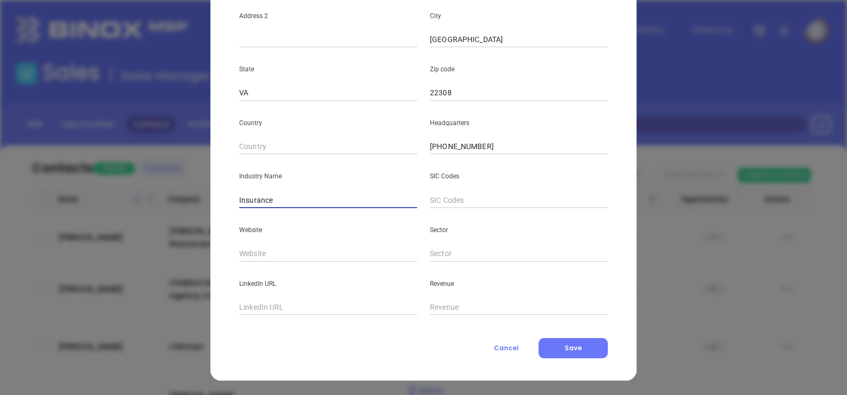
type input "Insurance"
click at [328, 253] on input "text" at bounding box center [328, 254] width 178 height 16
paste input "https://rightawayinsurance.com/"
type input "https://rightawayinsurance.com/"
click at [277, 310] on input "text" at bounding box center [328, 308] width 178 height 16
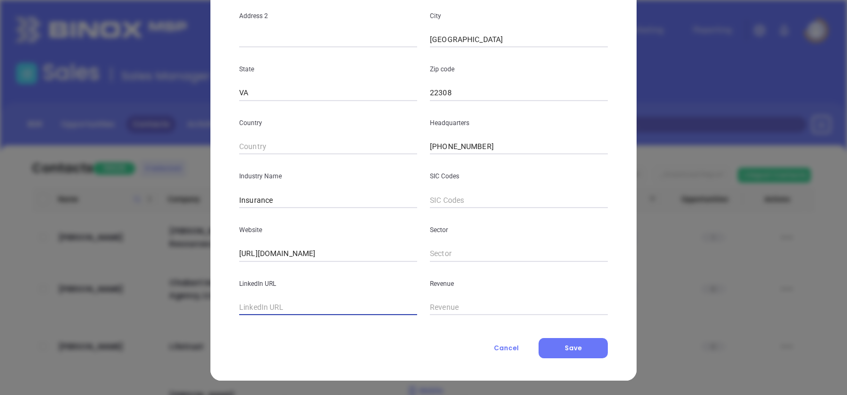
paste input "www.linkedin.com/company/rightaway-insurance/"
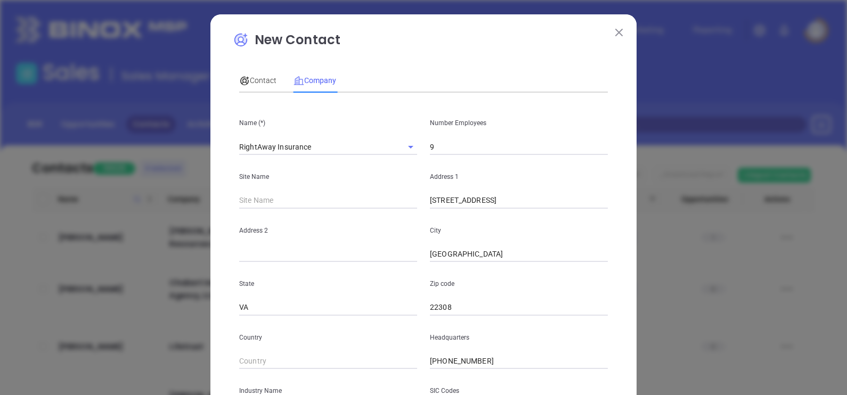
scroll to position [0, 0]
type input "www.linkedin.com/company/rightaway-insurance/"
click at [261, 78] on span "Contact" at bounding box center [257, 81] width 37 height 9
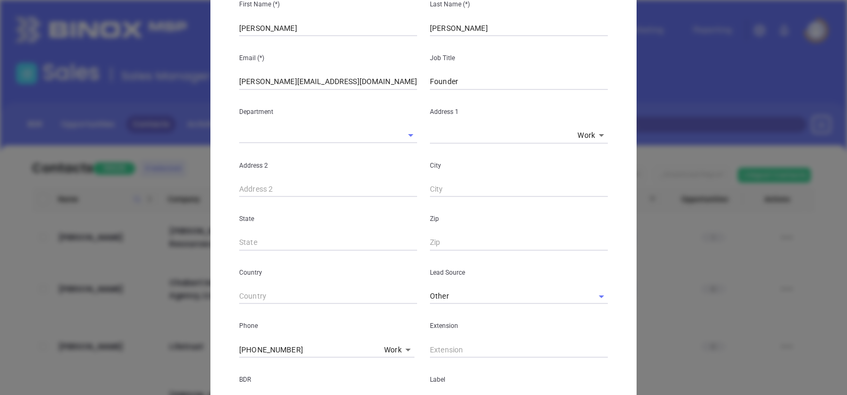
scroll to position [266, 0]
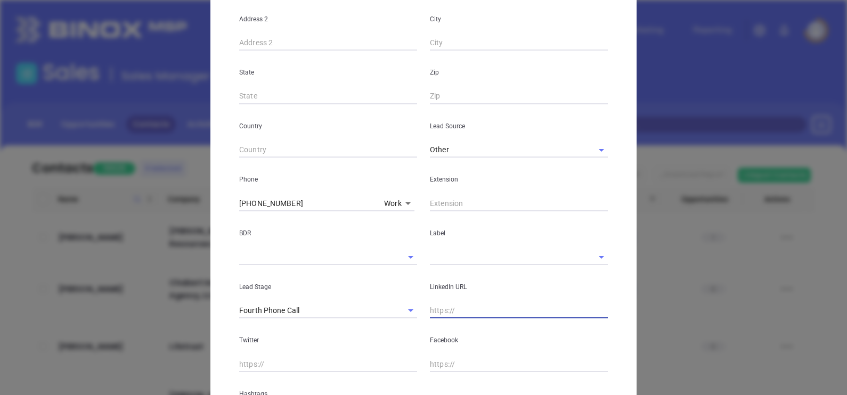
drag, startPoint x: 441, startPoint y: 306, endPoint x: 456, endPoint y: 341, distance: 37.7
click at [441, 307] on input "text" at bounding box center [519, 311] width 178 height 16
paste input "www.linkedin.com/in/john-sumner-b6604417b/"
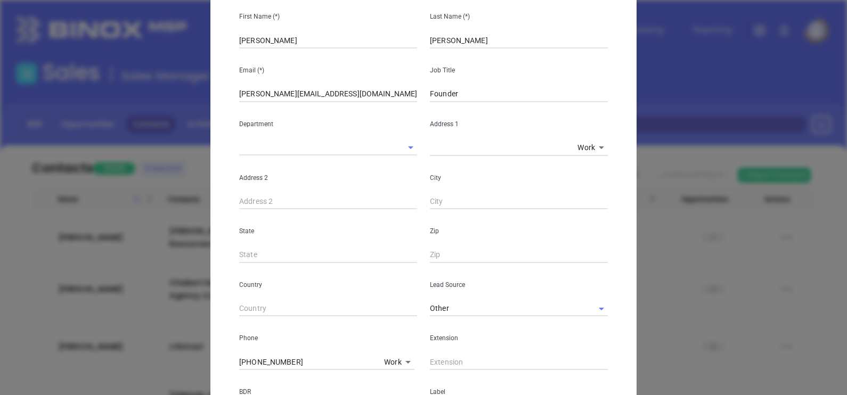
scroll to position [0, 0]
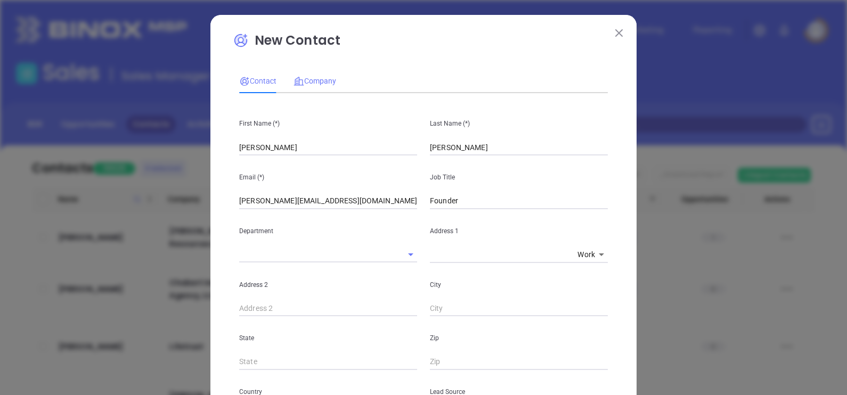
type input "www.linkedin.com/in/john-sumner-b6604417b/"
click at [322, 75] on div "Company" at bounding box center [315, 81] width 43 height 25
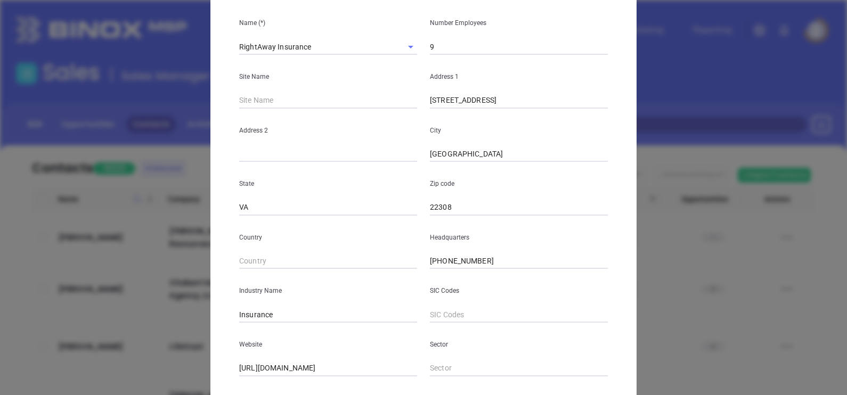
scroll to position [215, 0]
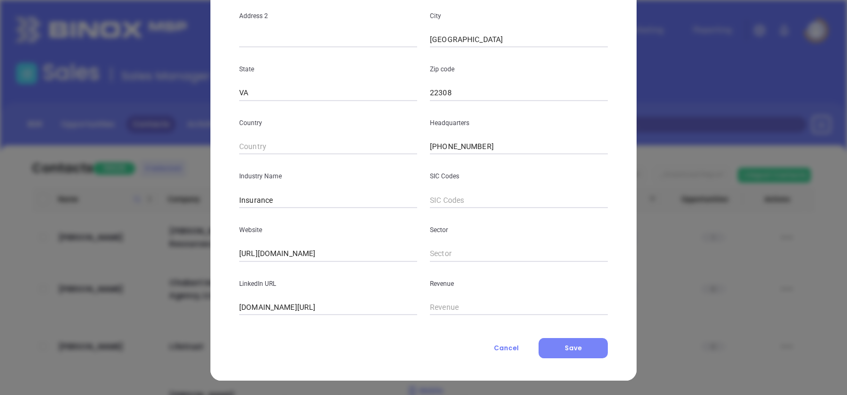
click at [569, 349] on span "Save" at bounding box center [573, 348] width 17 height 9
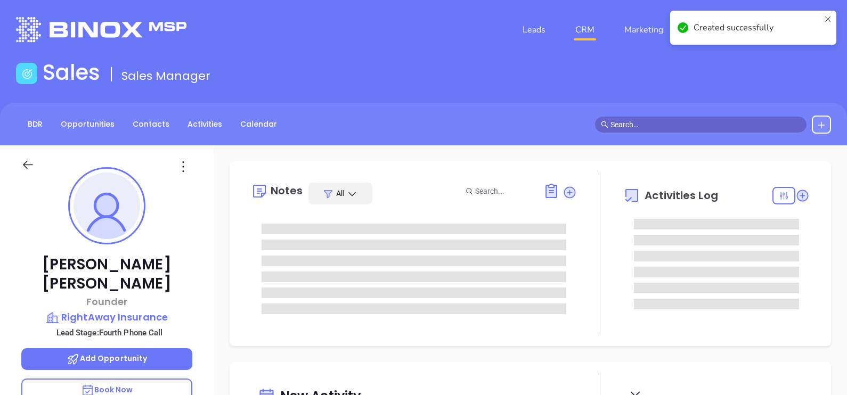
type input "09/17/2025"
type input "Alejandra Lara"
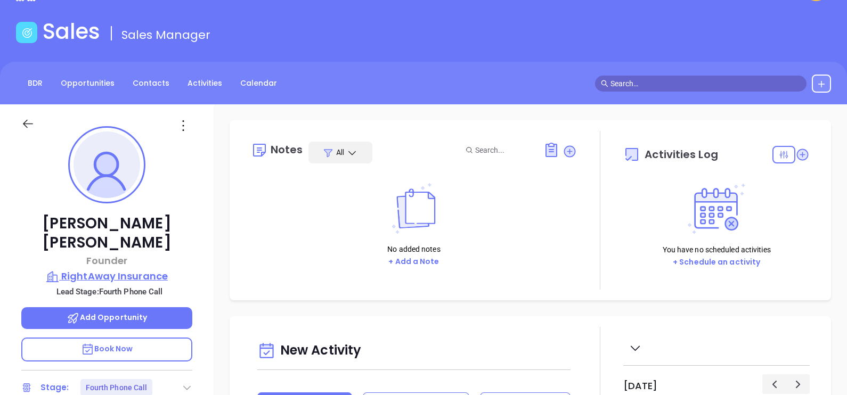
scroll to position [200, 0]
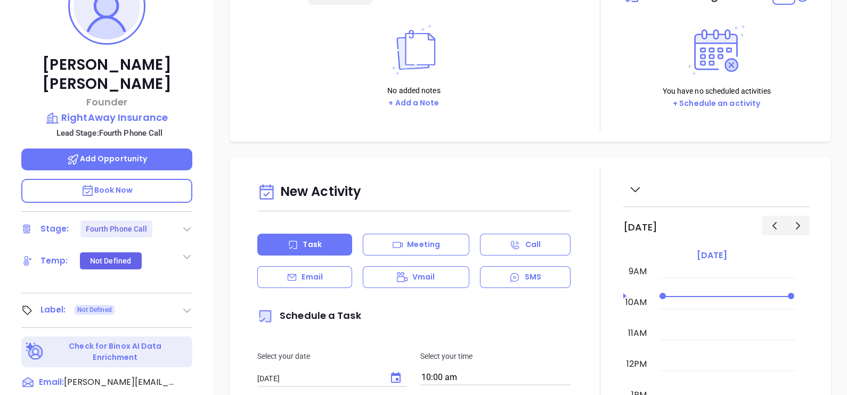
click at [183, 224] on icon at bounding box center [187, 229] width 11 height 11
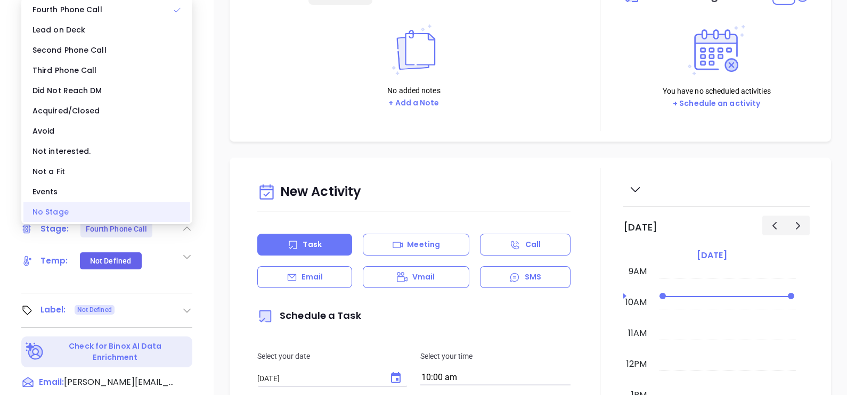
click at [132, 202] on div "No Stage" at bounding box center [106, 212] width 167 height 20
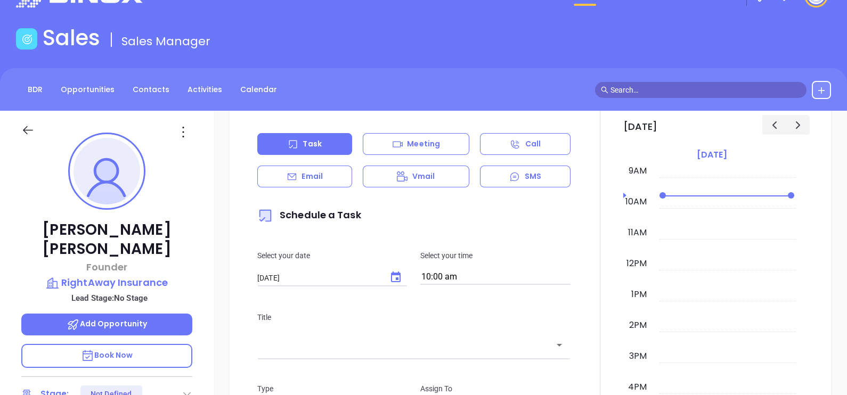
scroll to position [0, 0]
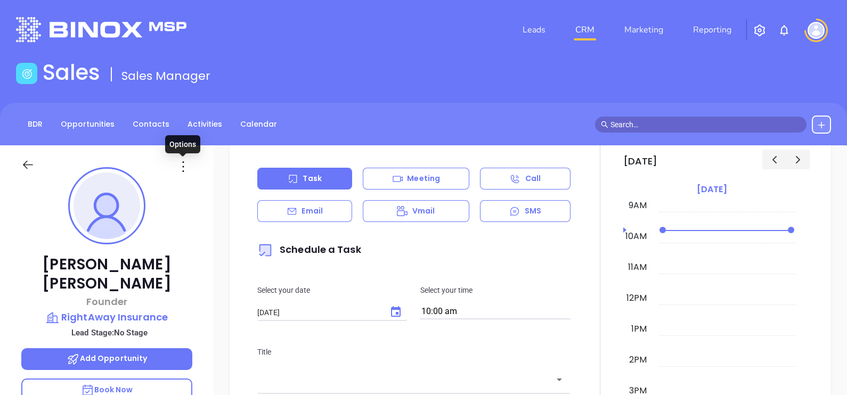
click at [185, 168] on icon at bounding box center [183, 166] width 17 height 17
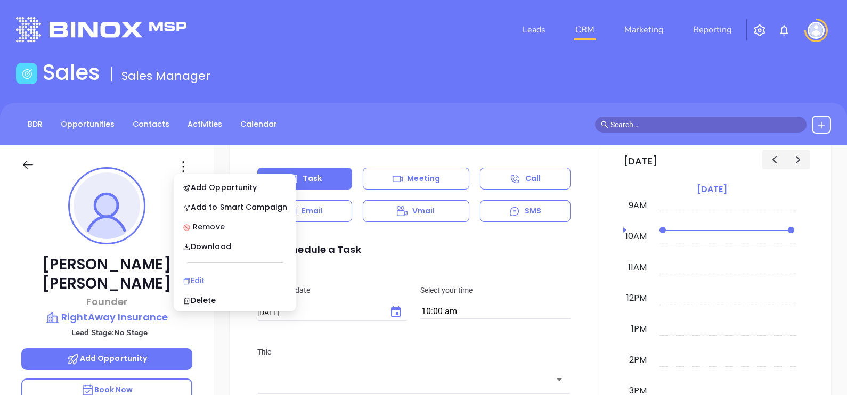
click at [214, 273] on li "Edit" at bounding box center [234, 281] width 117 height 22
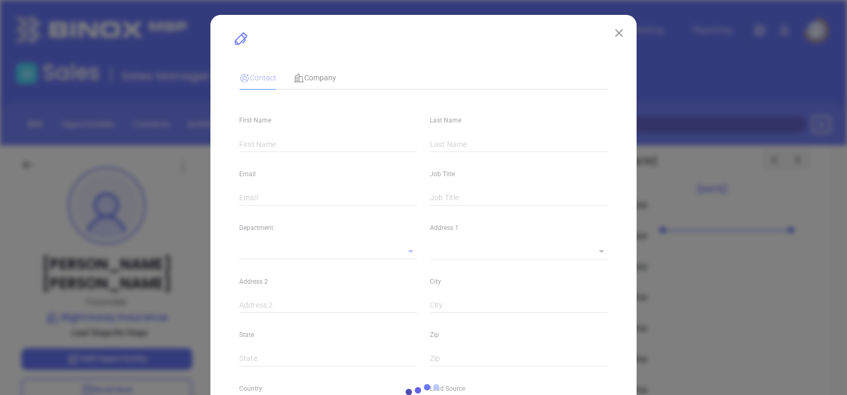
type input "John"
type input "Sumner Jr"
type input "johns@rightawayinsurance.com"
type input "Founder"
type textarea "1300 Lafayette Dr #210"
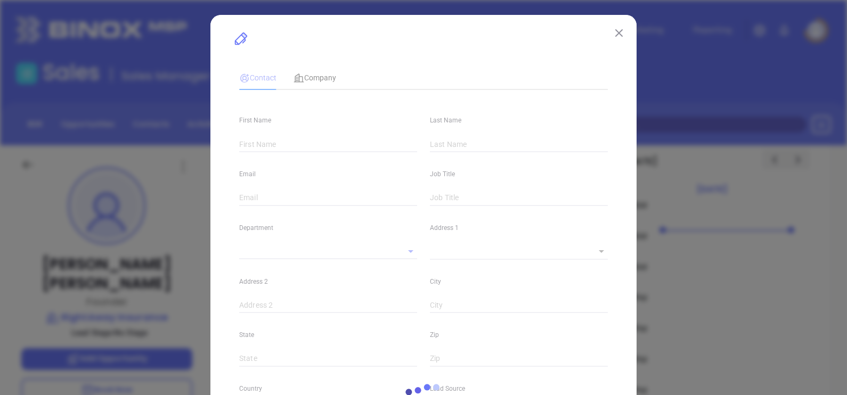
type input "1"
type input "Alexandria"
type input "VA"
type input "22308"
type input "www.linkedin.com/in/john-sumner-b6604417b/"
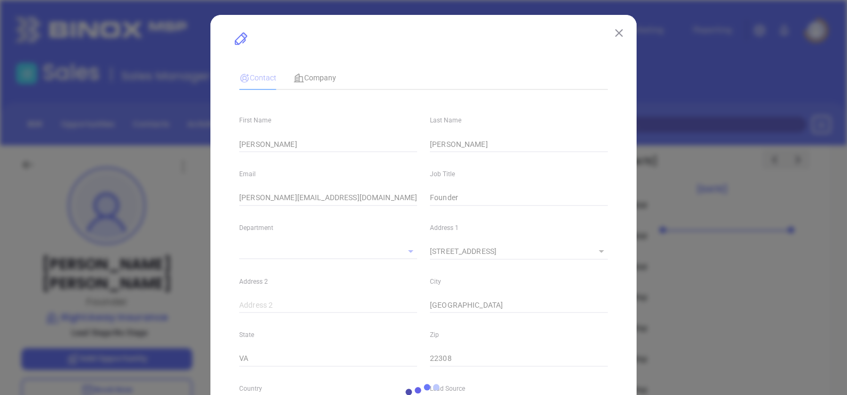
type input "Other"
type input "(888) 643-2161"
type input "1"
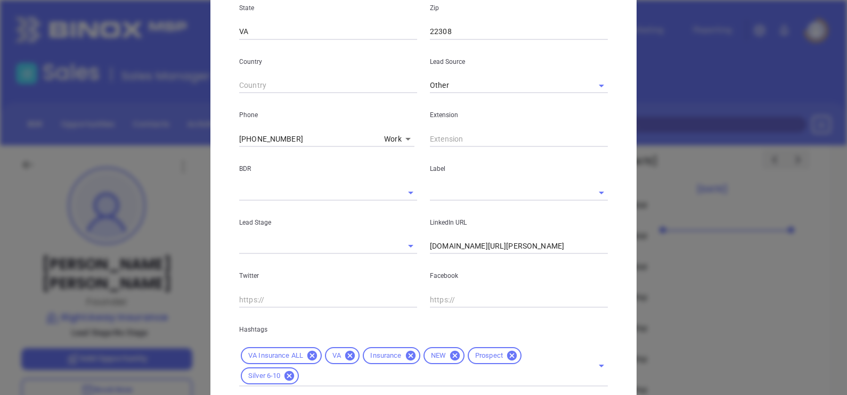
scroll to position [269, 0]
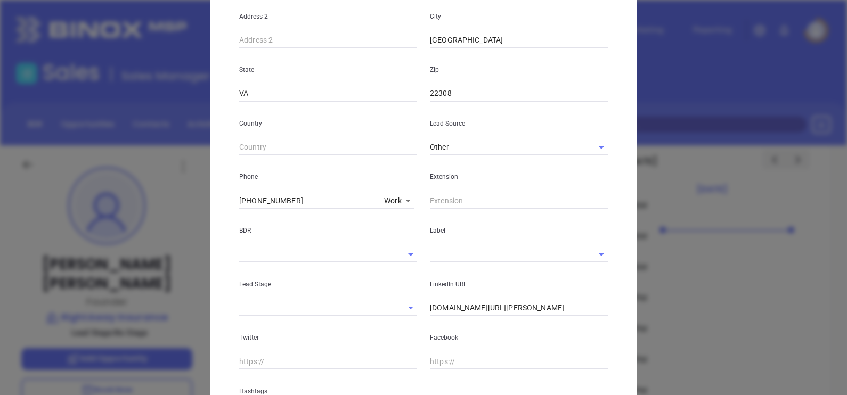
click at [449, 253] on input "text" at bounding box center [504, 254] width 148 height 15
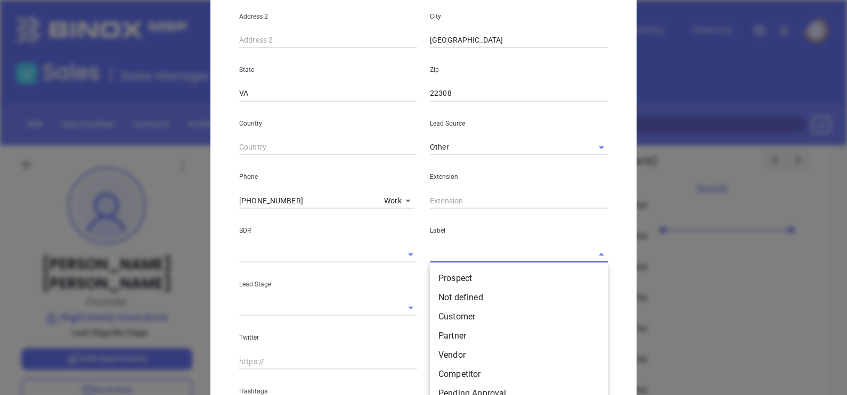
click at [460, 272] on ul "Prospect Not defined Customer Partner Vendor Competitor Pending Approval Missed…" at bounding box center [519, 344] width 178 height 158
click at [461, 276] on li "Prospect" at bounding box center [519, 278] width 178 height 19
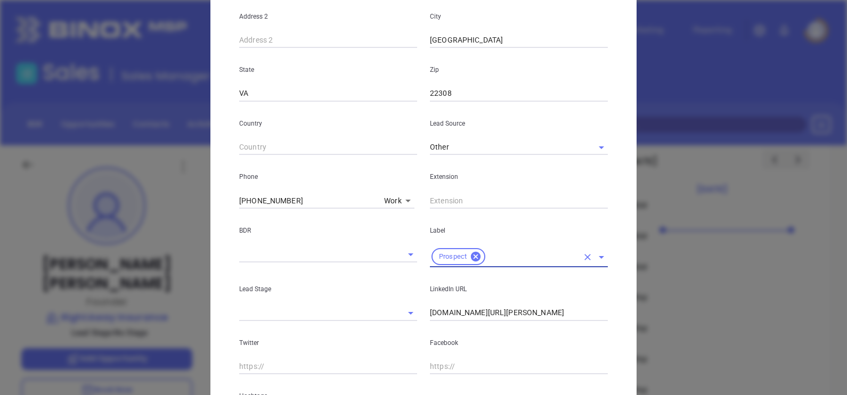
scroll to position [407, 0]
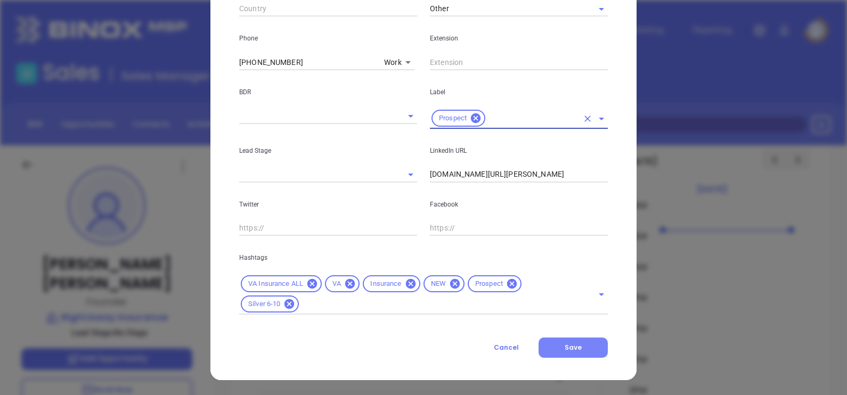
click at [581, 345] on button "Save" at bounding box center [573, 348] width 69 height 20
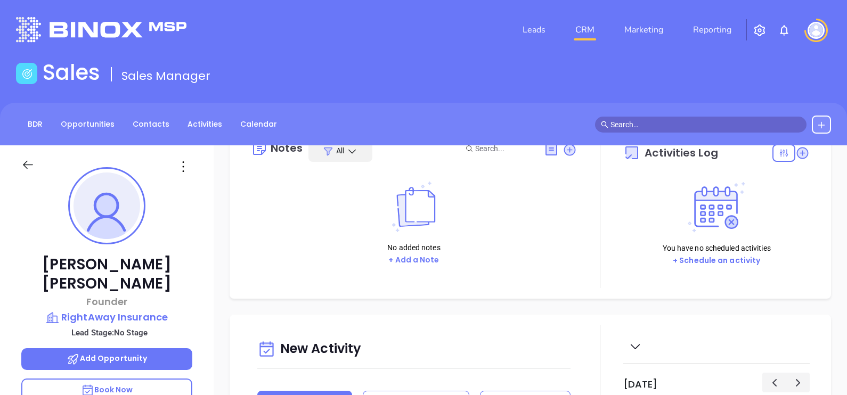
scroll to position [0, 0]
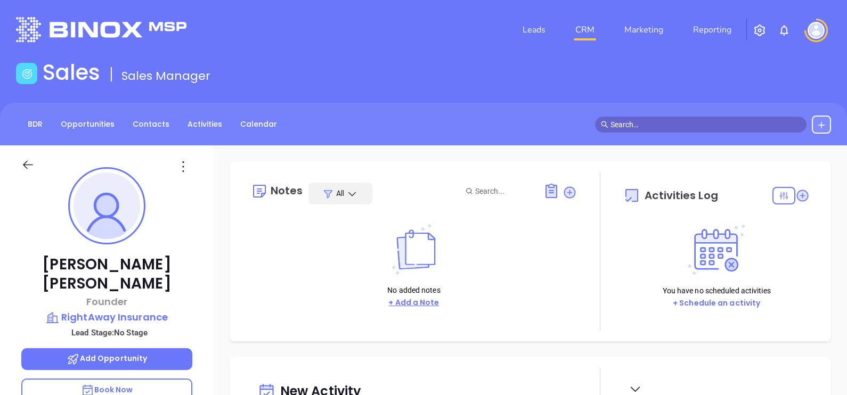
click at [422, 297] on button "+ Add a Note" at bounding box center [413, 303] width 57 height 12
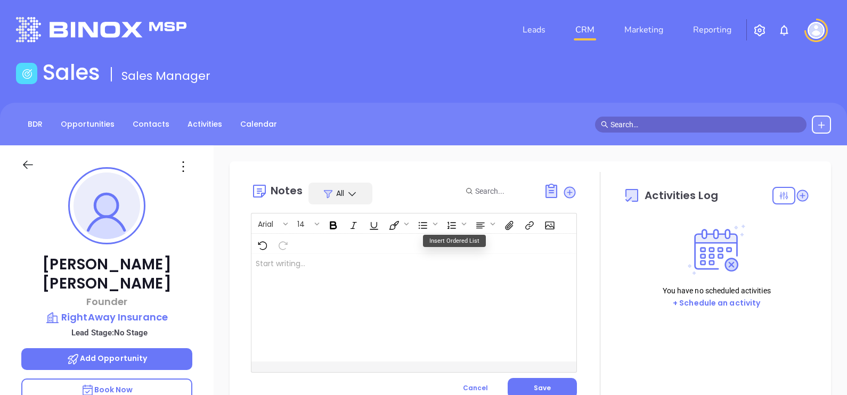
click at [413, 275] on div at bounding box center [402, 308] width 302 height 108
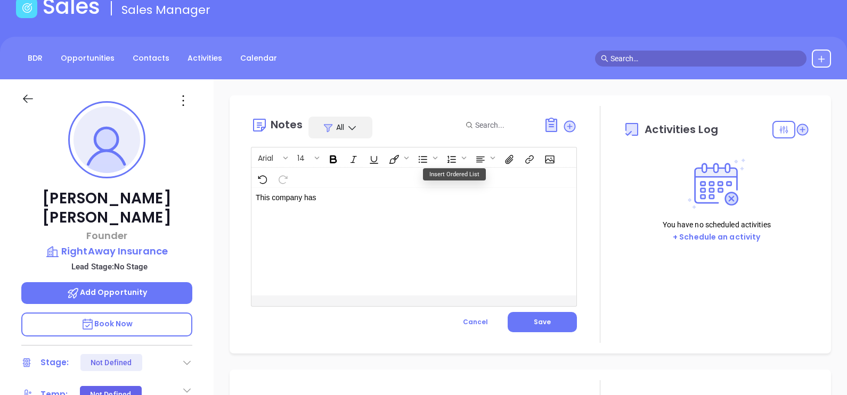
click at [384, 199] on p "This company has ﻿" at bounding box center [403, 197] width 294 height 11
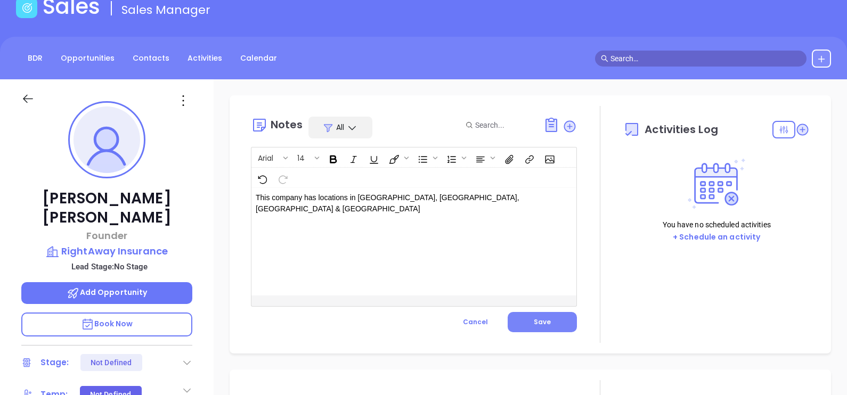
click at [549, 325] on button "Save" at bounding box center [542, 322] width 69 height 20
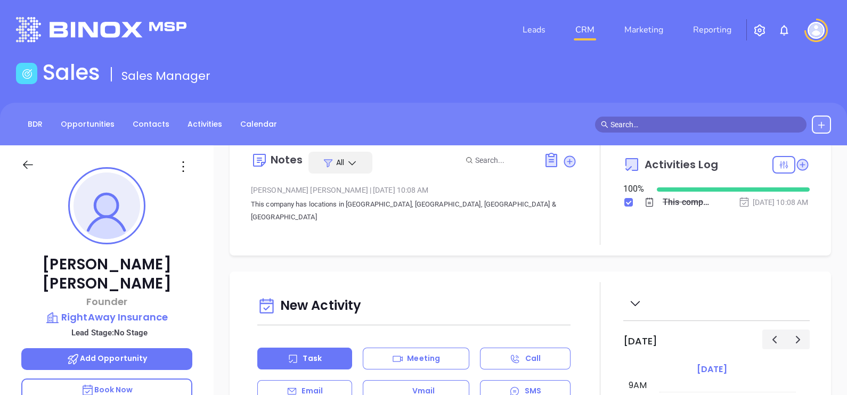
scroll to position [0, 0]
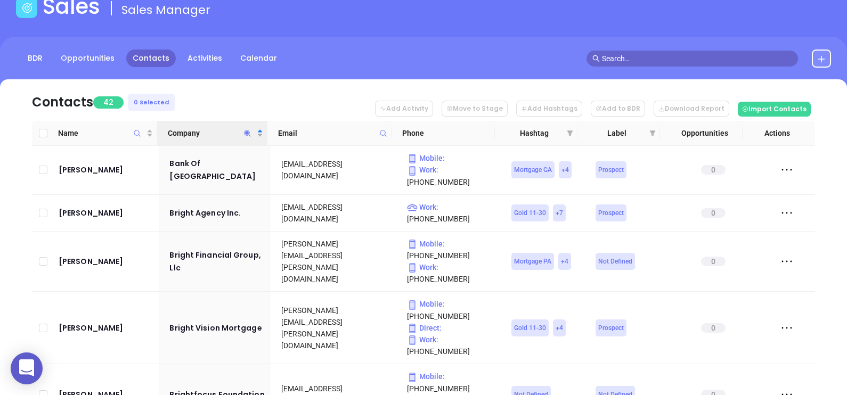
scroll to position [750, 0]
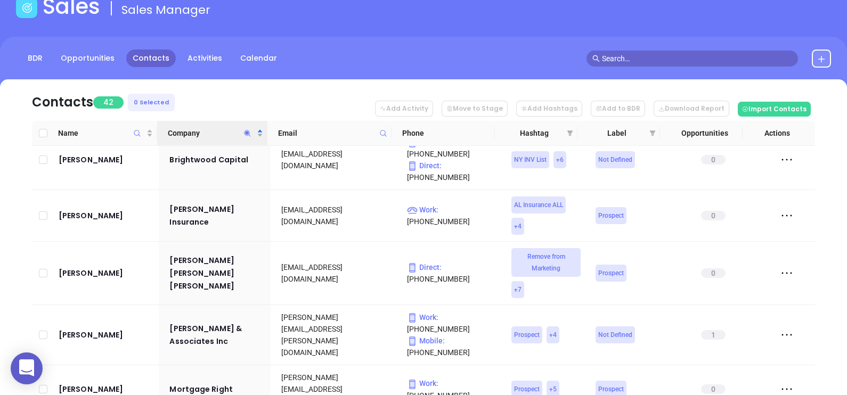
click at [248, 130] on icon "Company" at bounding box center [247, 133] width 8 height 8
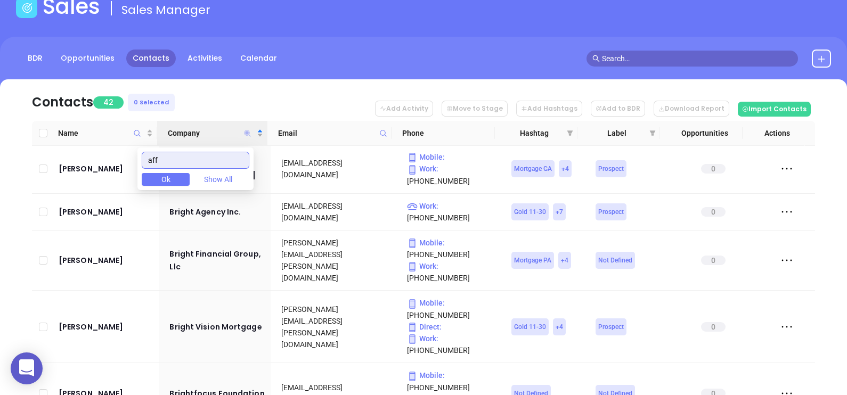
scroll to position [0, 0]
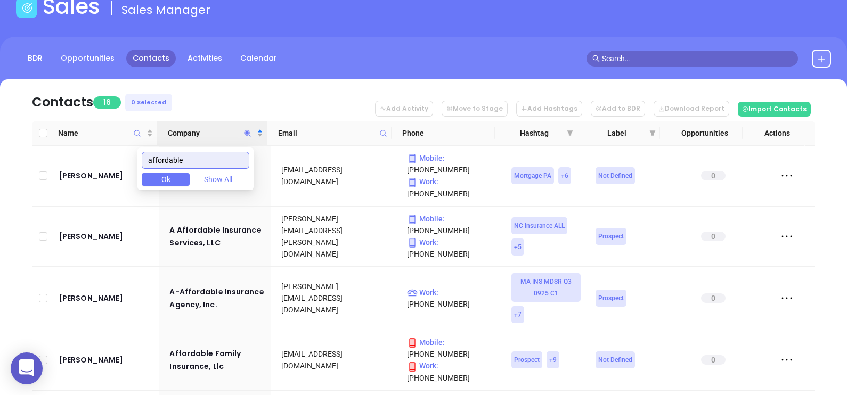
type input "affordable"
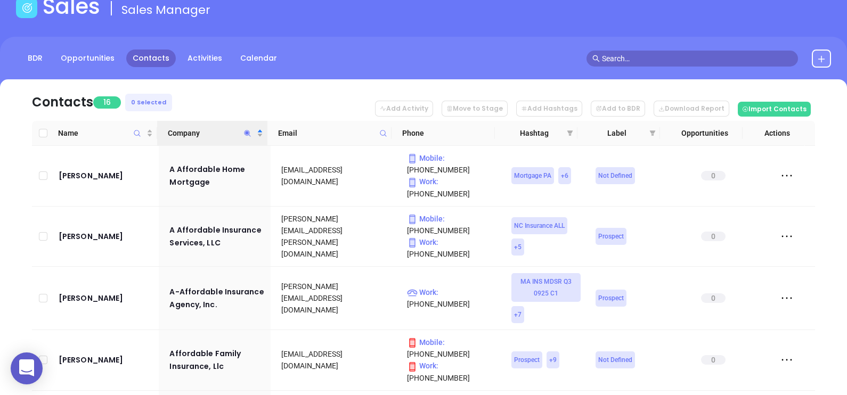
click at [266, 92] on nav "Contacts 16 0 Selected Add Activity Move to Stage Add Hashtags Add to BDR Downl…" at bounding box center [423, 100] width 783 height 42
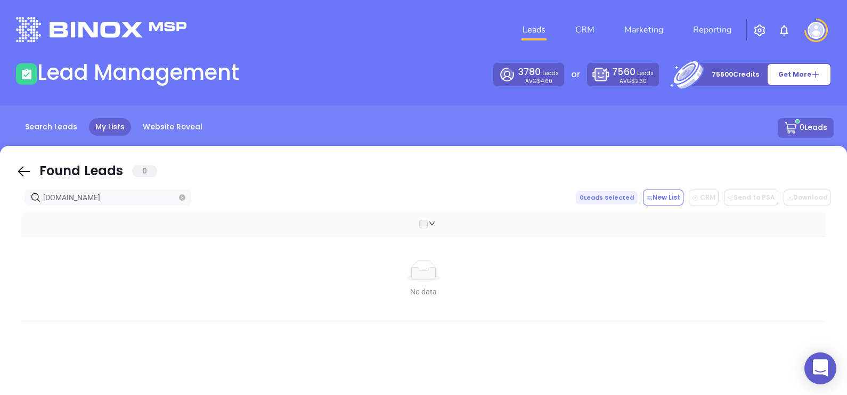
drag, startPoint x: 23, startPoint y: 173, endPoint x: 123, endPoint y: 197, distance: 102.0
click at [23, 172] on icon at bounding box center [24, 172] width 16 height 16
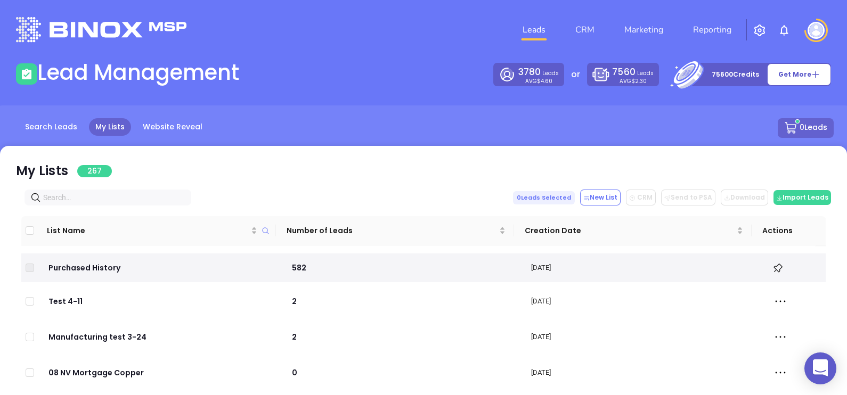
click at [123, 194] on input "text" at bounding box center [110, 198] width 134 height 12
paste input "[DOMAIN_NAME]"
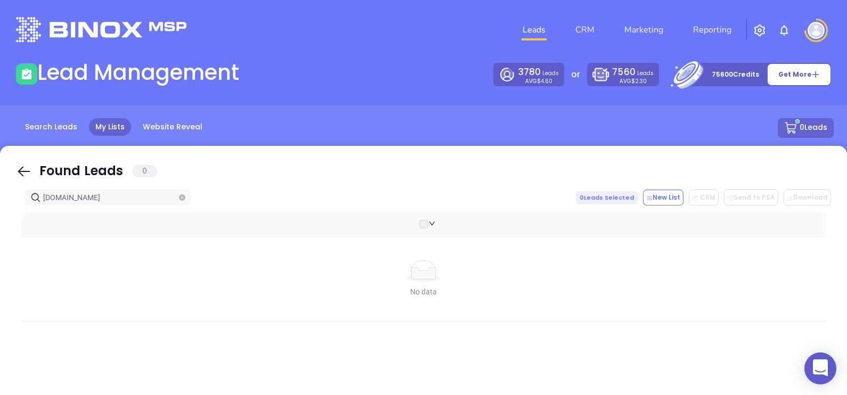
type input "[DOMAIN_NAME]"
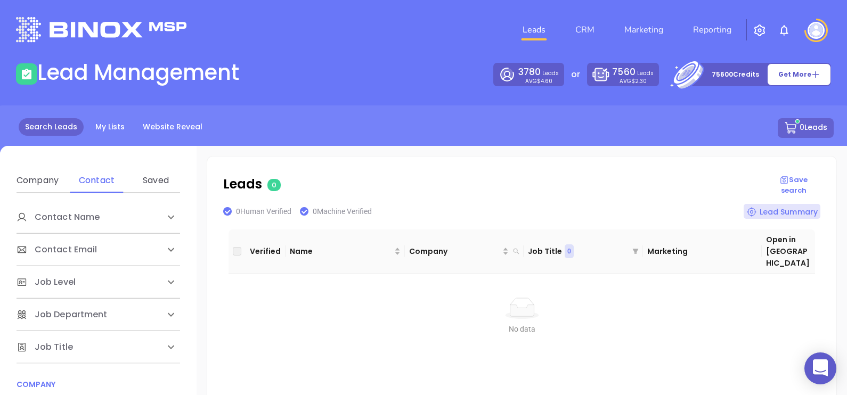
scroll to position [200, 0]
